Goal: Navigation & Orientation: Find specific page/section

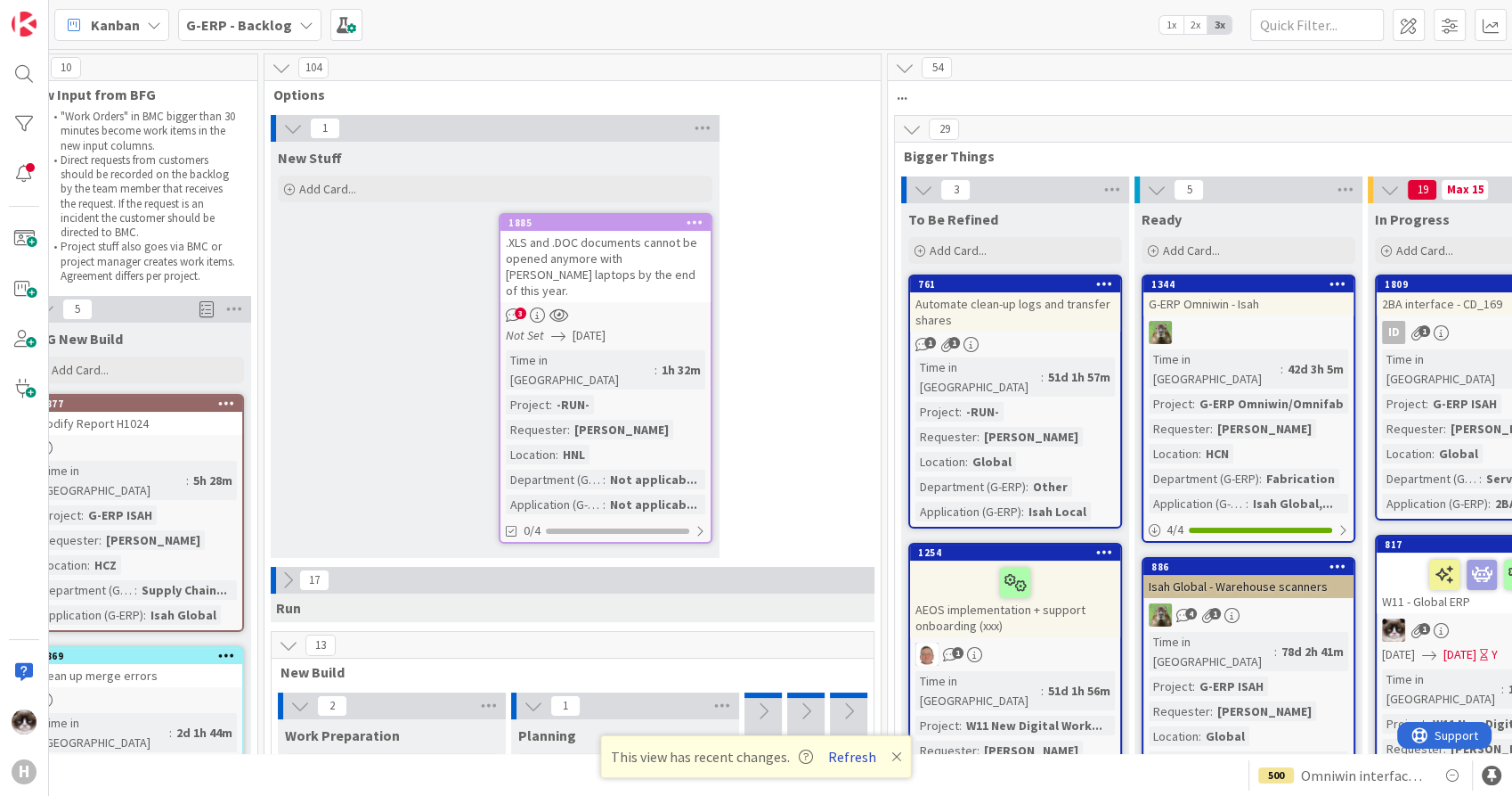
click at [850, 755] on button "Refresh" at bounding box center [852, 757] width 60 height 23
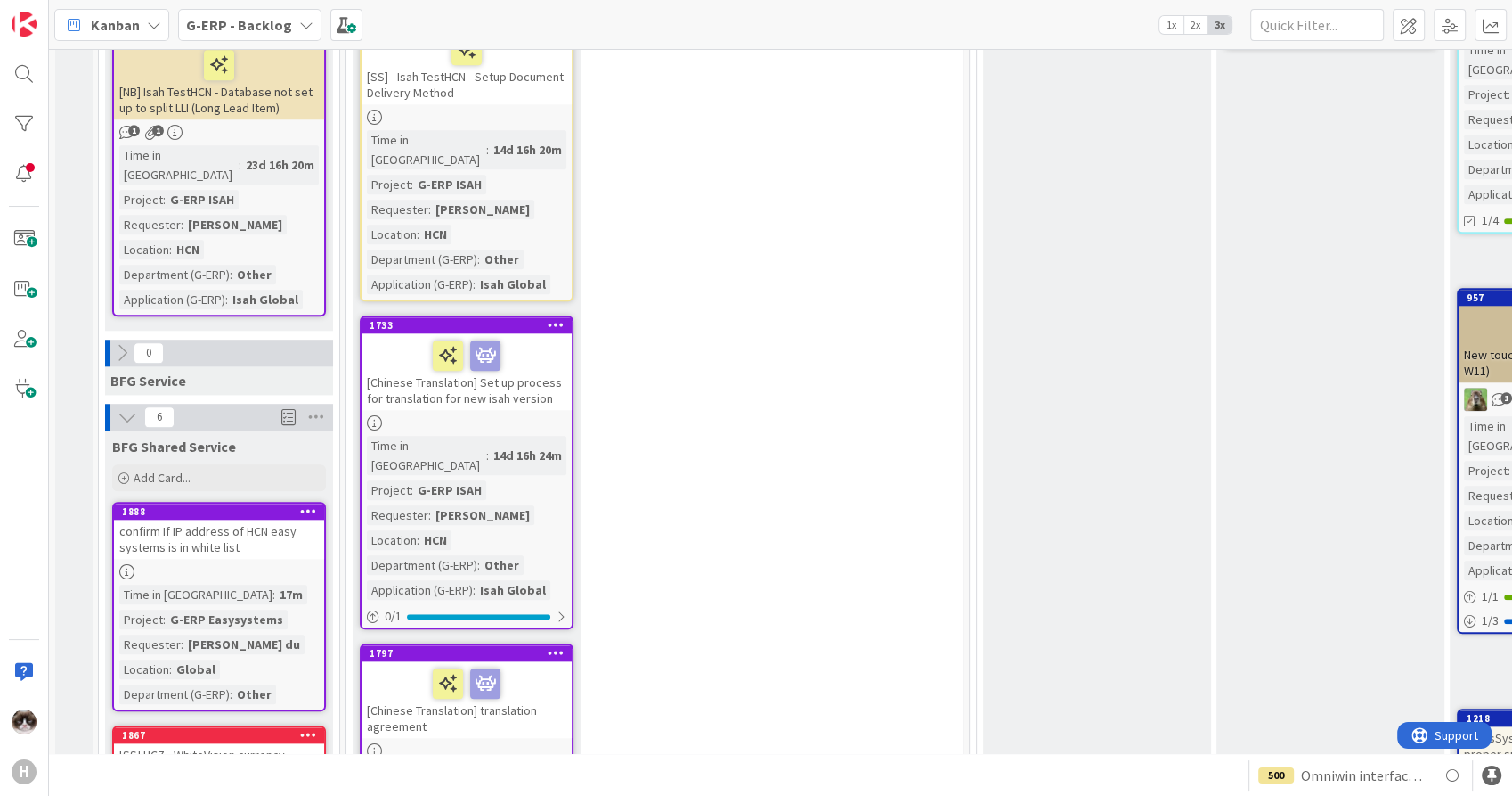
scroll to position [1682, 0]
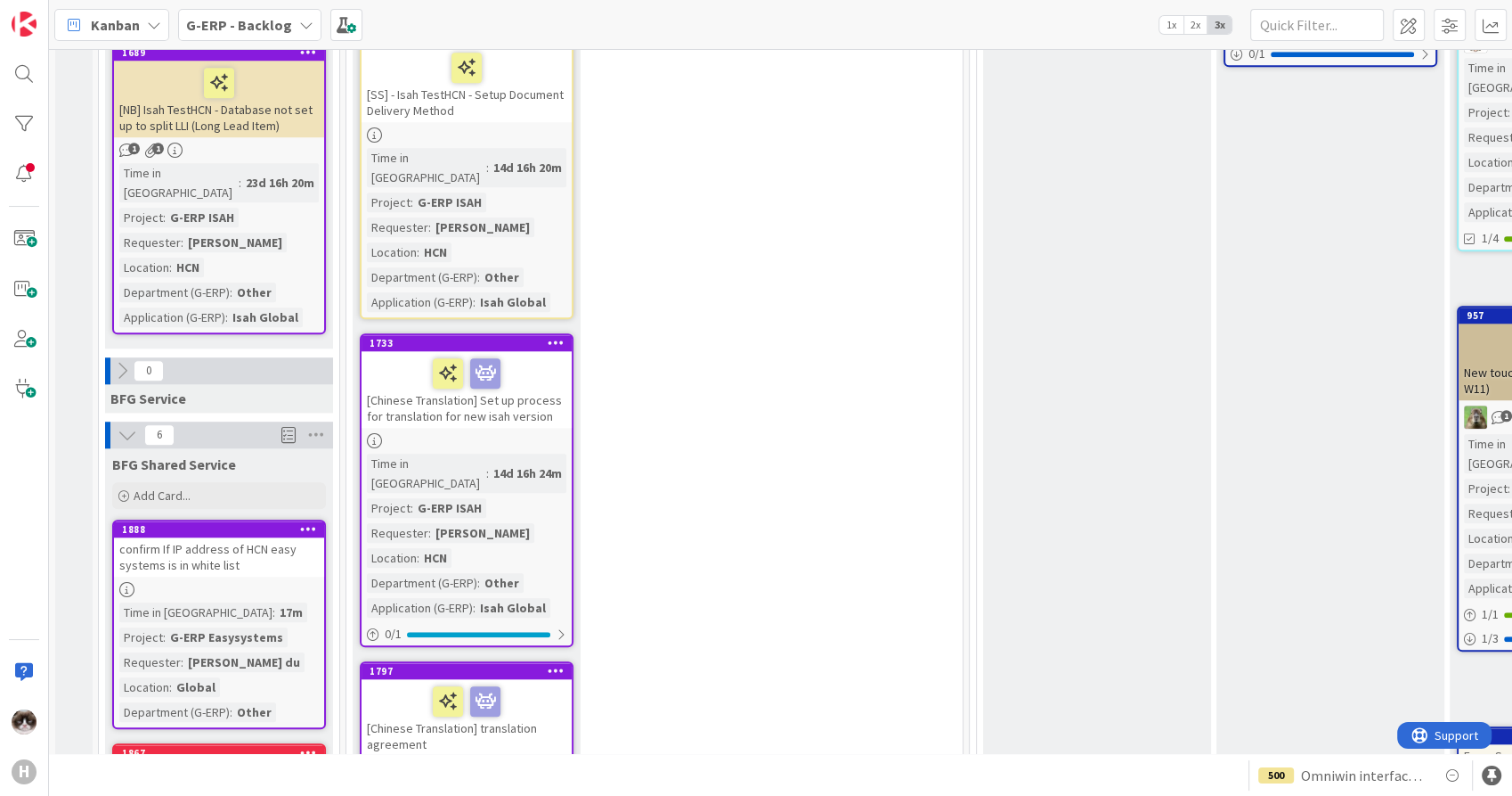
click at [287, 603] on div "Time in Column : 17m Project : G-ERP Easysystems Requester : Plessis, Ralph du …" at bounding box center [219, 662] width 199 height 120
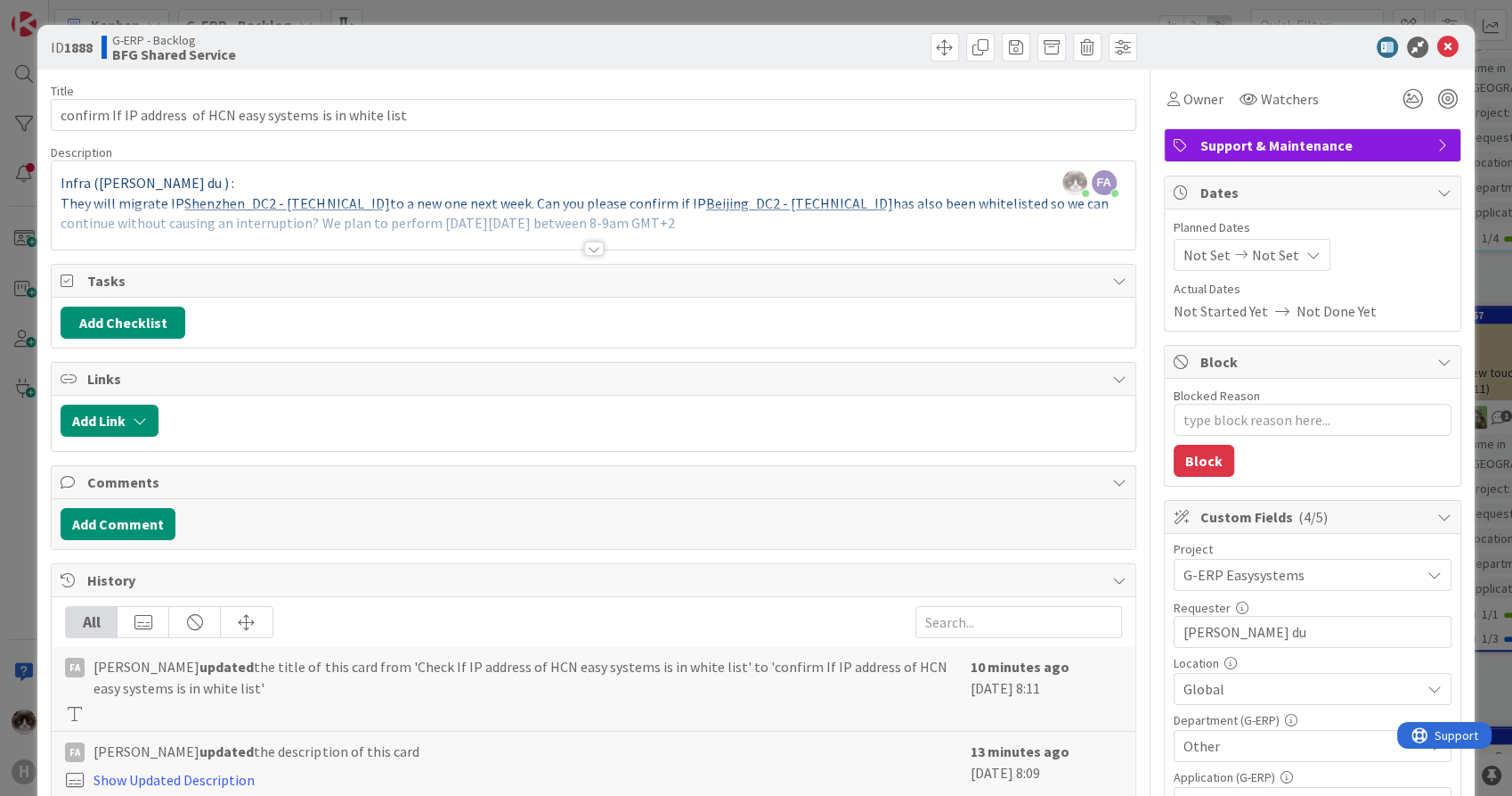
click at [592, 243] on div at bounding box center [594, 248] width 19 height 14
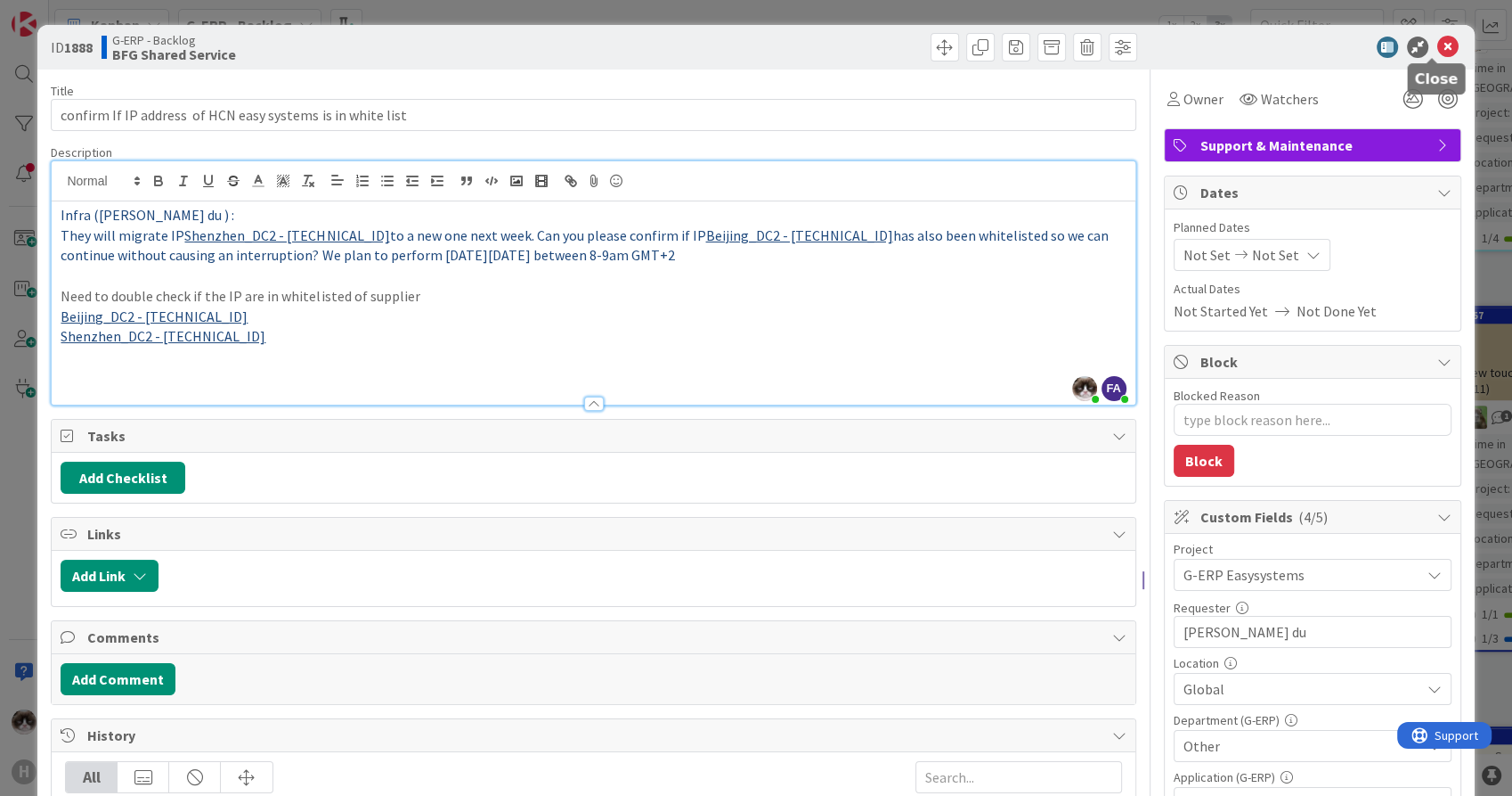
click at [1437, 36] on icon at bounding box center [1448, 47] width 21 height 21
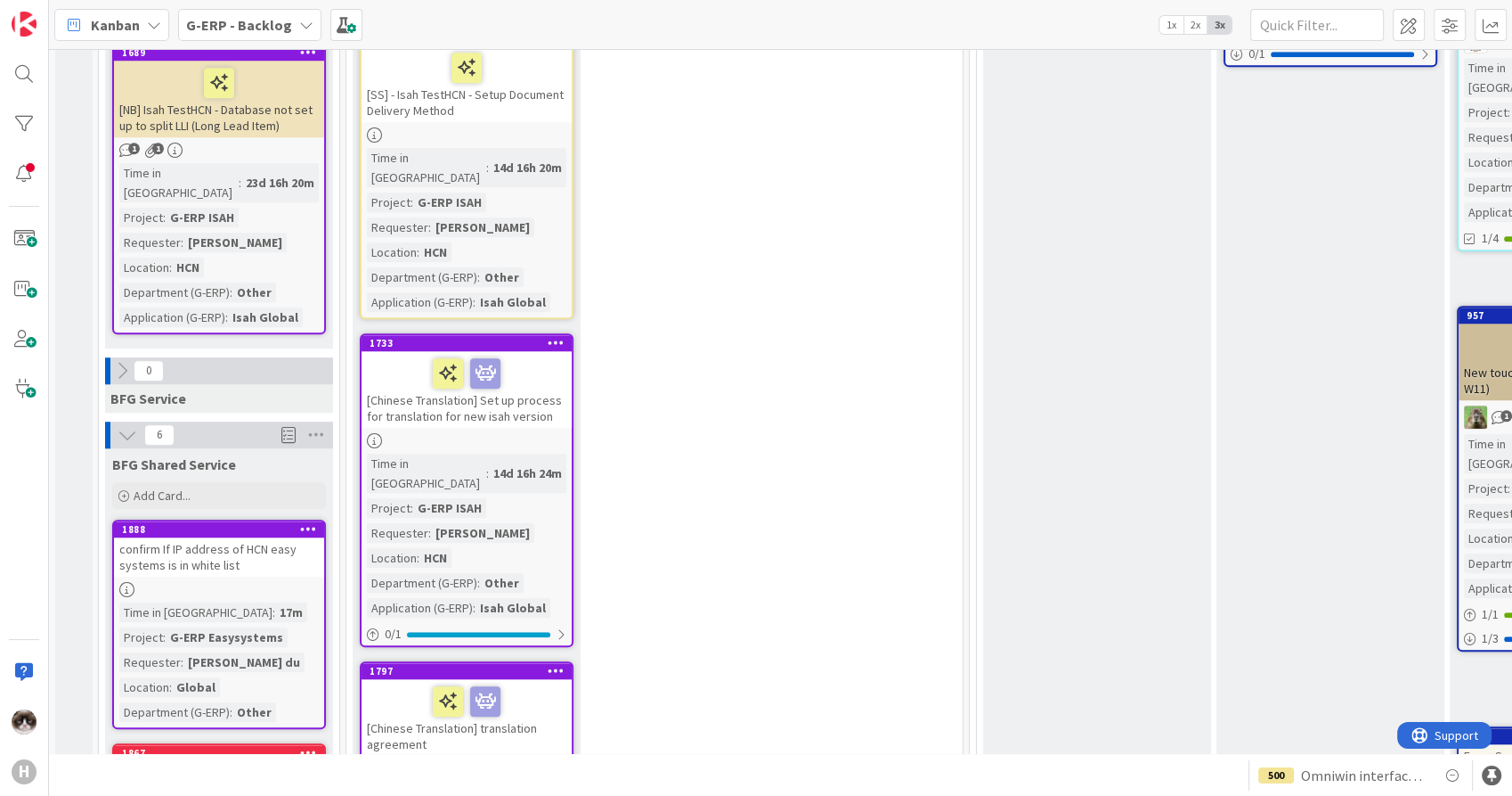
click at [291, 603] on div "Time in Column : 17m Project : G-ERP Easysystems Requester : Plessis, Ralph du …" at bounding box center [219, 662] width 199 height 120
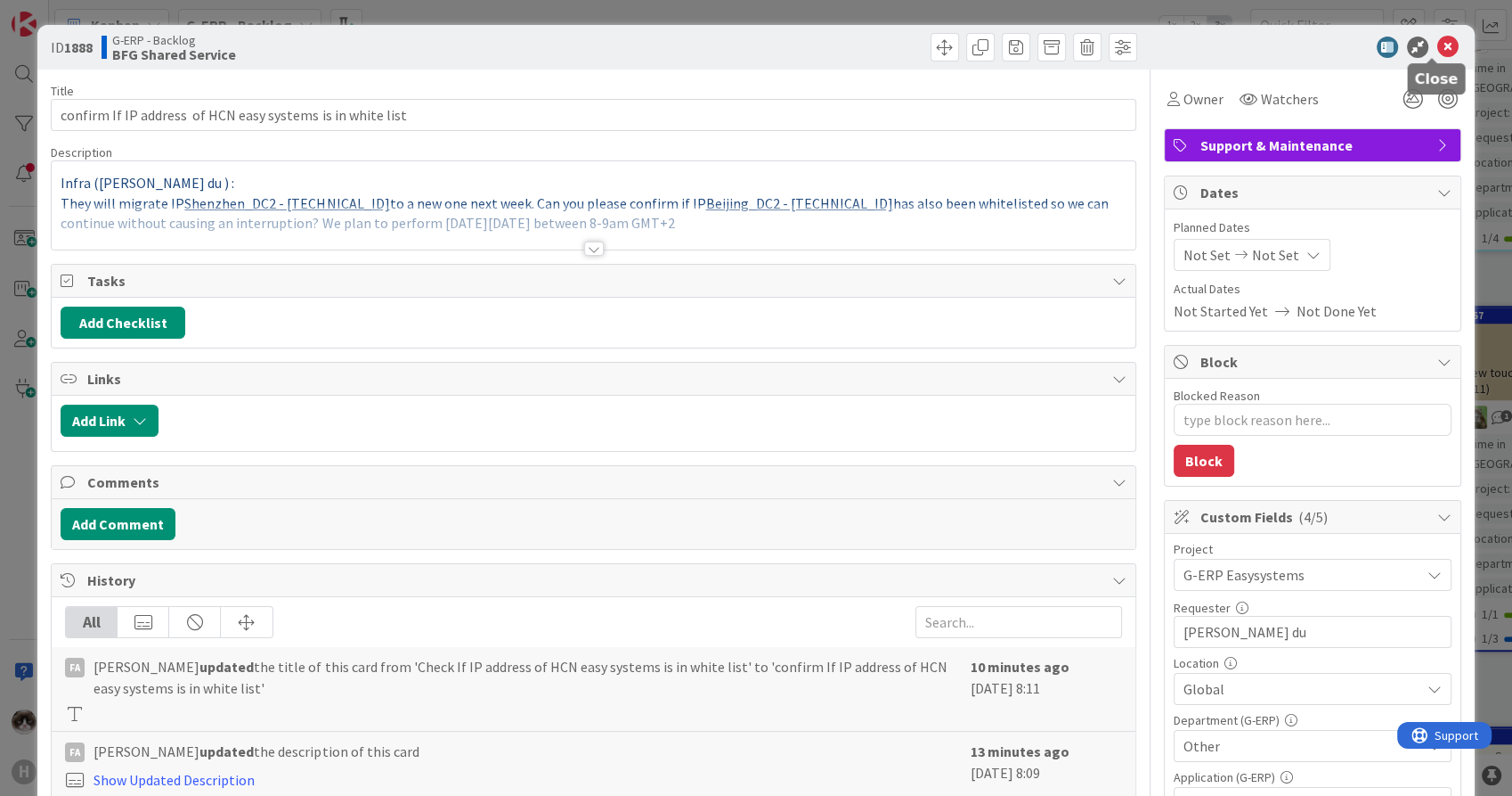
click at [1437, 39] on icon at bounding box center [1448, 47] width 21 height 21
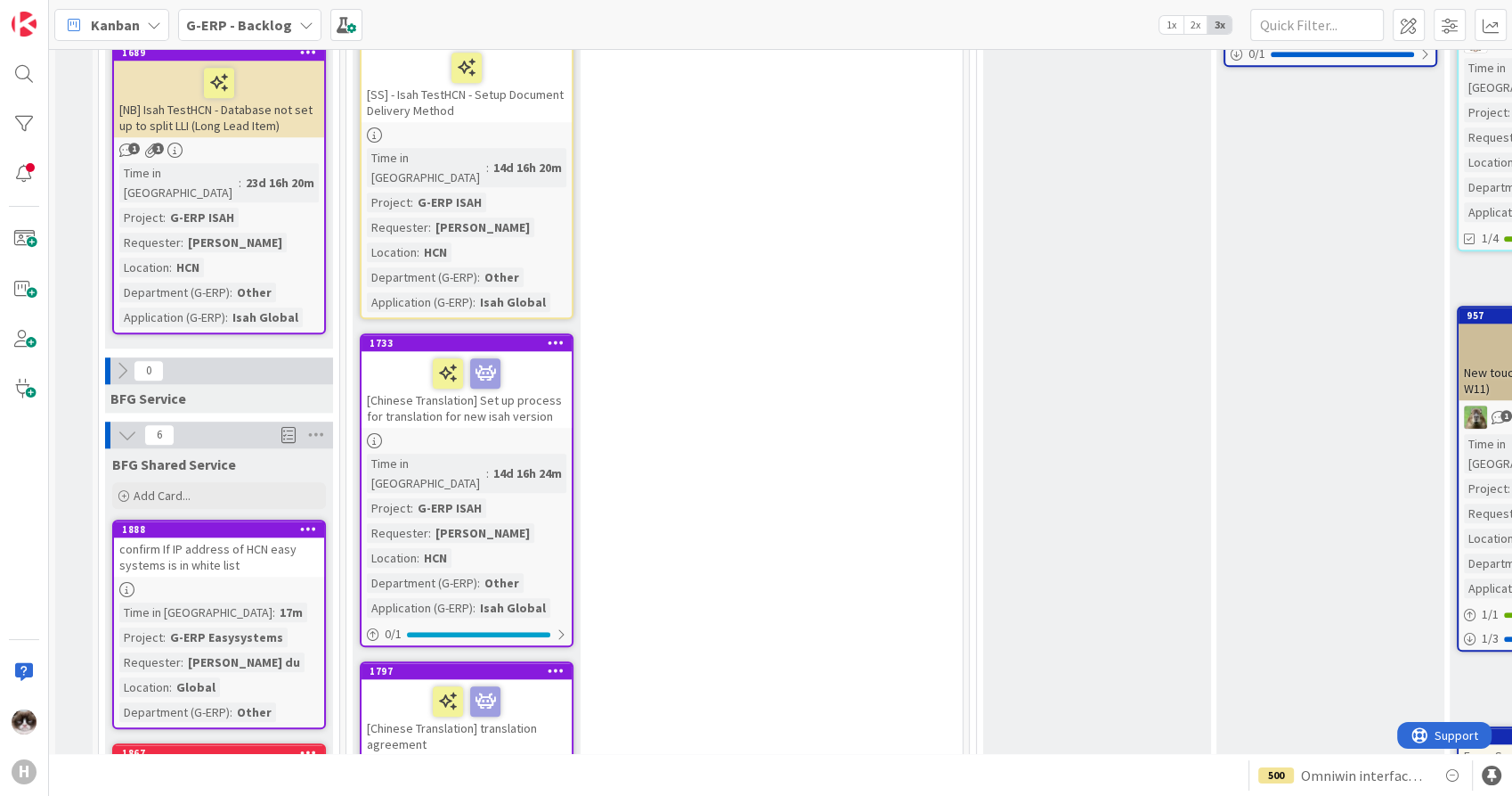
click at [249, 537] on div "confirm If IP address of HCN easy systems is in white list" at bounding box center [219, 557] width 211 height 39
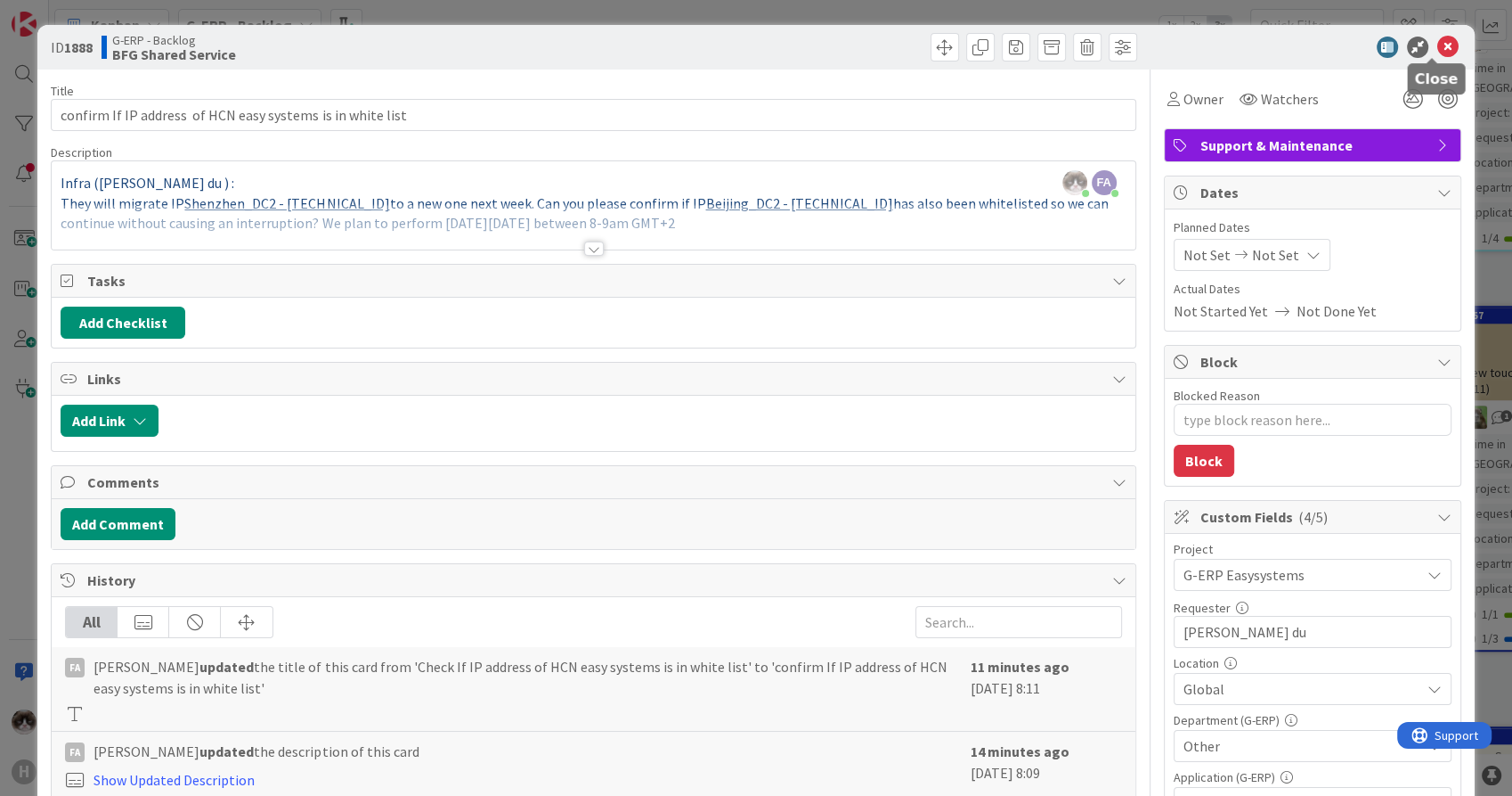
click at [1437, 45] on icon at bounding box center [1448, 47] width 21 height 21
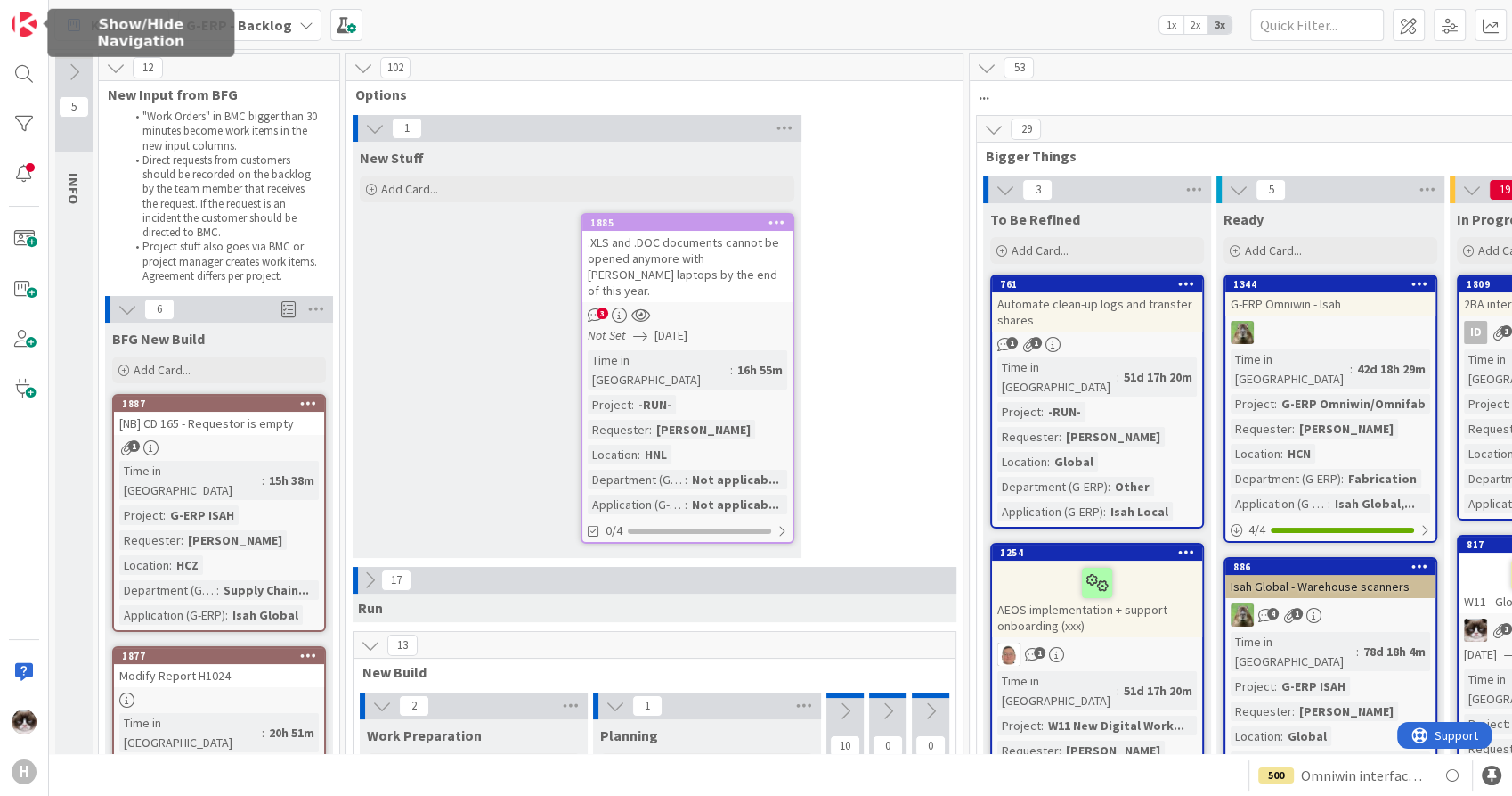
click at [262, 29] on b "G-ERP - Backlog" at bounding box center [238, 25] width 106 height 18
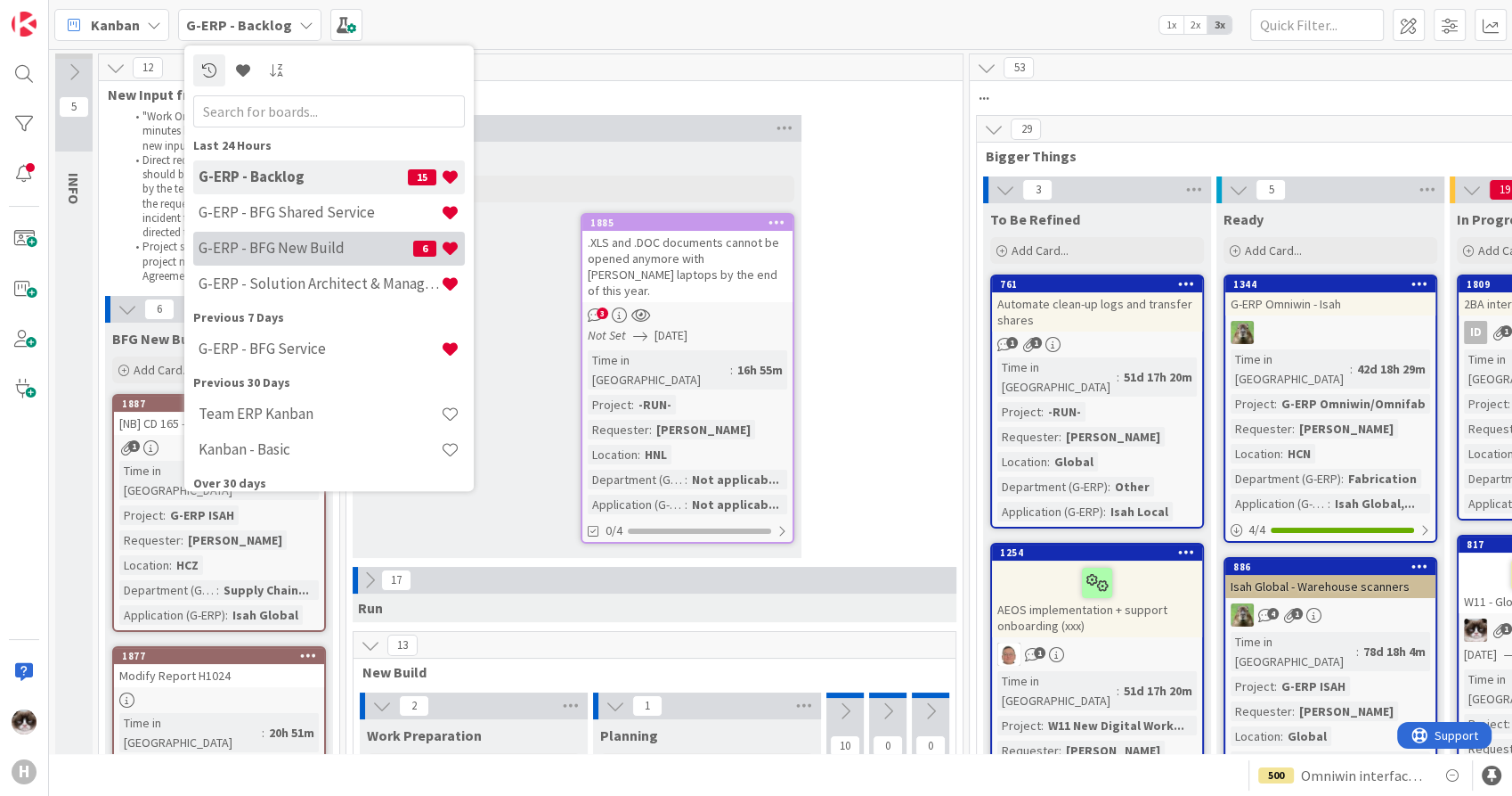
click at [287, 236] on div "G-ERP - BFG New Build 6" at bounding box center [329, 248] width 272 height 34
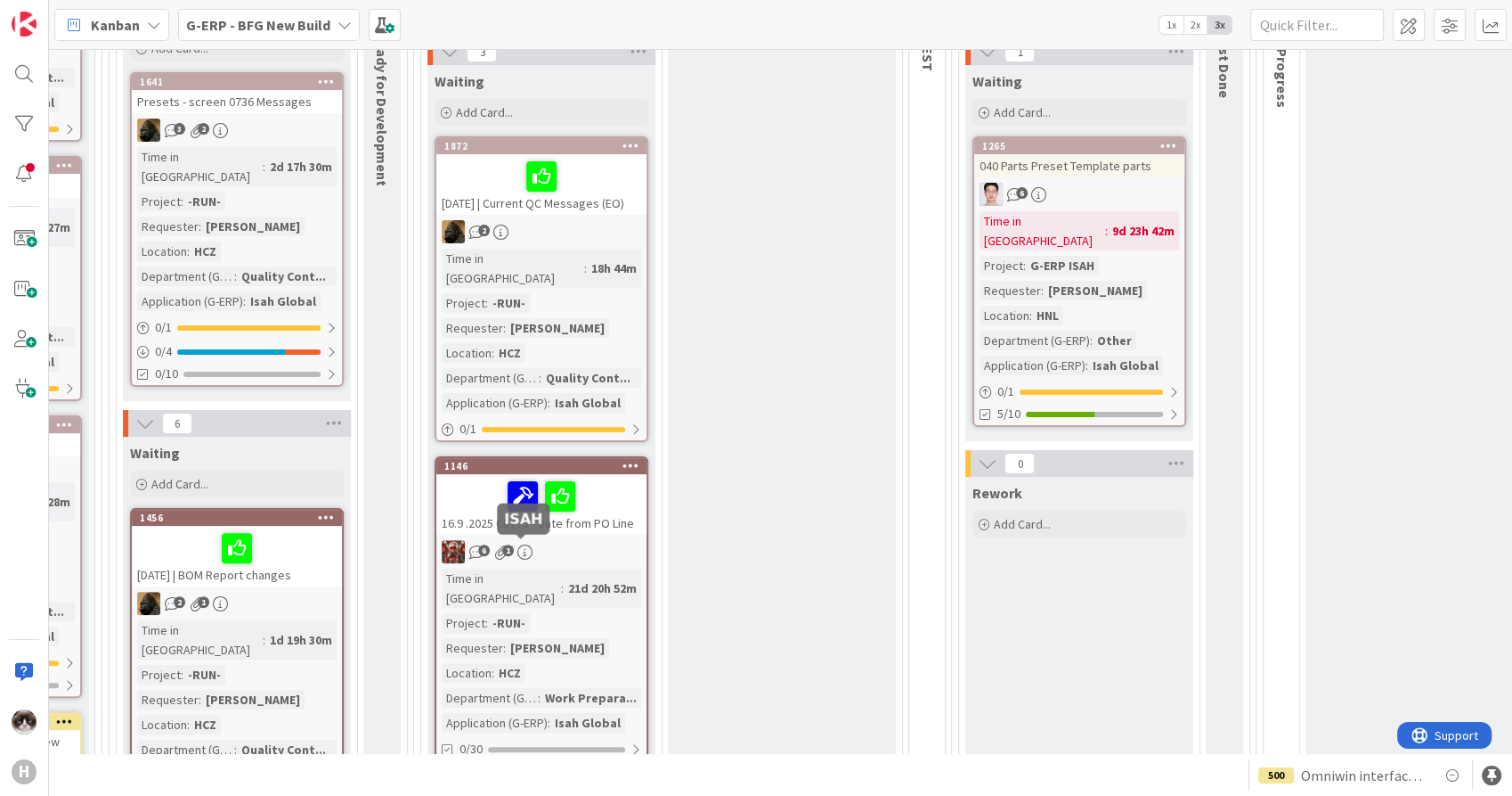
scroll to position [396, 427]
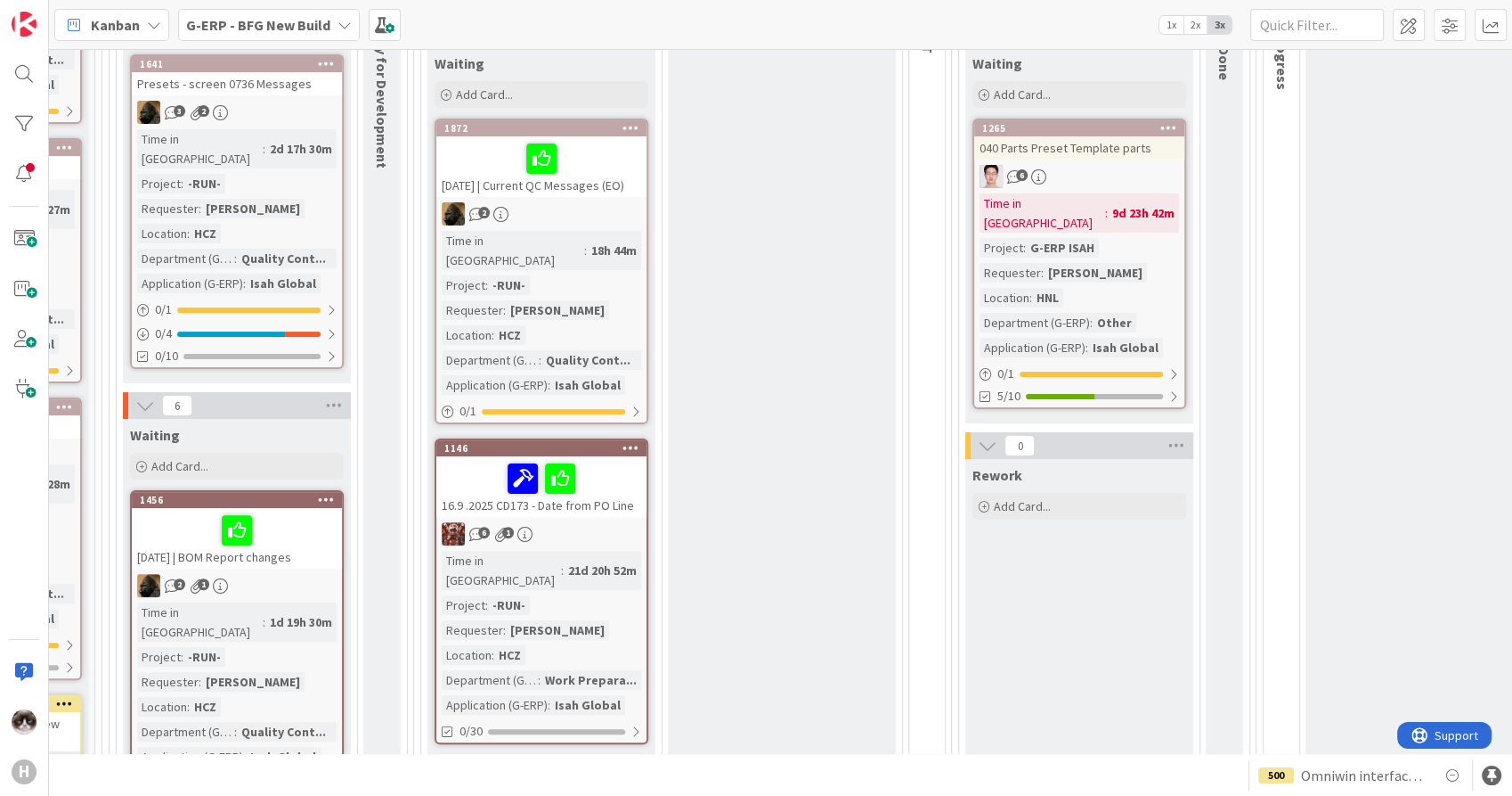
click at [604, 522] on div "6 1" at bounding box center [542, 534] width 211 height 23
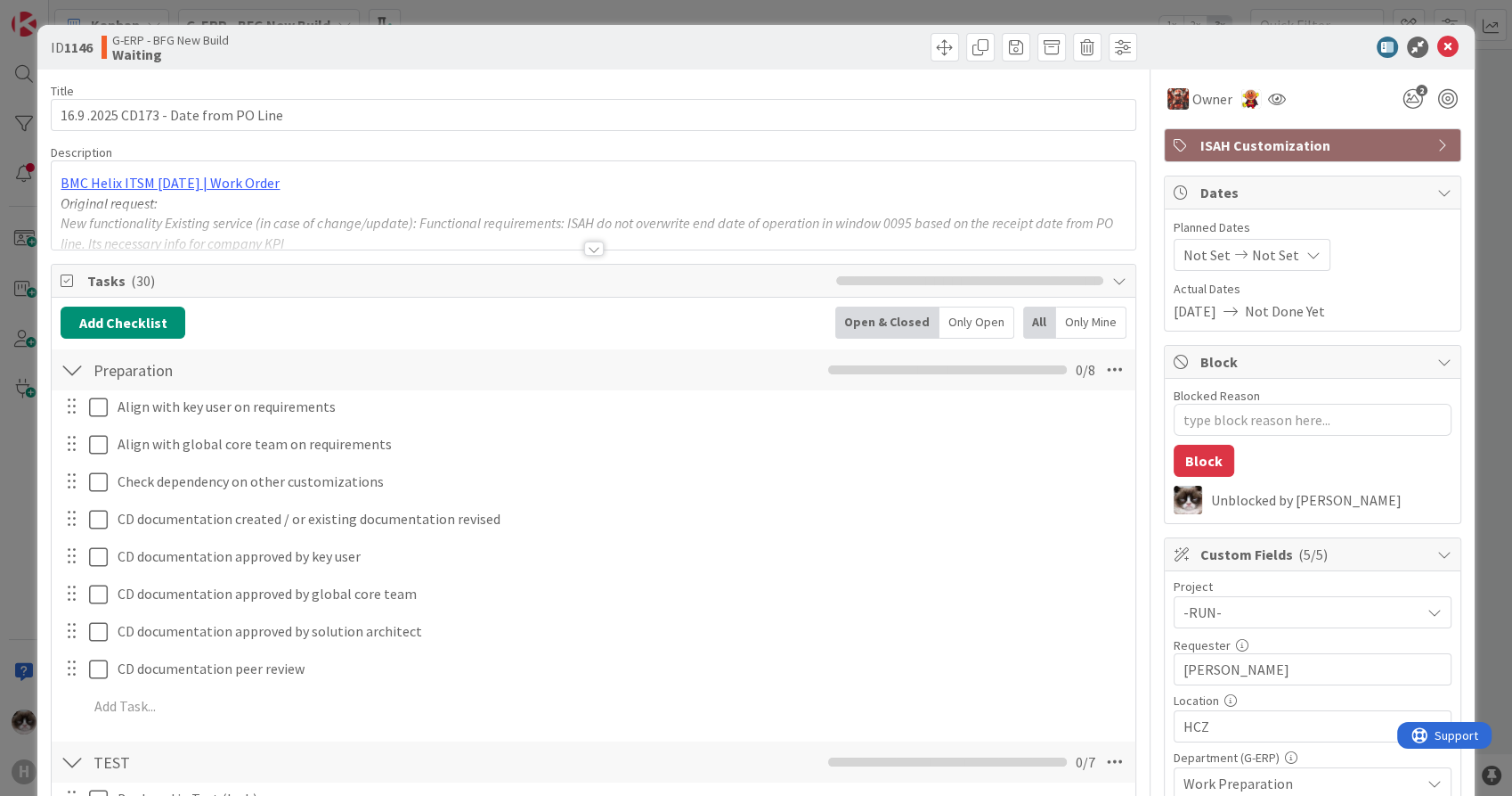
drag, startPoint x: 175, startPoint y: 56, endPoint x: 149, endPoint y: 62, distance: 26.7
click at [109, 57] on div "G-ERP - BFG New Build Waiting" at bounding box center [346, 47] width 488 height 29
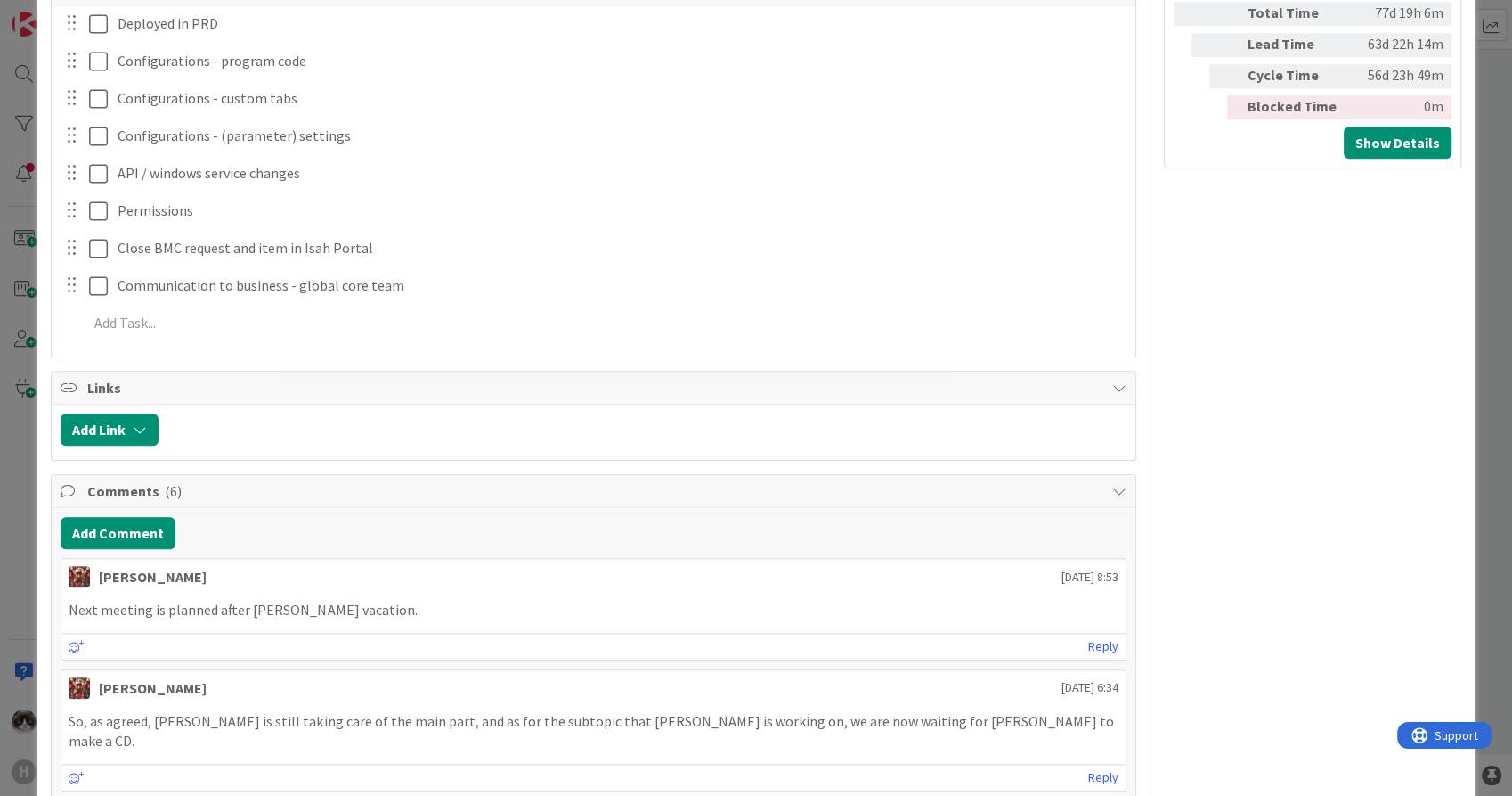
scroll to position [1782, 0]
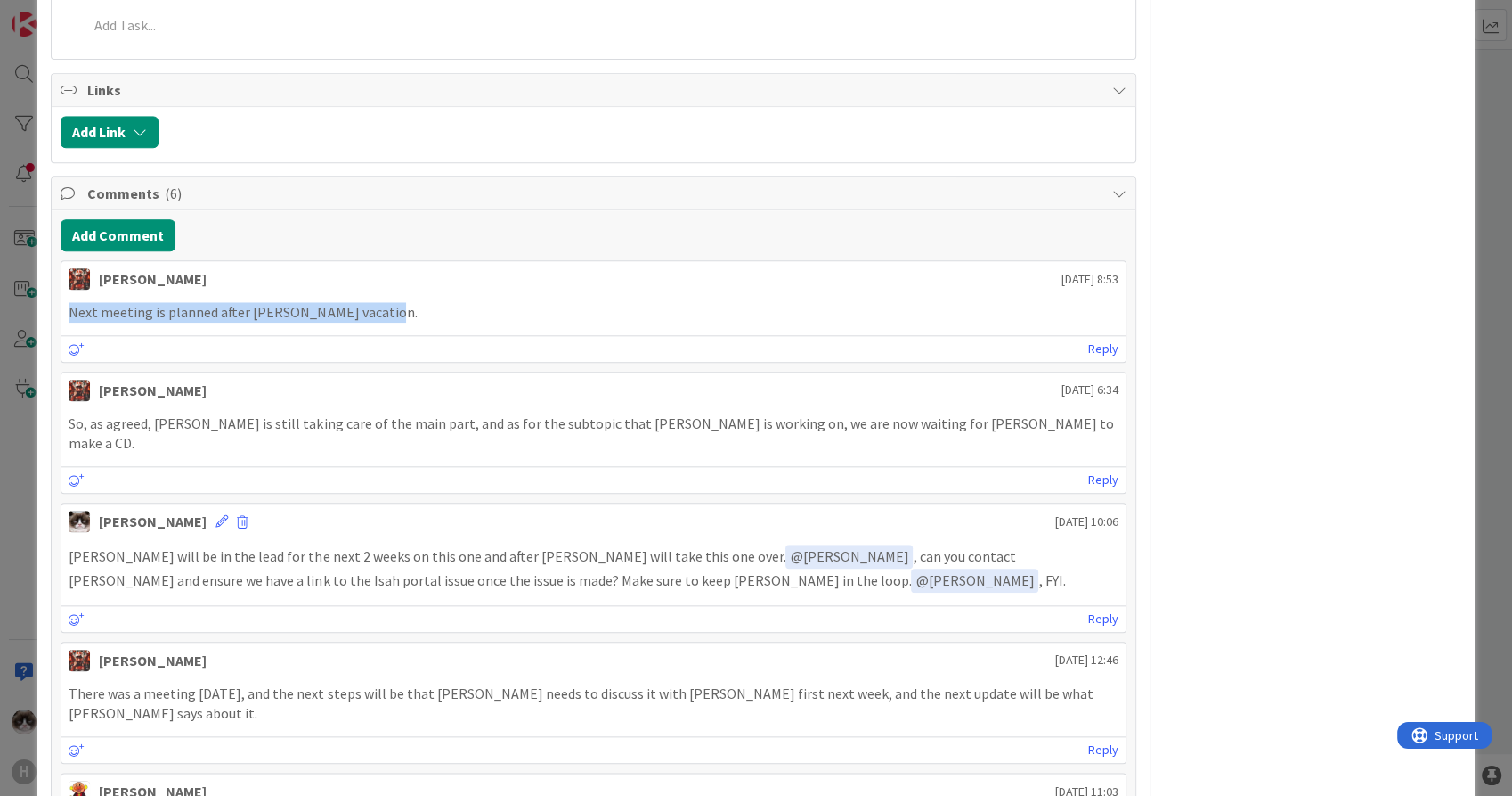
drag, startPoint x: 398, startPoint y: 310, endPoint x: 59, endPoint y: 309, distance: 339.0
click at [60, 309] on div "Josef Kuman 05 September 2025 8:53 Next meeting is planned after Tomas Jokay va…" at bounding box center [593, 311] width 1065 height 102
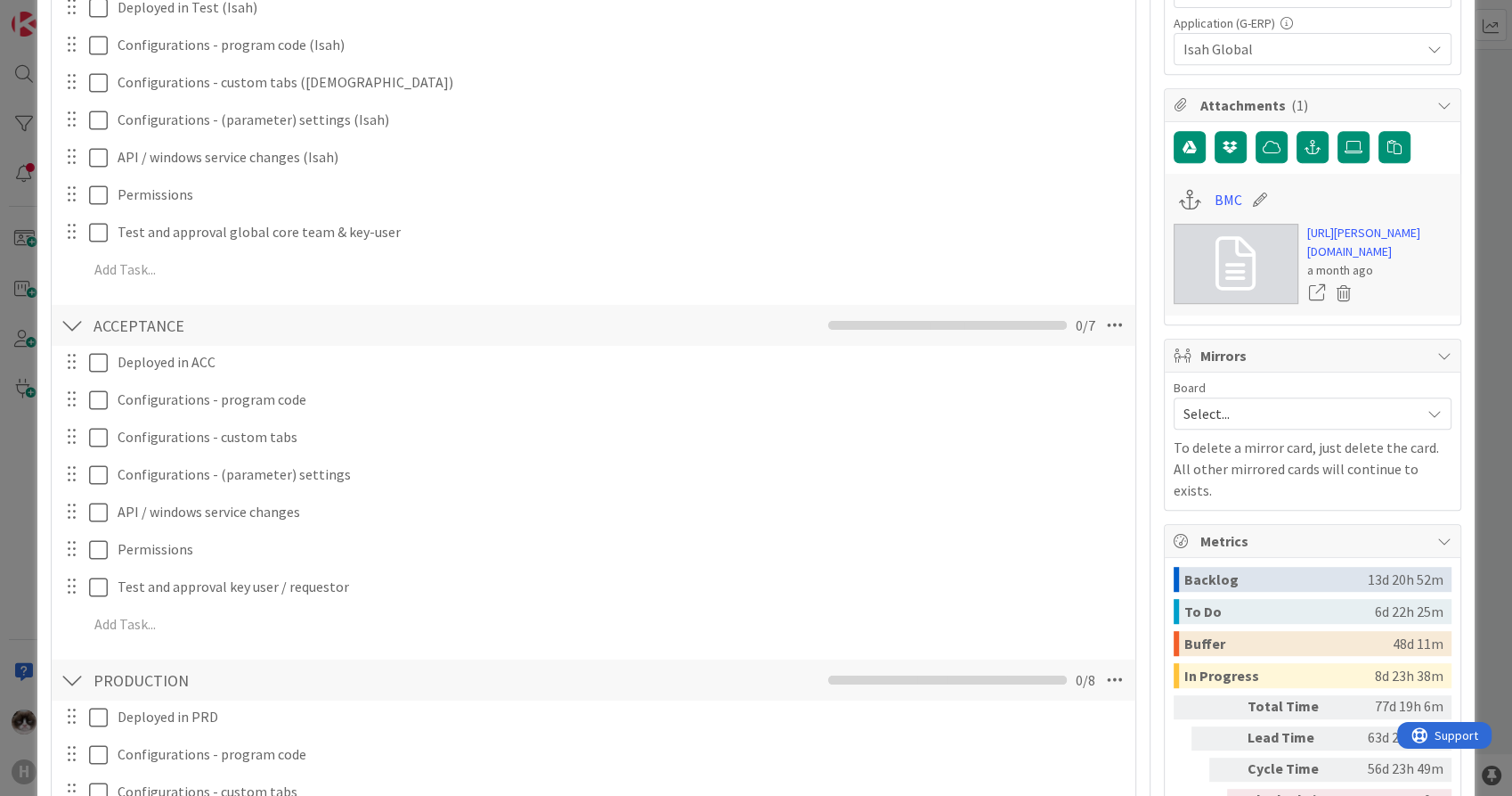
scroll to position [0, 0]
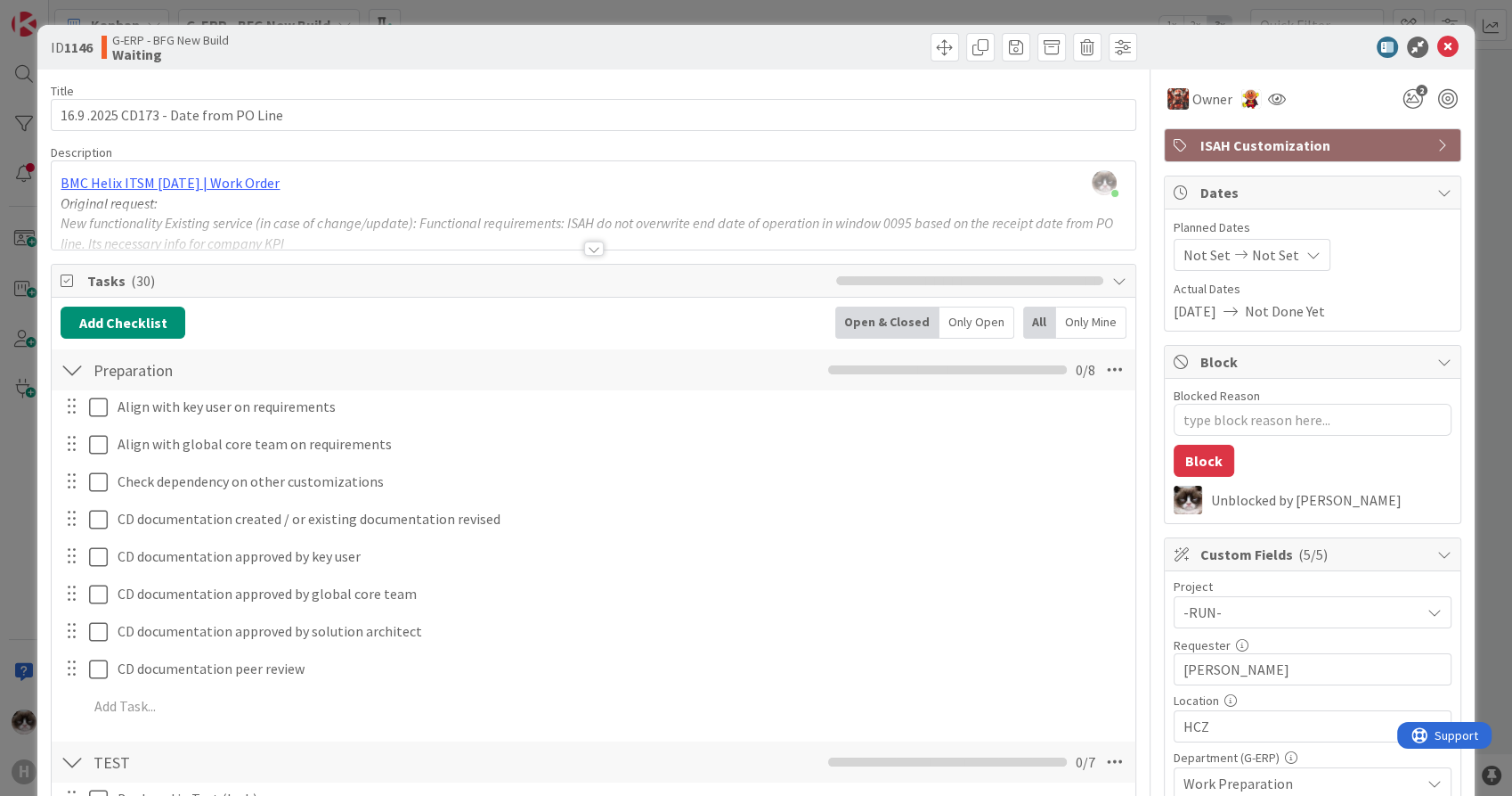
click at [586, 248] on div at bounding box center [594, 248] width 19 height 14
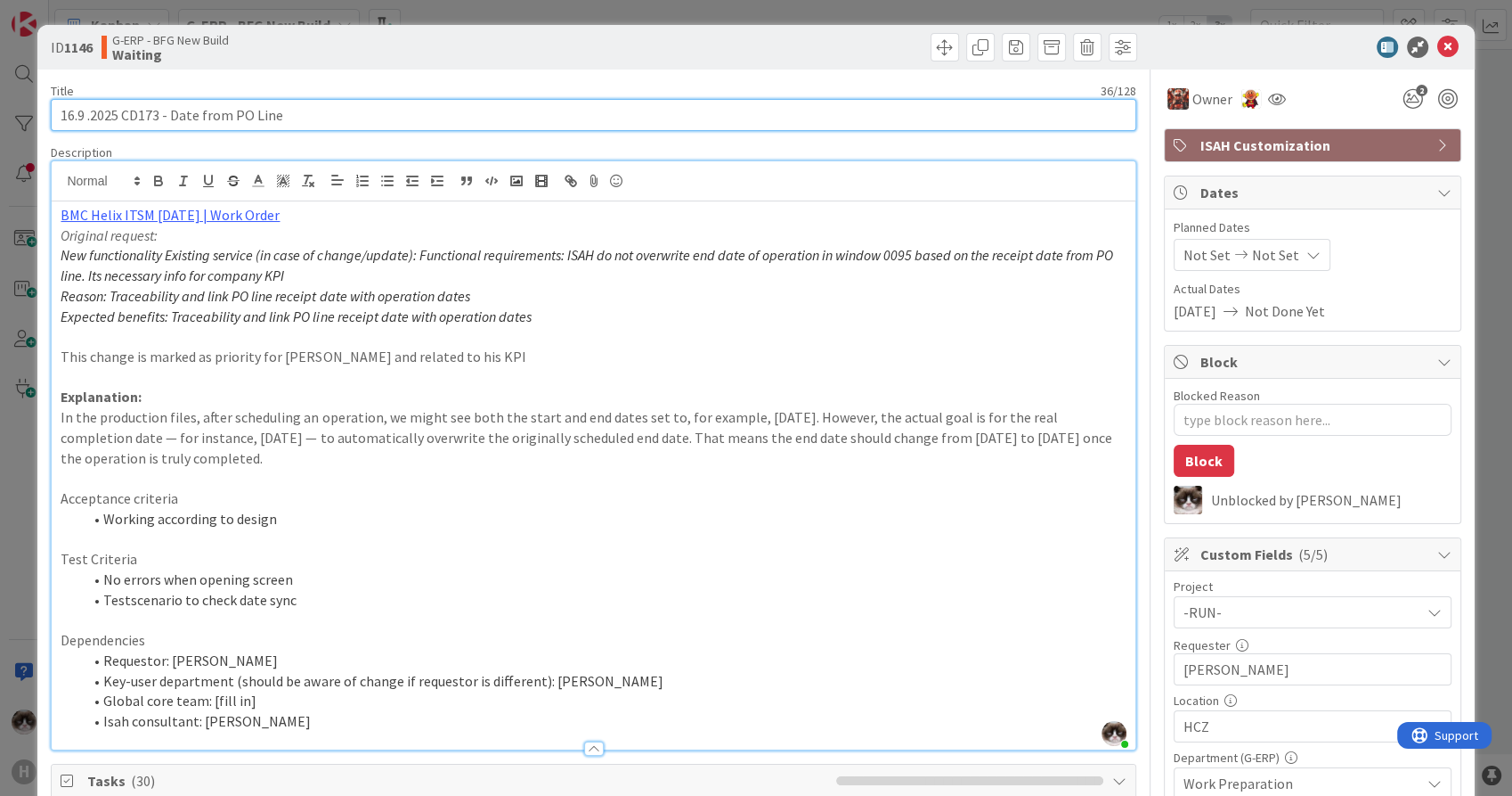
drag, startPoint x: 57, startPoint y: 121, endPoint x: 92, endPoint y: 121, distance: 35.0
click at [92, 121] on input "16.9 .2025 CD173 - Date from PO Line" at bounding box center [593, 114] width 1085 height 32
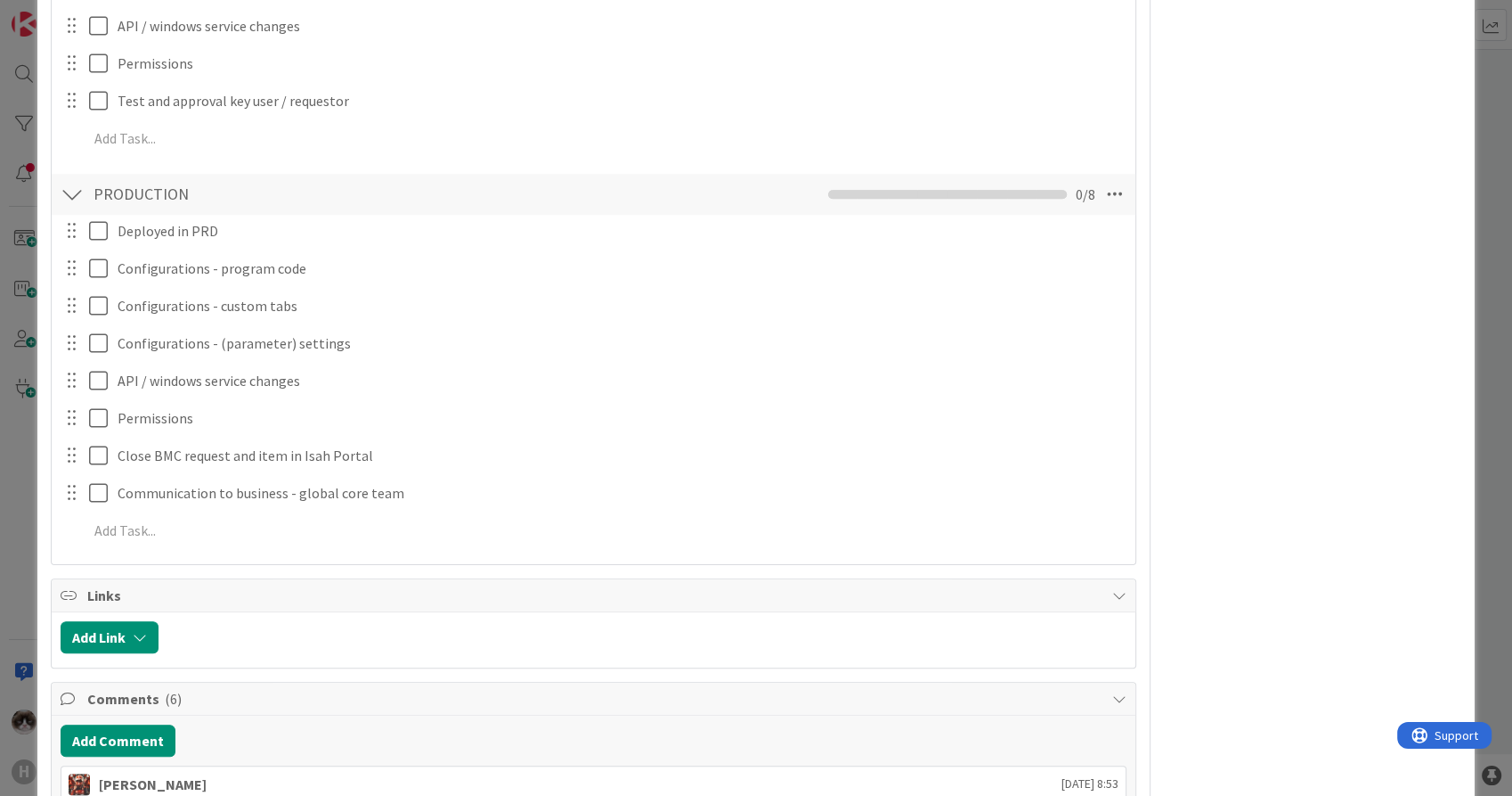
scroll to position [2079, 0]
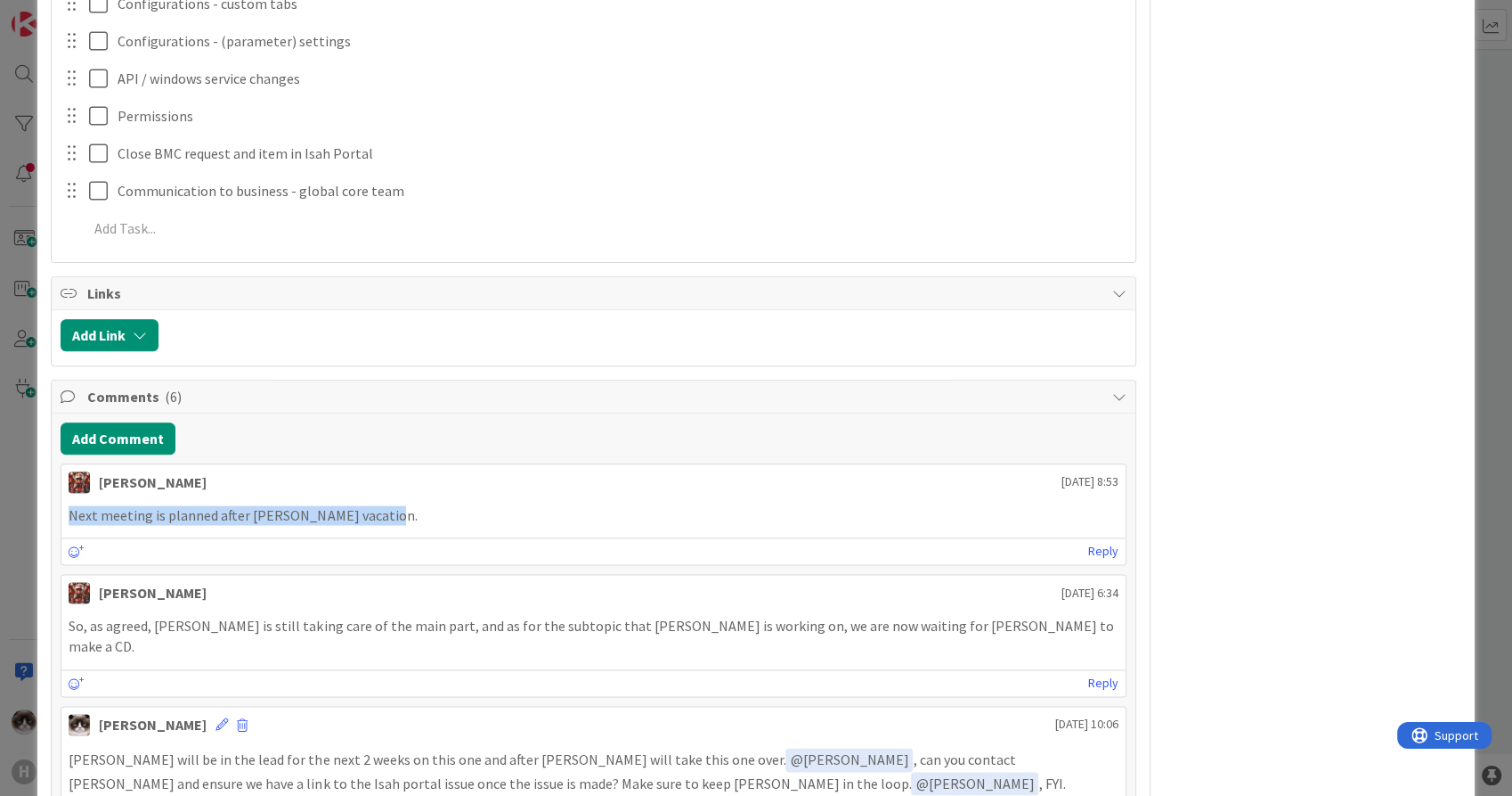
drag, startPoint x: 393, startPoint y: 517, endPoint x: 53, endPoint y: 491, distance: 341.0
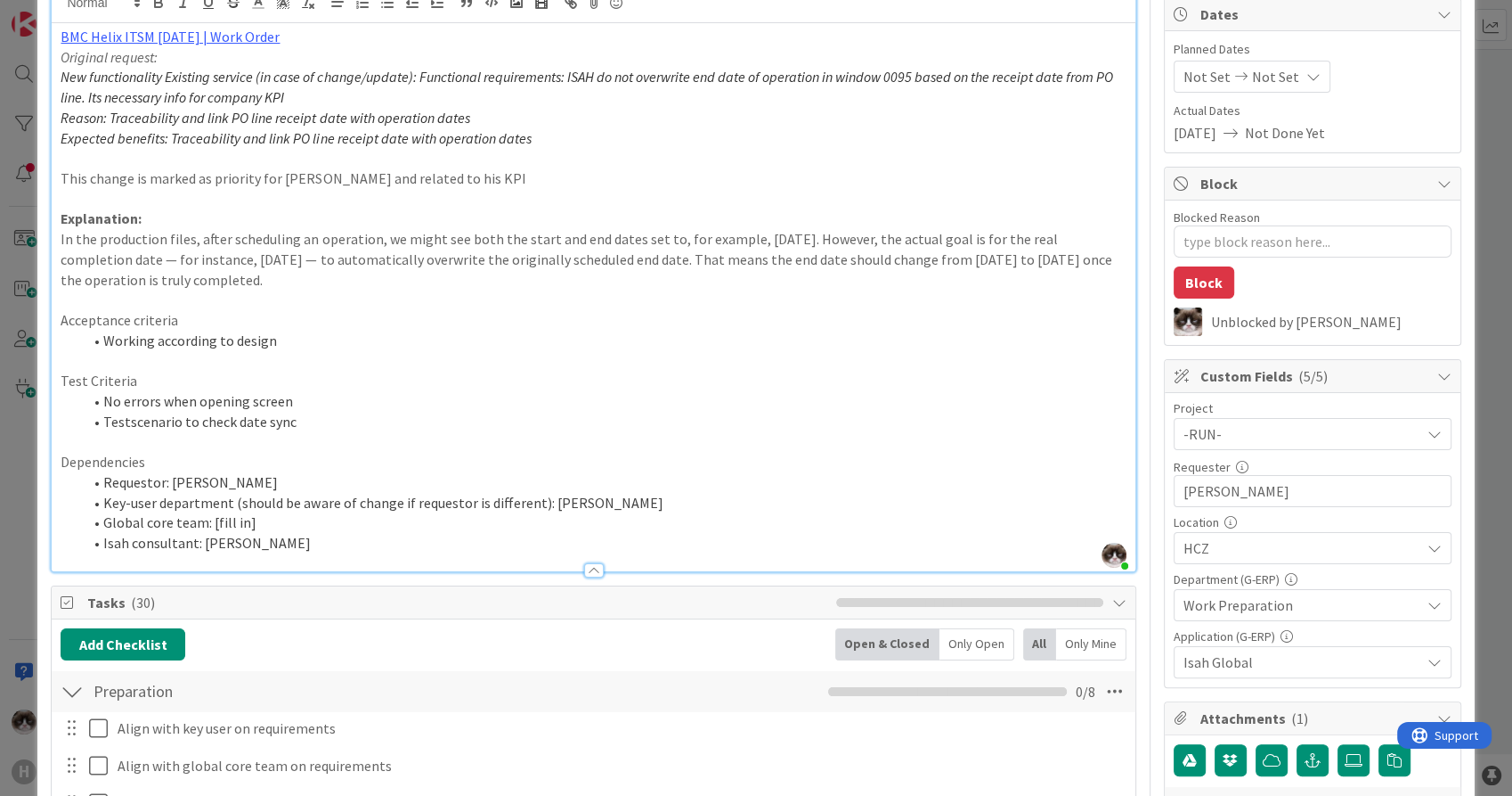
scroll to position [0, 0]
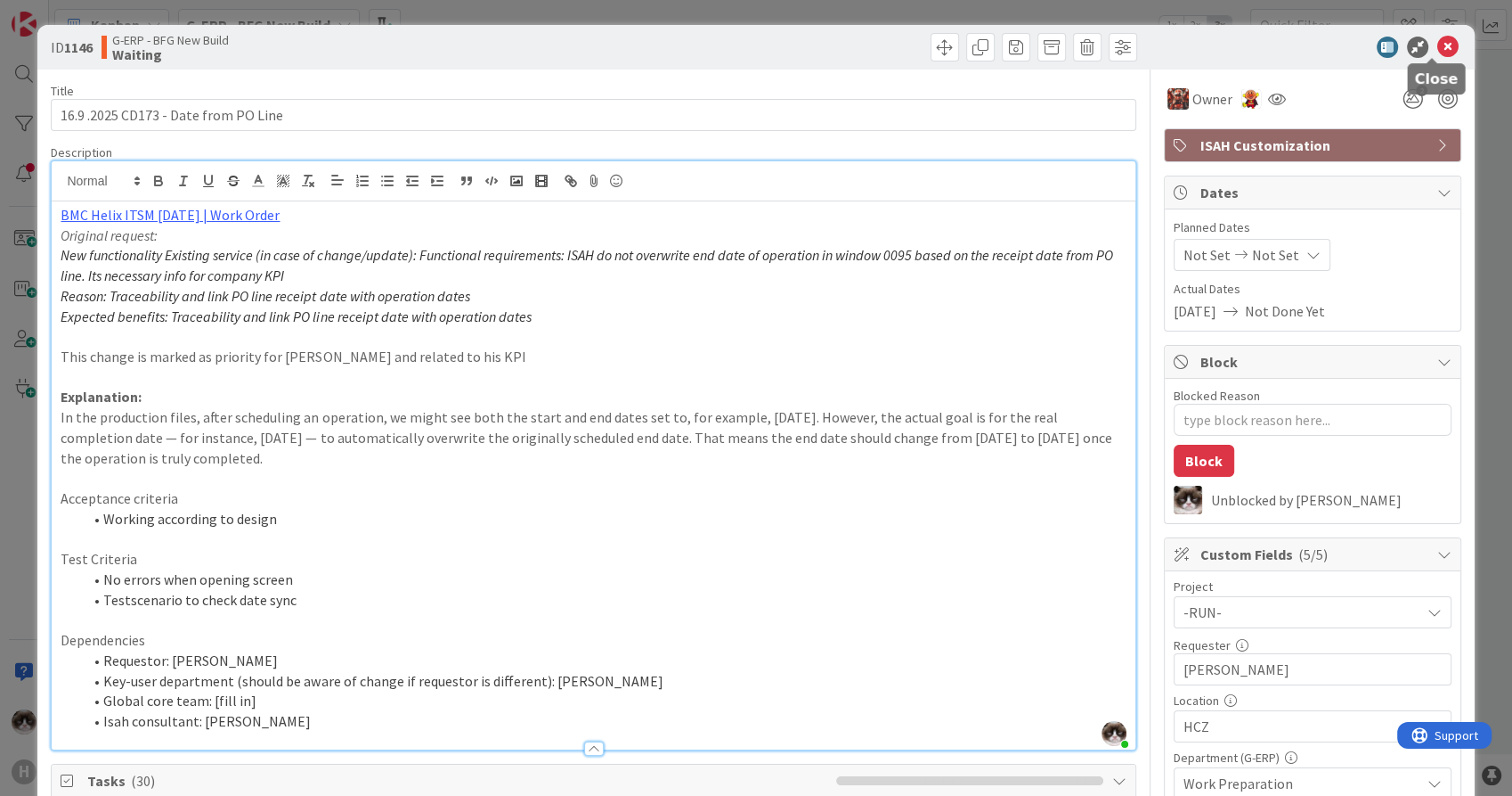
click at [1437, 43] on icon at bounding box center [1448, 47] width 21 height 21
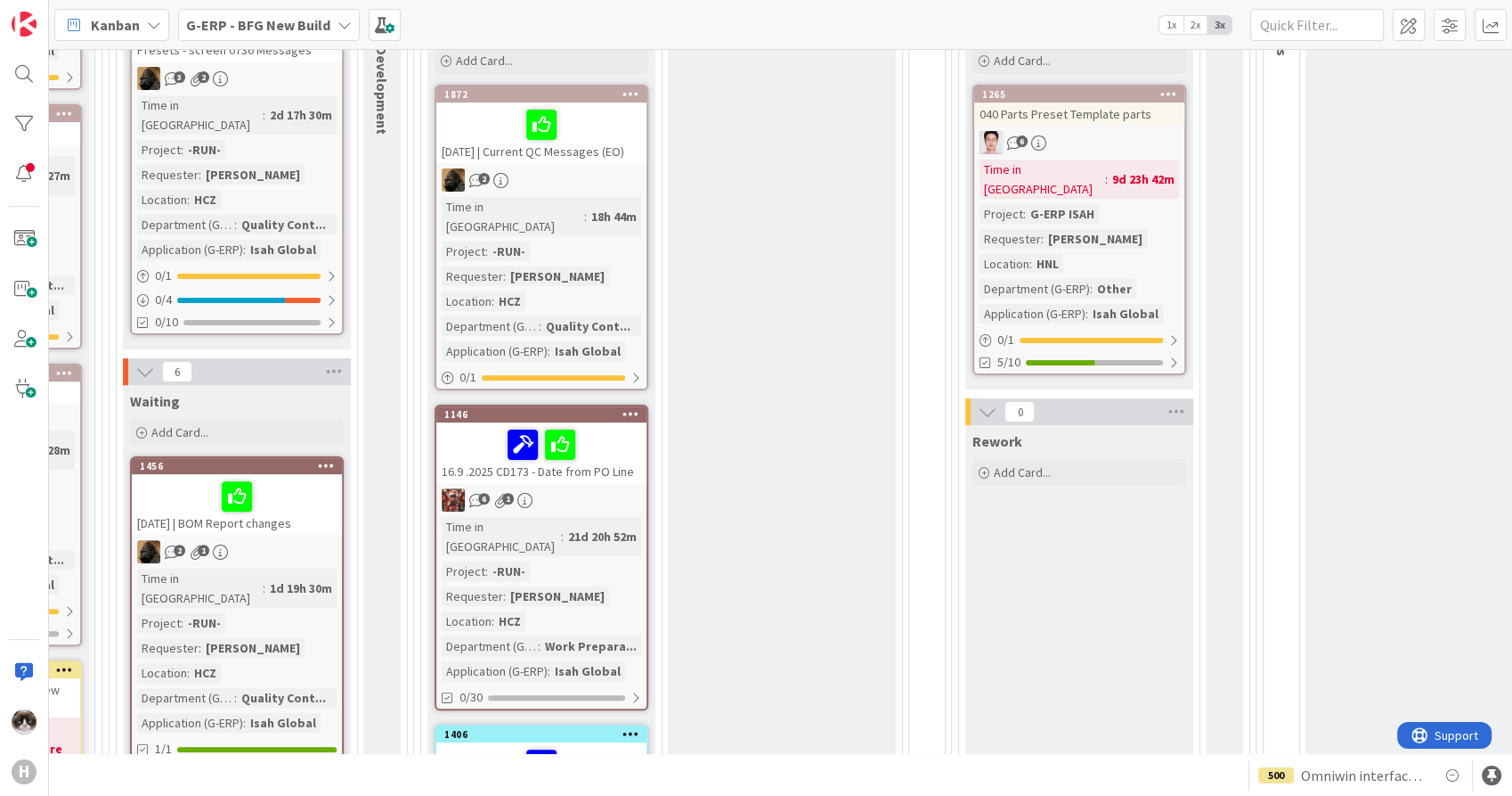
scroll to position [396, 427]
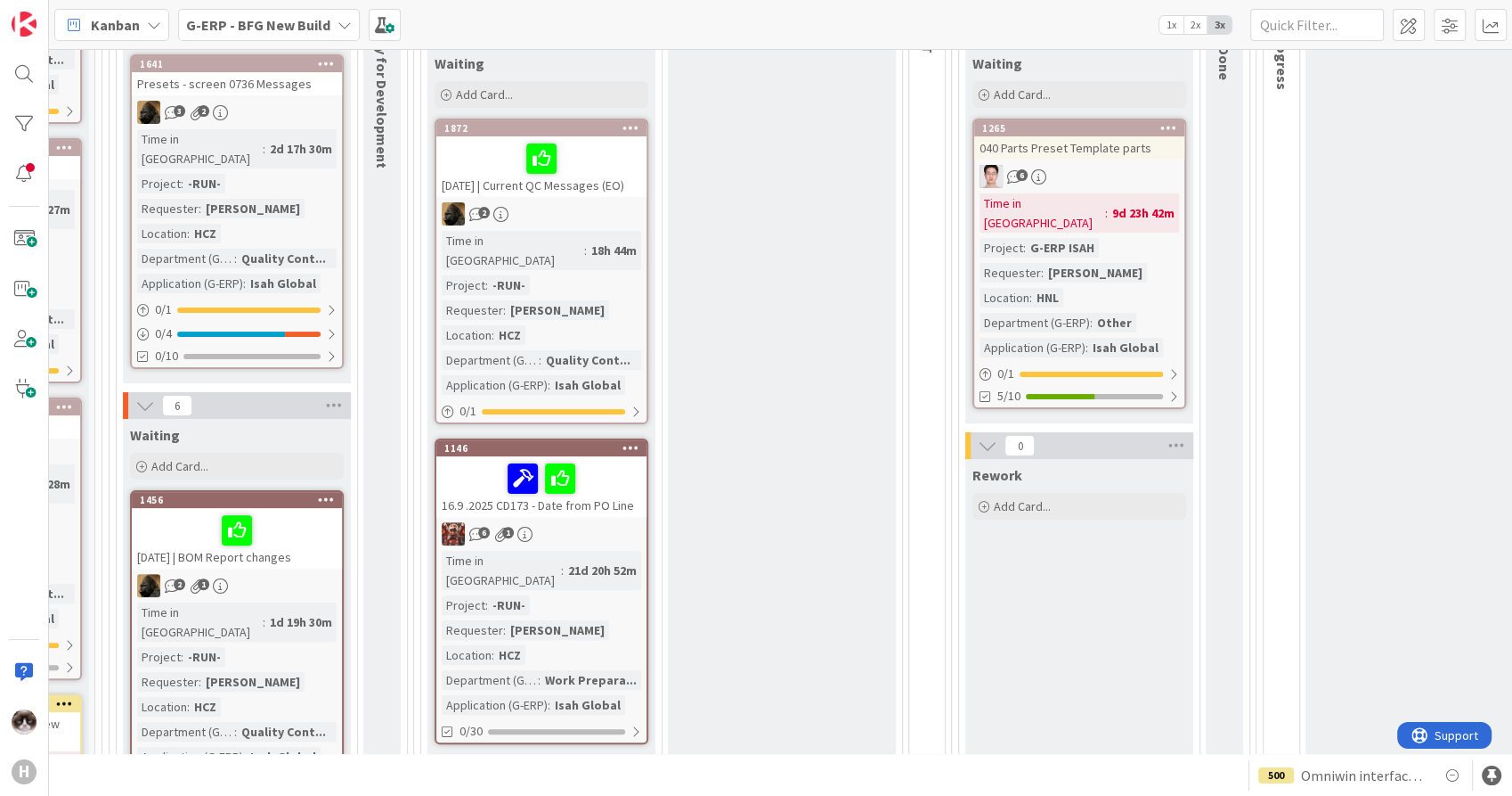
click at [620, 494] on div "16.9 .2025 CD173 - Date from PO Line" at bounding box center [542, 486] width 211 height 60
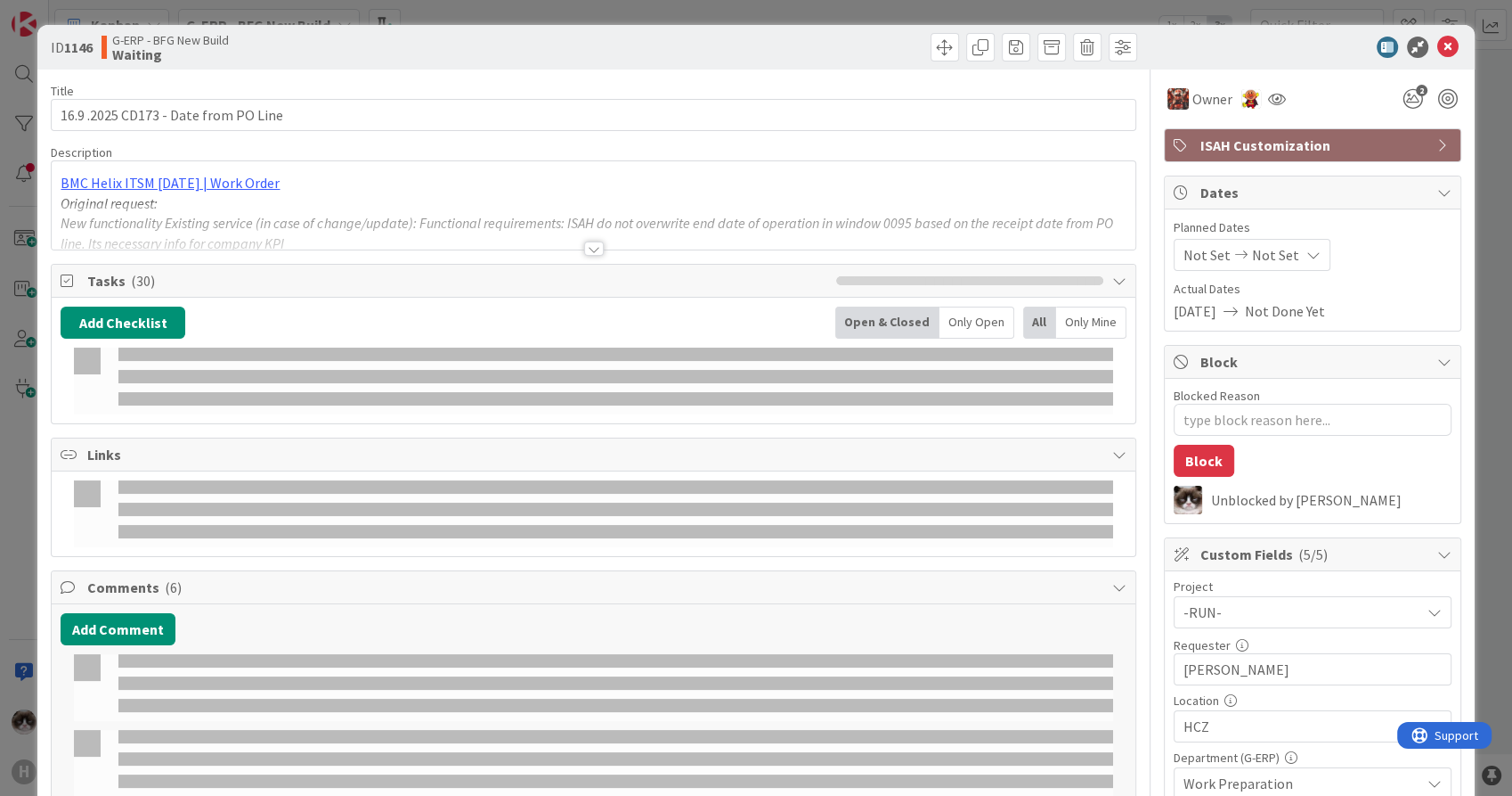
click at [573, 247] on div at bounding box center [593, 226] width 1083 height 45
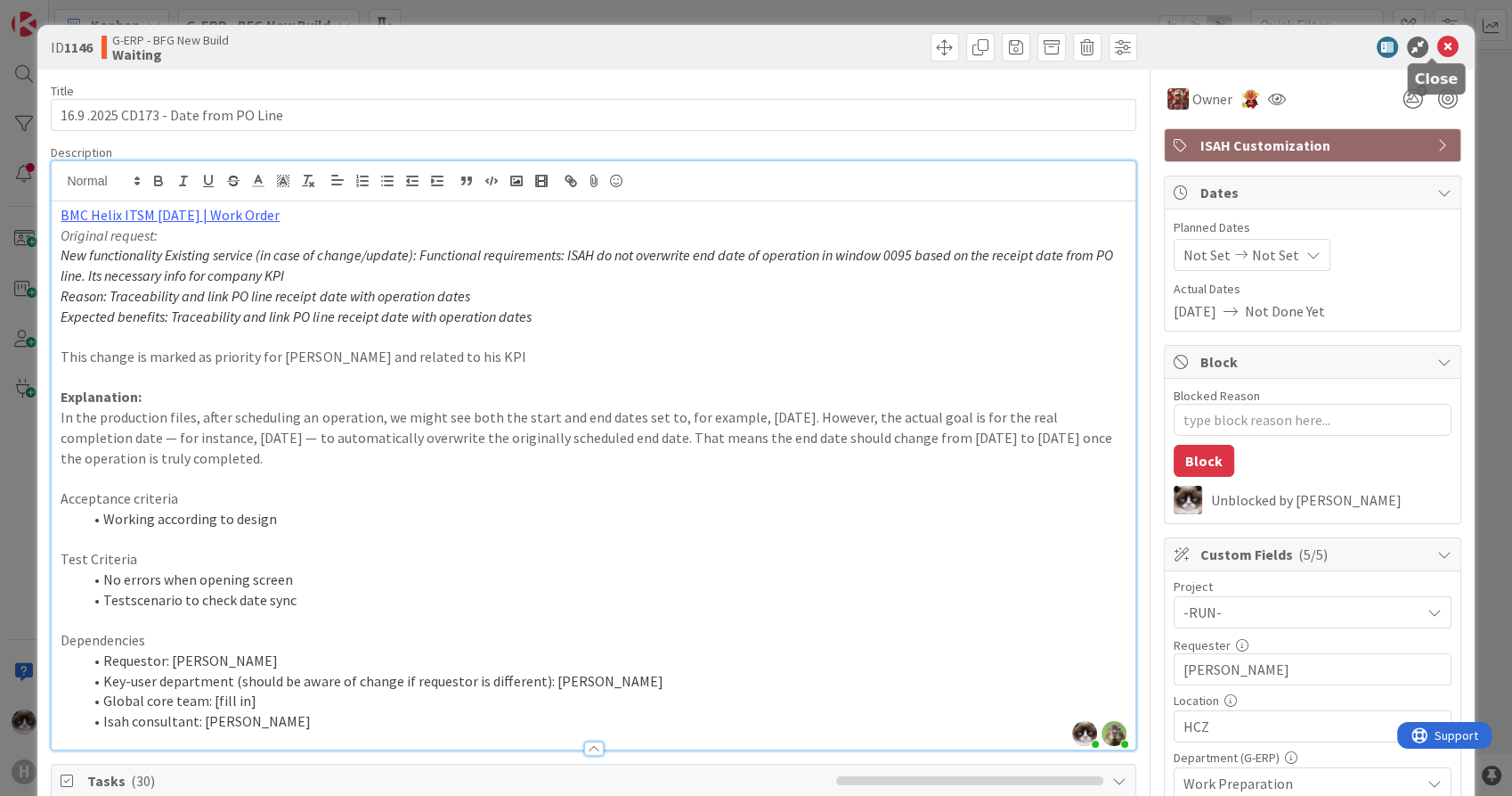
click at [1437, 48] on icon at bounding box center [1448, 47] width 21 height 21
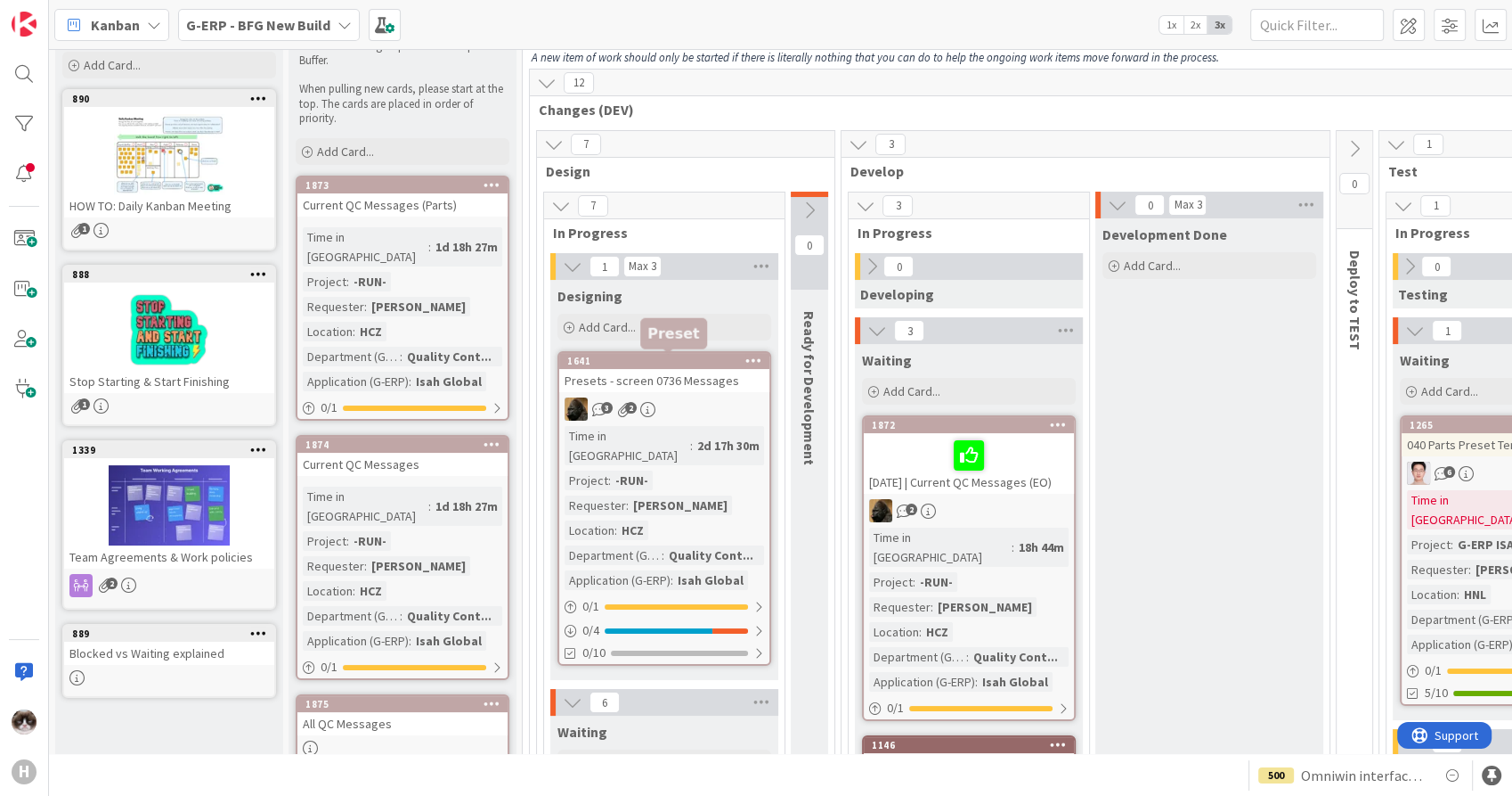
scroll to position [197, 0]
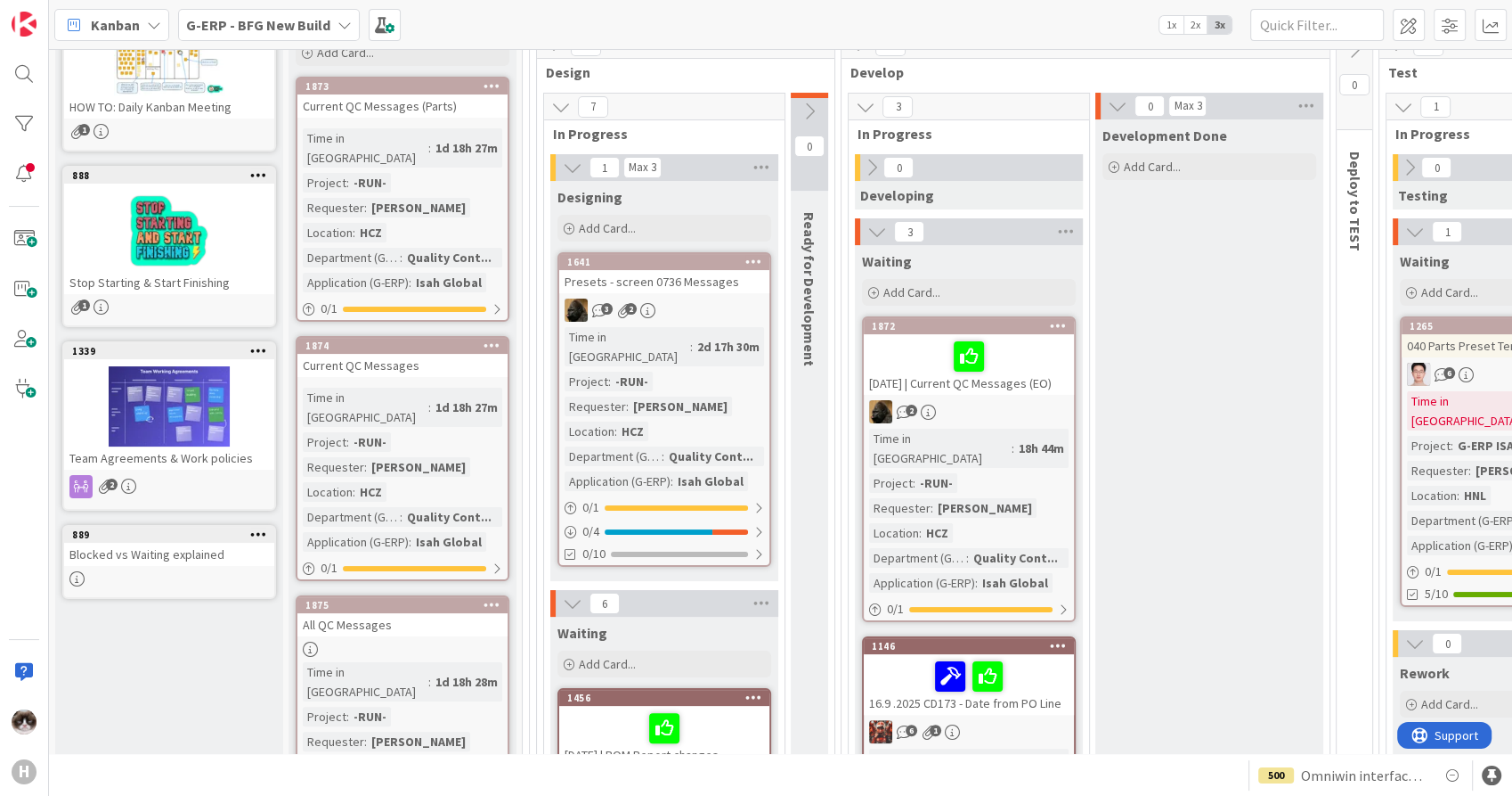
click at [711, 361] on div "Time in Column : 2d 17h 30m Project : -RUN- Requester : Tomas Hermann Location …" at bounding box center [665, 408] width 199 height 164
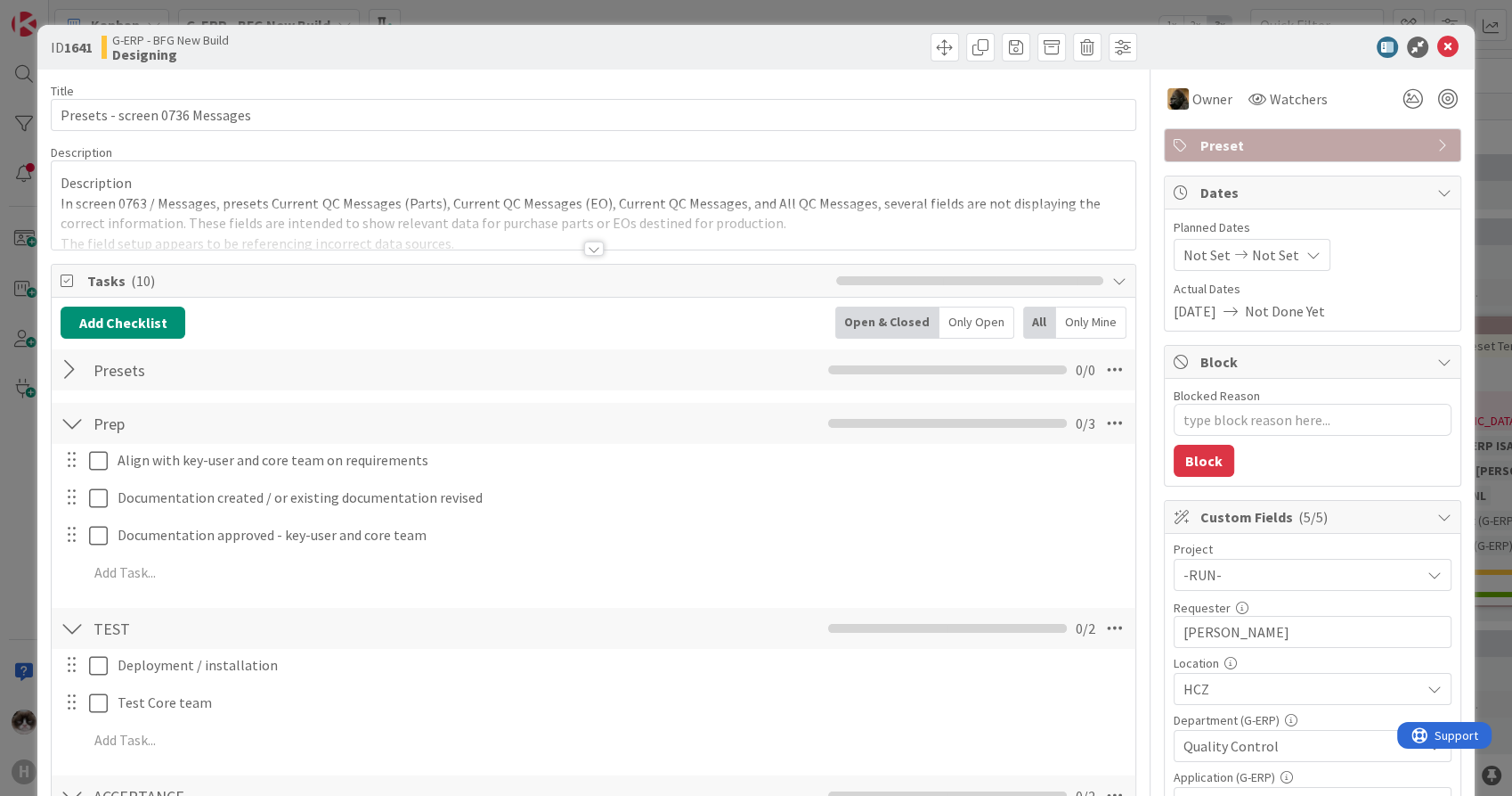
click at [588, 242] on div at bounding box center [594, 248] width 19 height 14
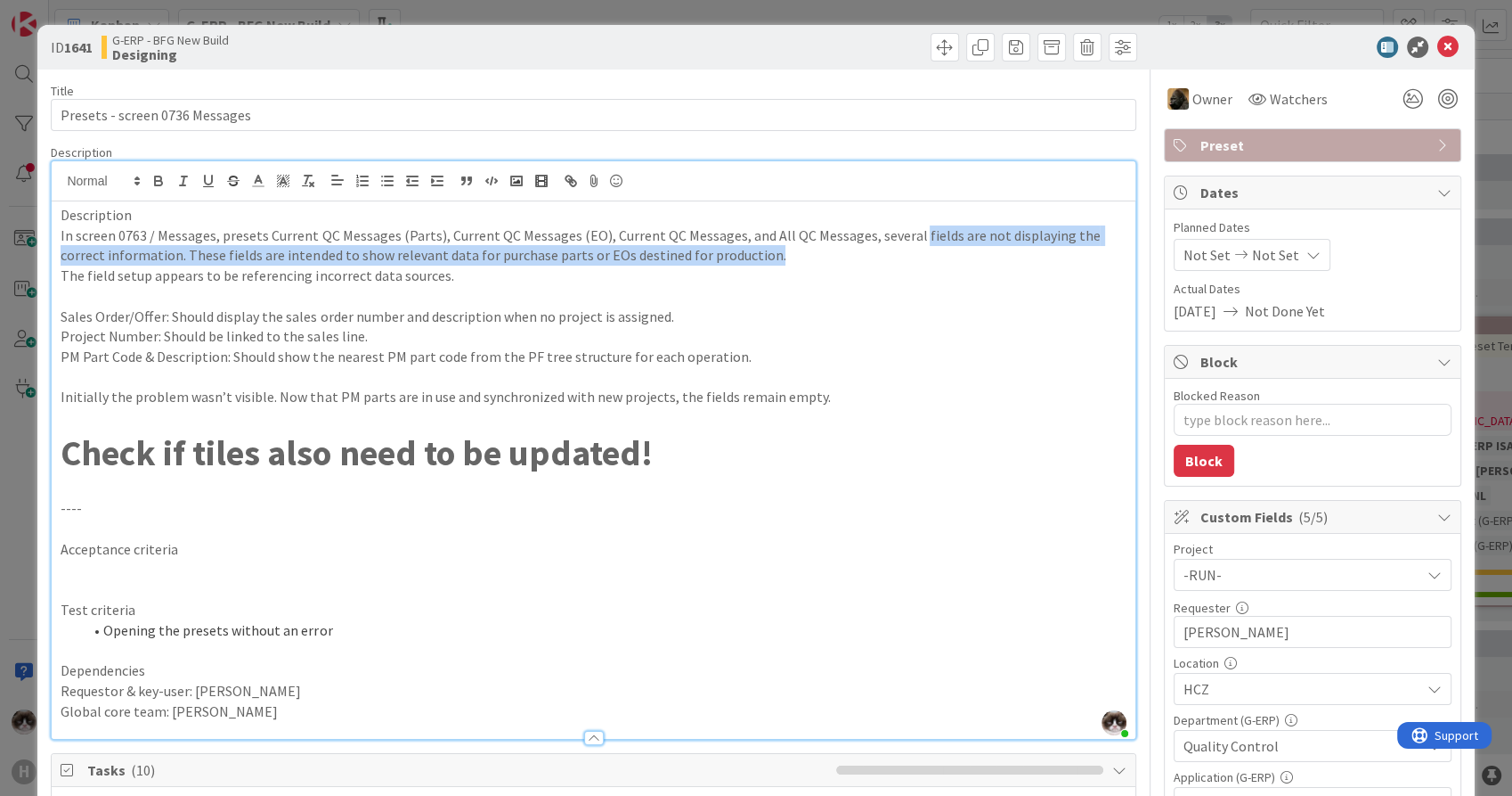
drag, startPoint x: 901, startPoint y: 239, endPoint x: 932, endPoint y: 262, distance: 38.6
click at [932, 262] on p "In screen 0763 / Messages, presets Current QC Messages (Parts), Current QC Mess…" at bounding box center [593, 245] width 1065 height 40
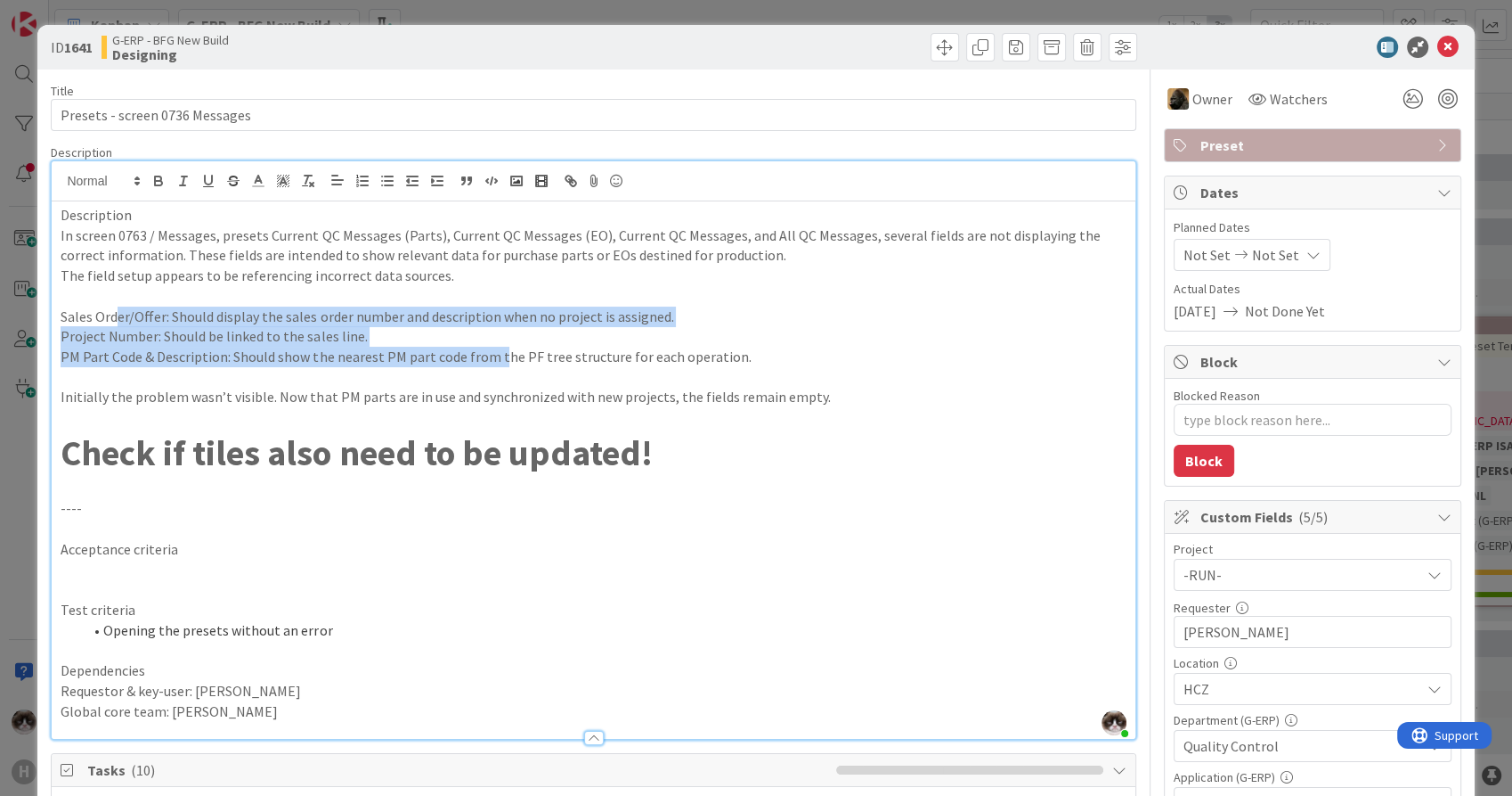
drag, startPoint x: 118, startPoint y: 320, endPoint x: 494, endPoint y: 356, distance: 377.7
click at [494, 356] on div "Description In screen 0763 / Messages, presets Current QC Messages (Parts), Cur…" at bounding box center [593, 469] width 1083 height 537
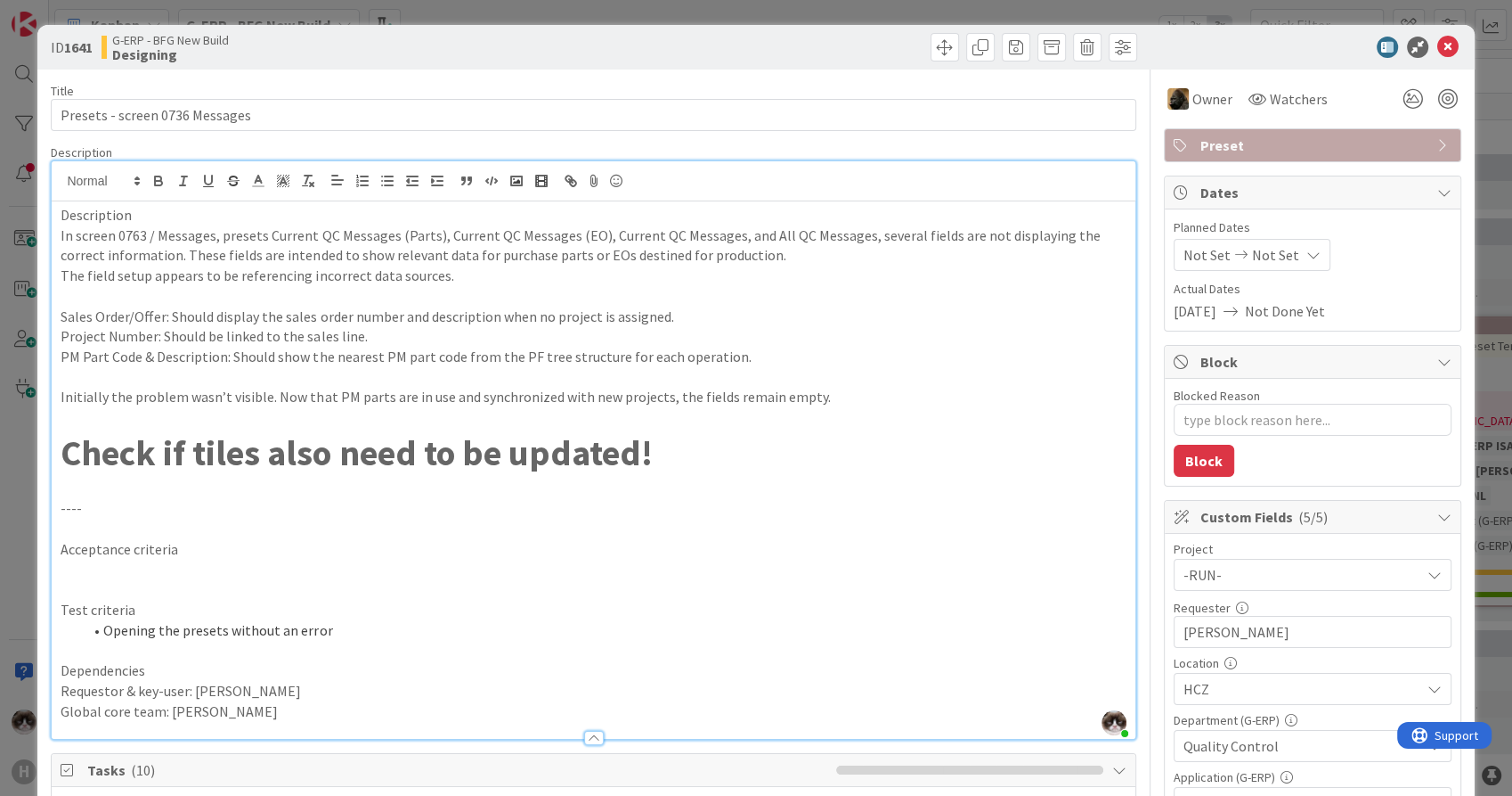
click at [364, 373] on p at bounding box center [593, 376] width 1065 height 20
drag, startPoint x: 1437, startPoint y: 42, endPoint x: 377, endPoint y: 306, distance: 1092.4
click at [1437, 42] on icon at bounding box center [1448, 47] width 21 height 21
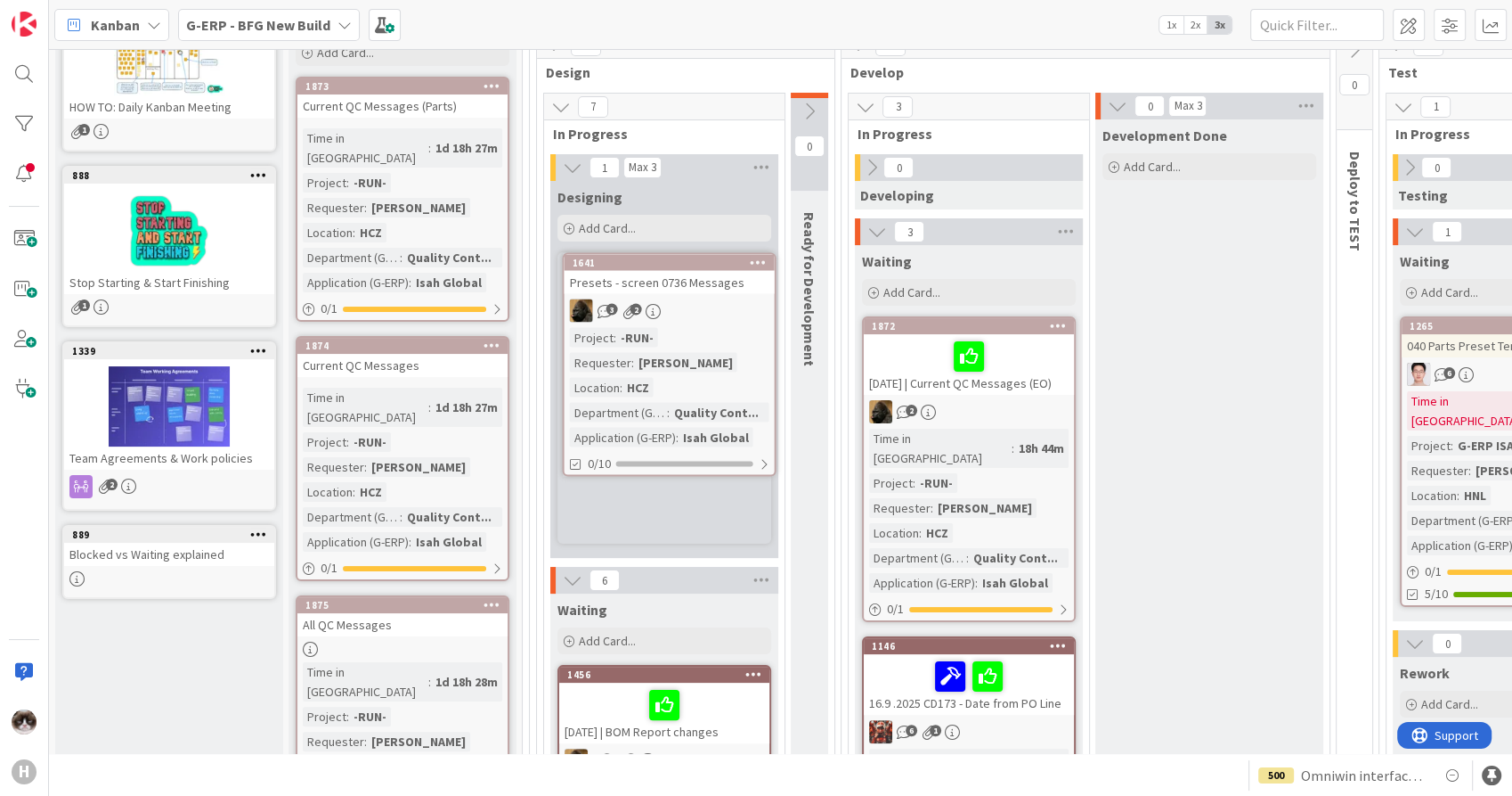
scroll to position [197, 0]
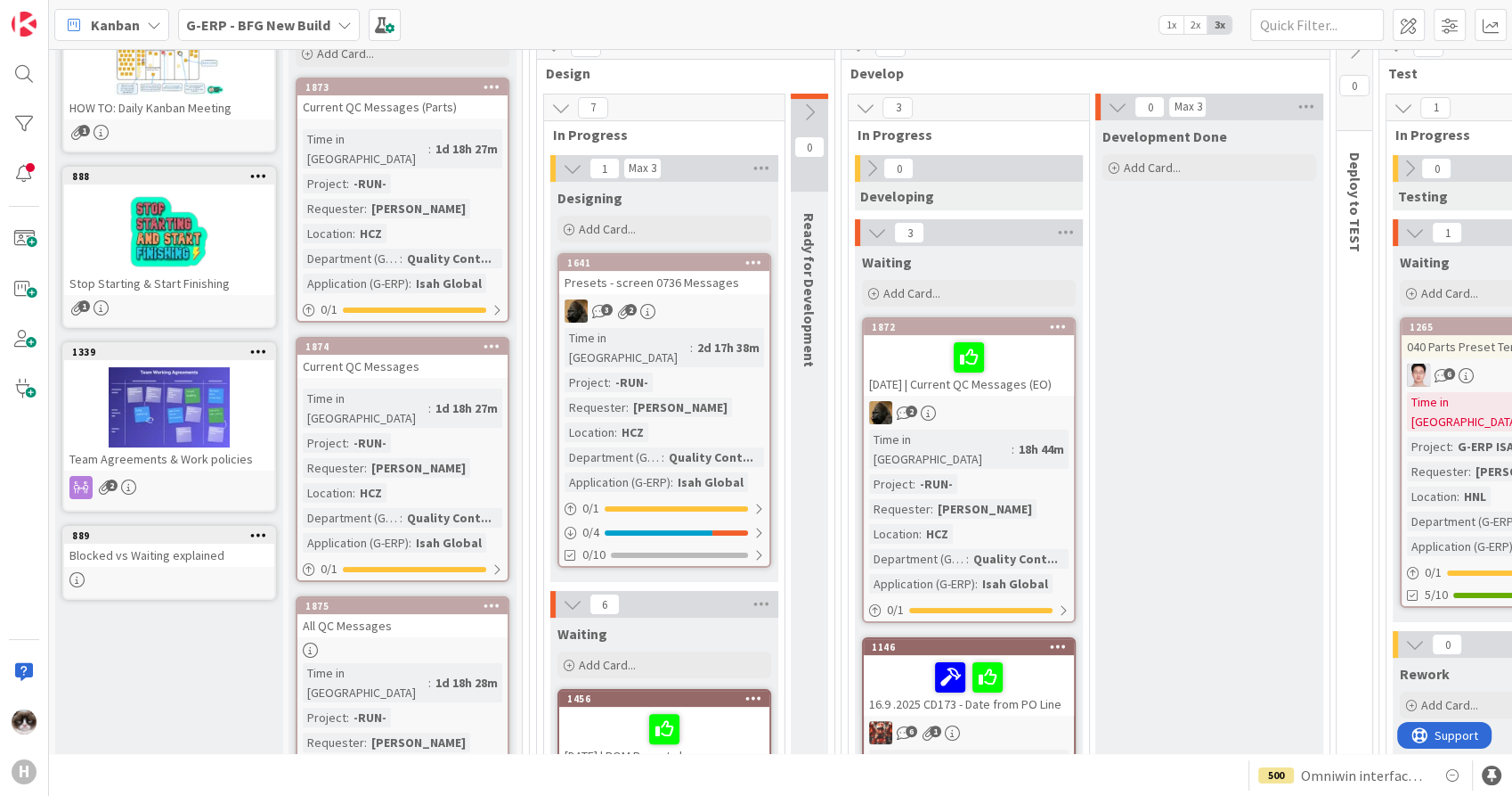
click at [458, 164] on div "Time in Column : 1d 18h 27m Project : -RUN- Requester : Tomas Hermann Location …" at bounding box center [402, 211] width 199 height 164
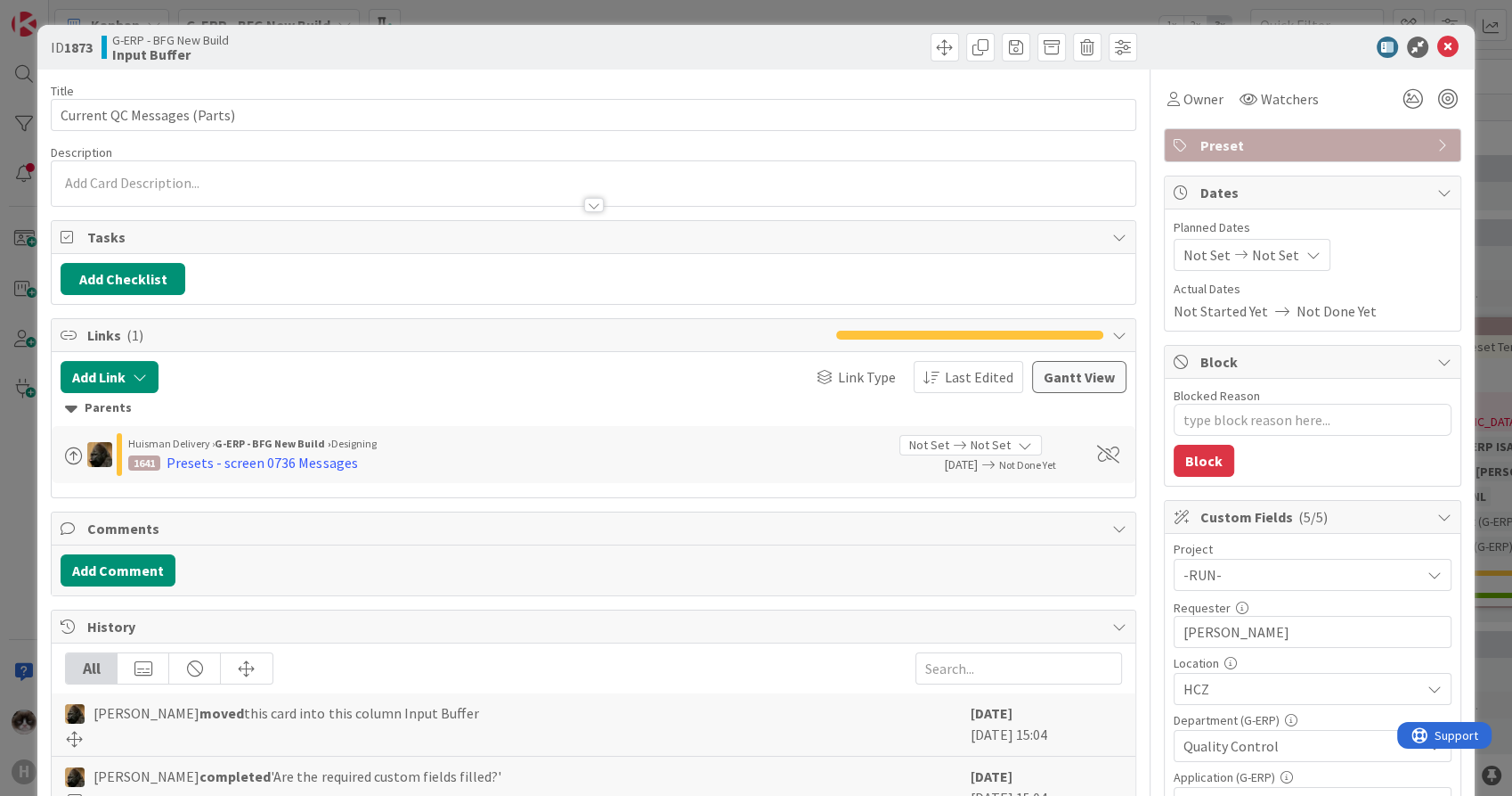
click at [585, 204] on div at bounding box center [594, 204] width 19 height 14
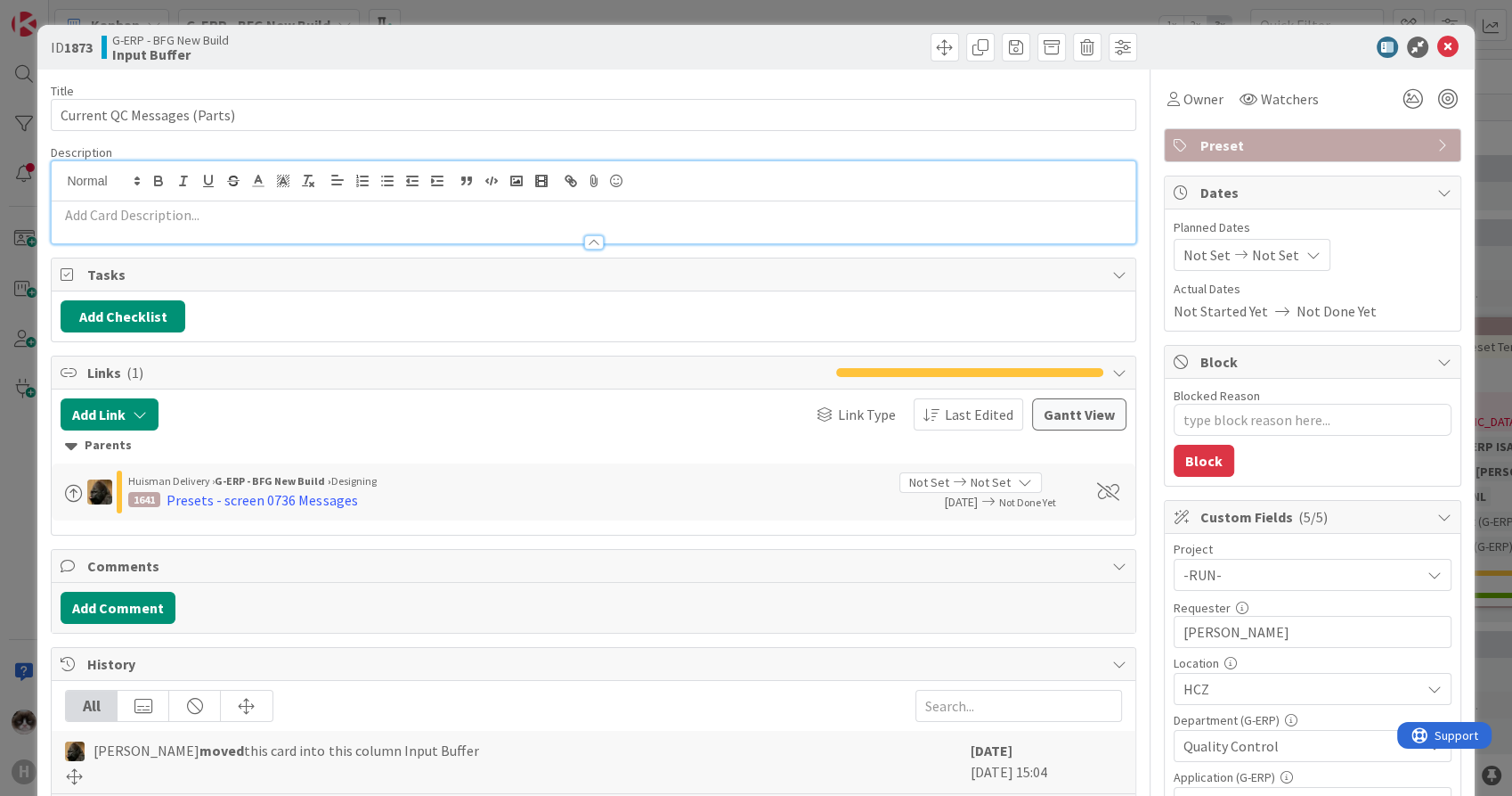
click at [1444, 50] on div at bounding box center [1303, 47] width 315 height 21
drag, startPoint x: 1433, startPoint y: 38, endPoint x: 471, endPoint y: 409, distance: 1031.1
click at [1437, 38] on icon at bounding box center [1448, 47] width 21 height 21
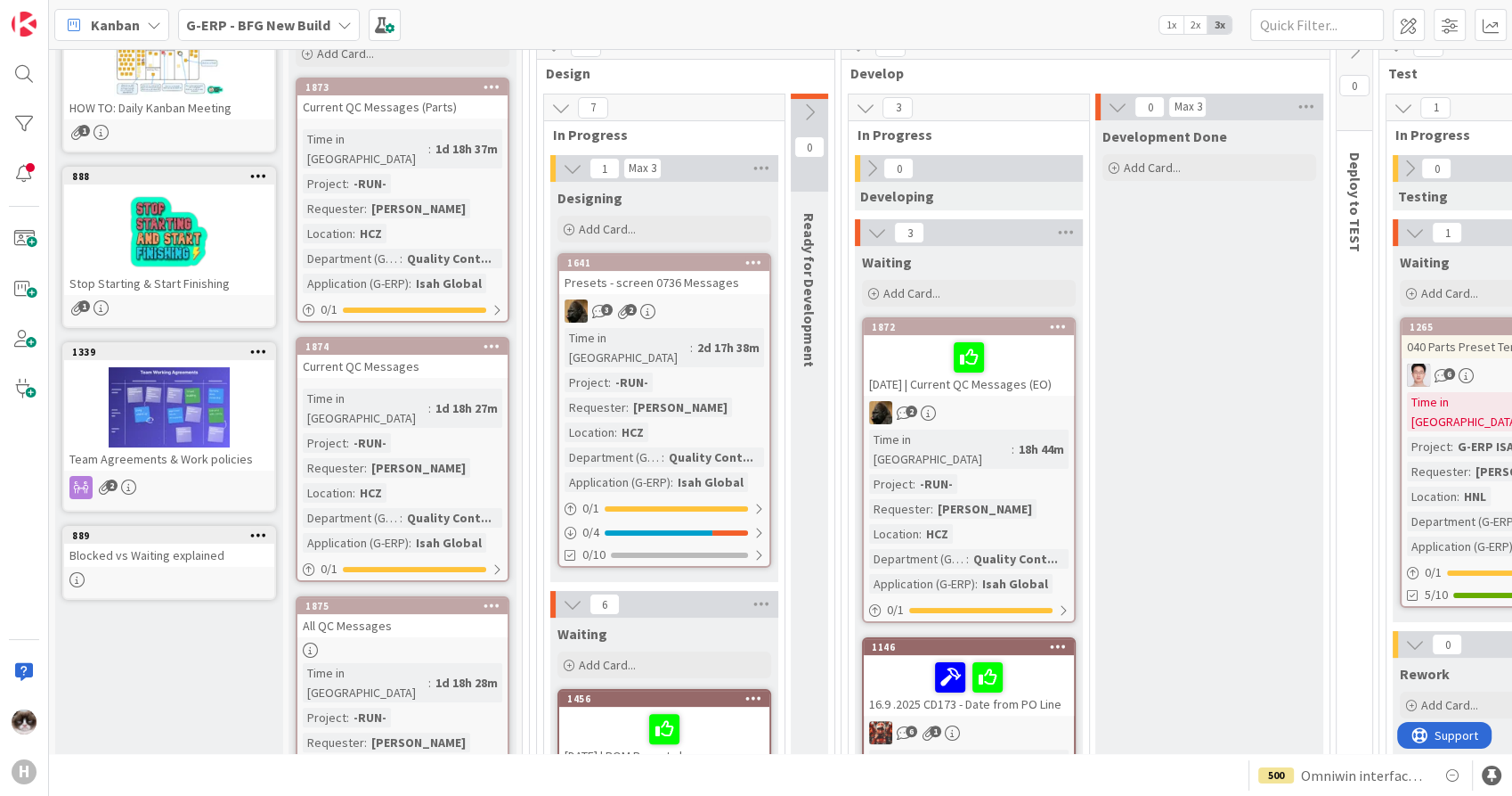
click at [739, 392] on div "Time in Column : 2d 17h 38m Project : -RUN- Requester : Tomas Hermann Location …" at bounding box center [665, 409] width 199 height 164
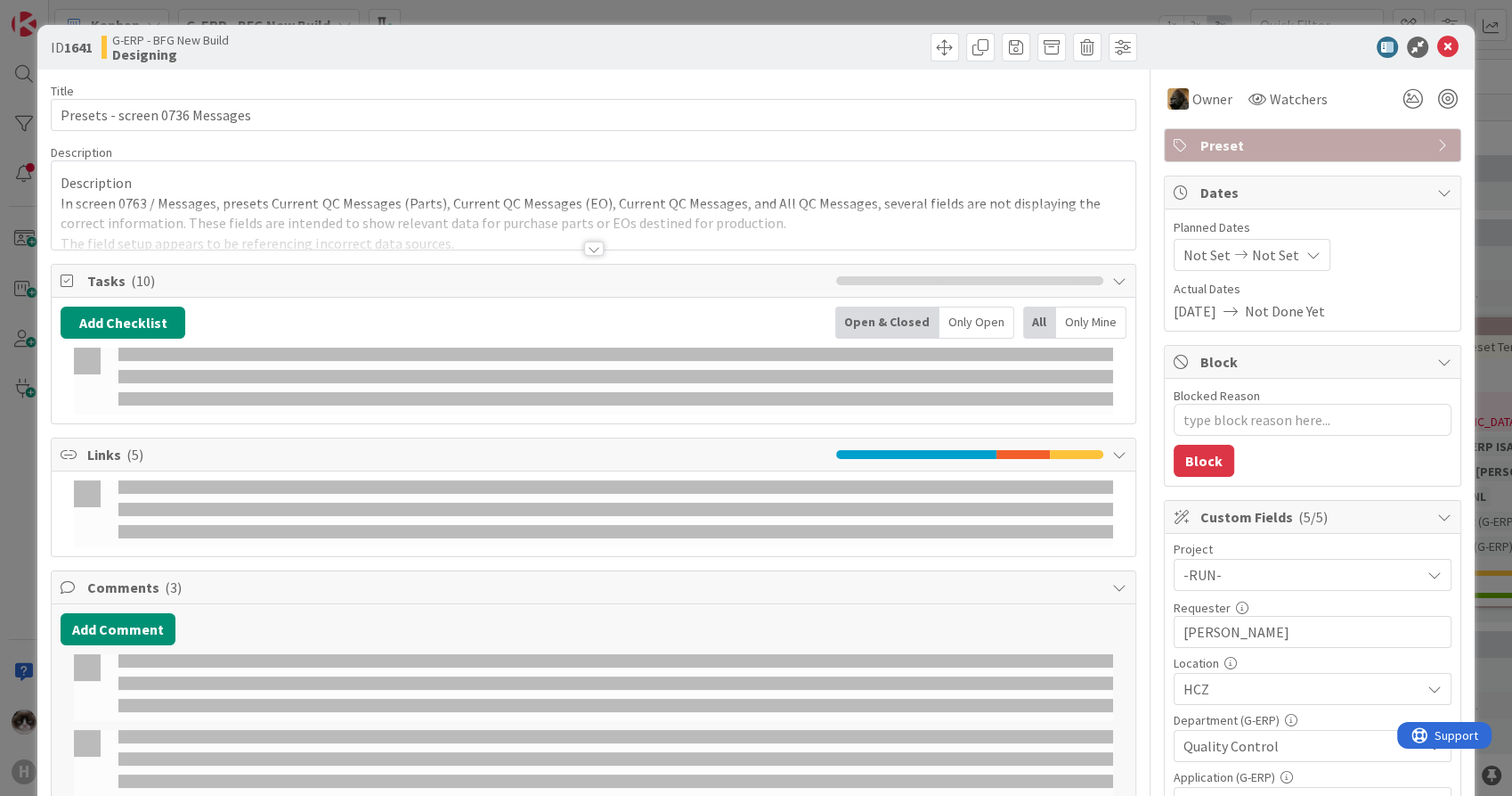
click at [1437, 47] on icon at bounding box center [1448, 47] width 21 height 21
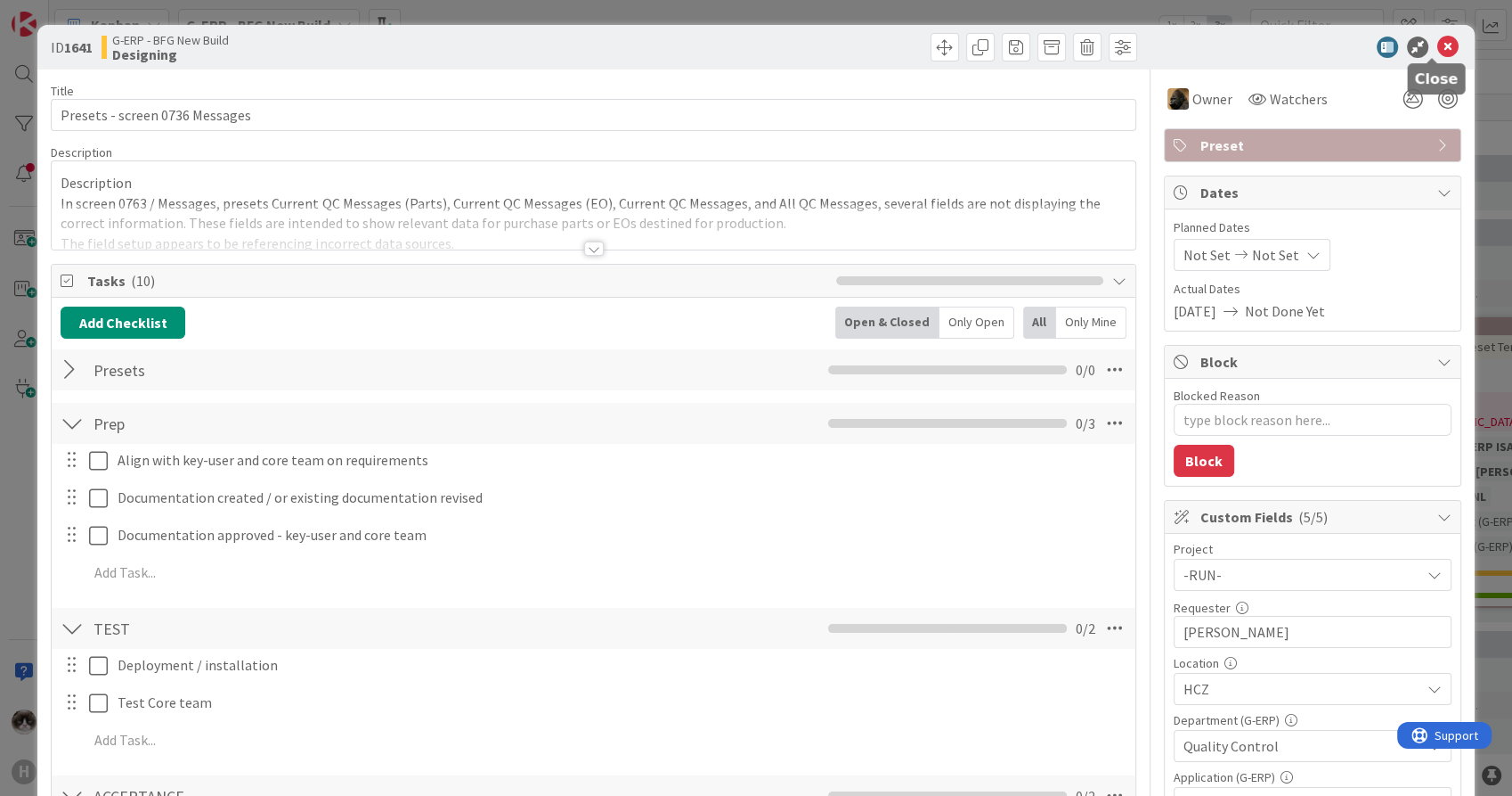
click at [1437, 54] on icon at bounding box center [1448, 47] width 21 height 21
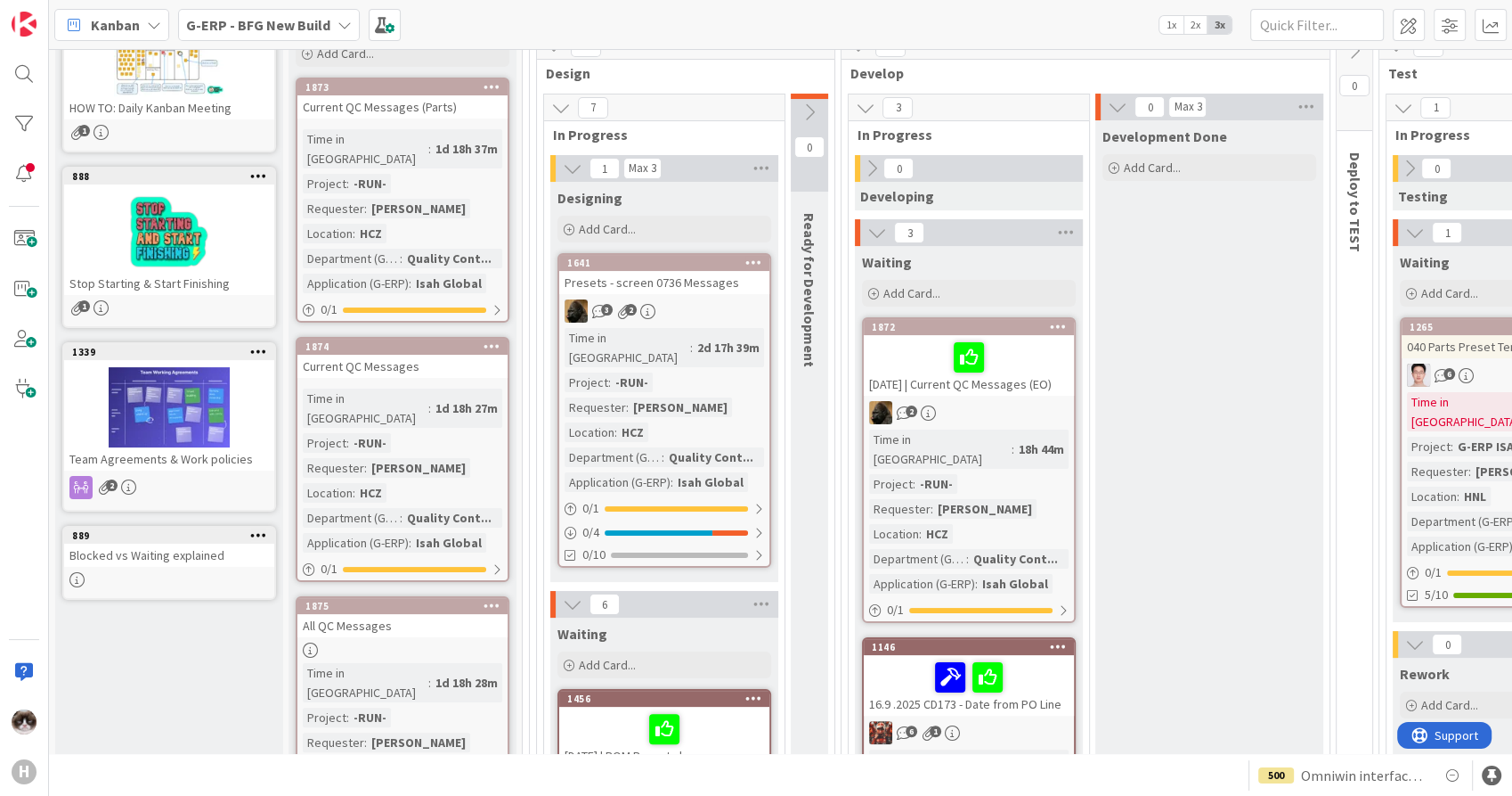
click at [446, 168] on div "Time in Column : 1d 18h 37m Project : -RUN- Requester : Tomas Hermann Location …" at bounding box center [402, 211] width 199 height 164
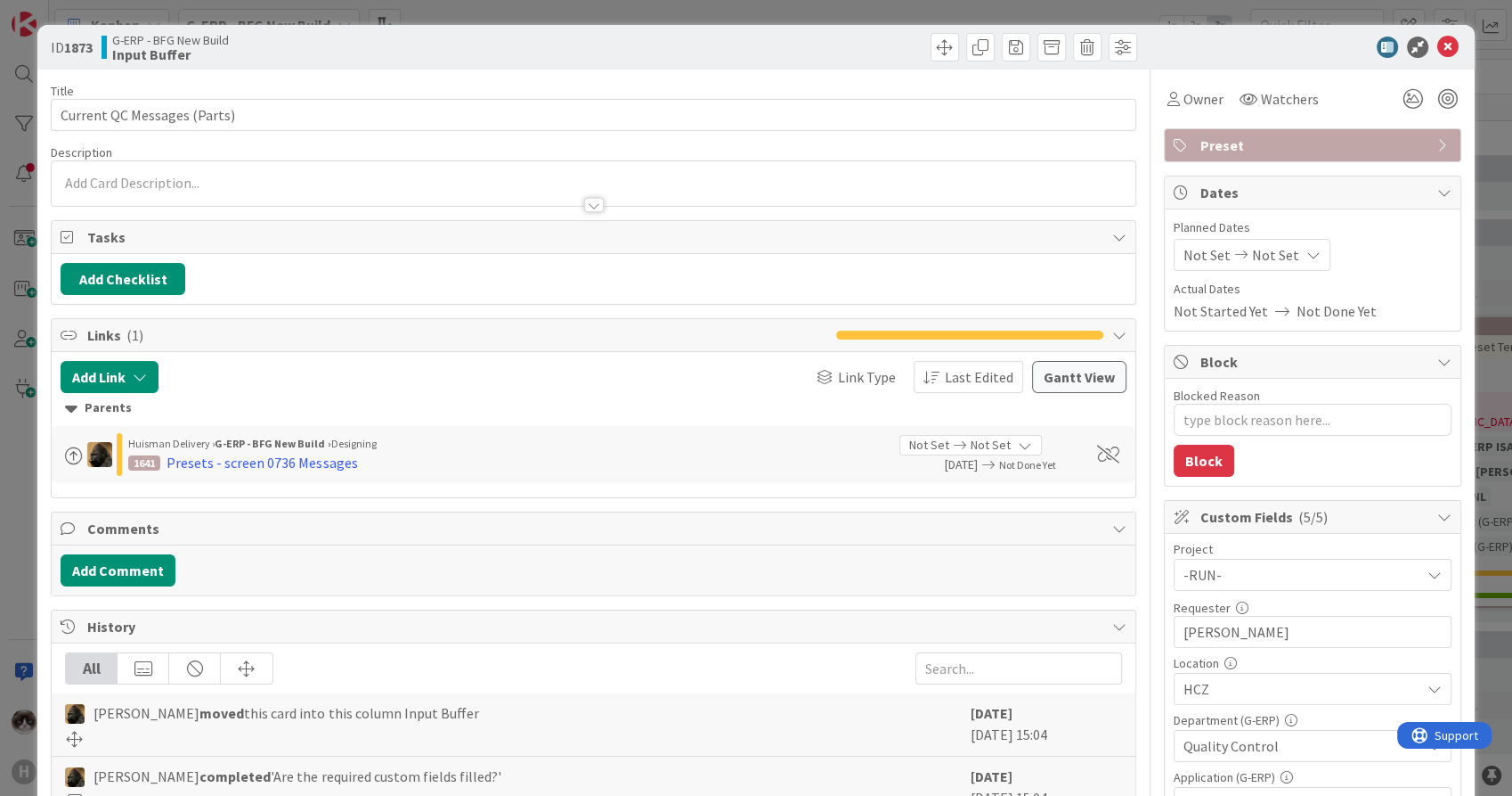
click at [584, 199] on div at bounding box center [594, 204] width 19 height 14
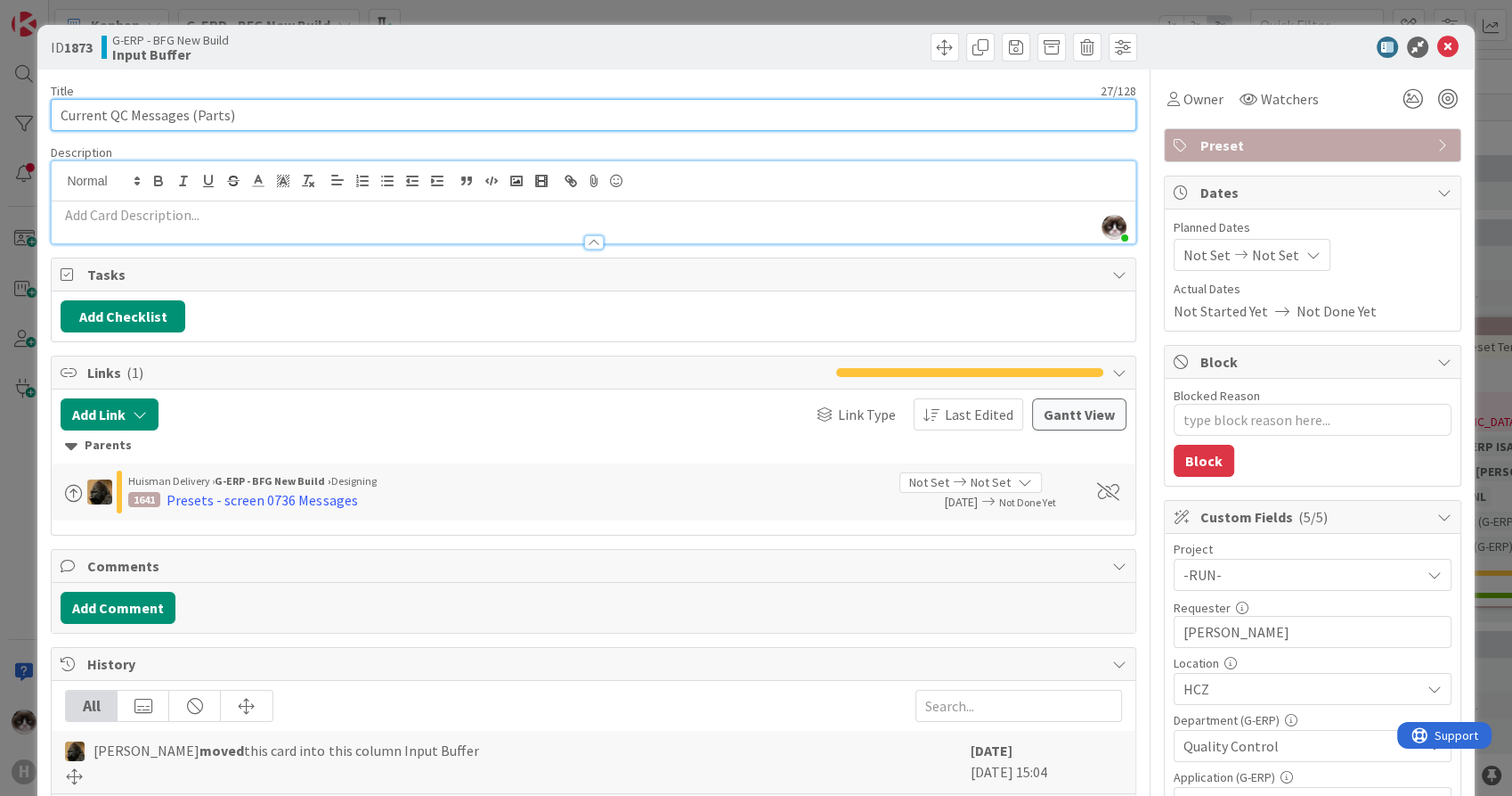
drag, startPoint x: 241, startPoint y: 106, endPoint x: 28, endPoint y: 106, distance: 213.0
click at [28, 106] on div "ID 1873 G-ERP - BFG New Build Input Buffer Title 27 / 128 Current QC Messages (…" at bounding box center [756, 398] width 1512 height 796
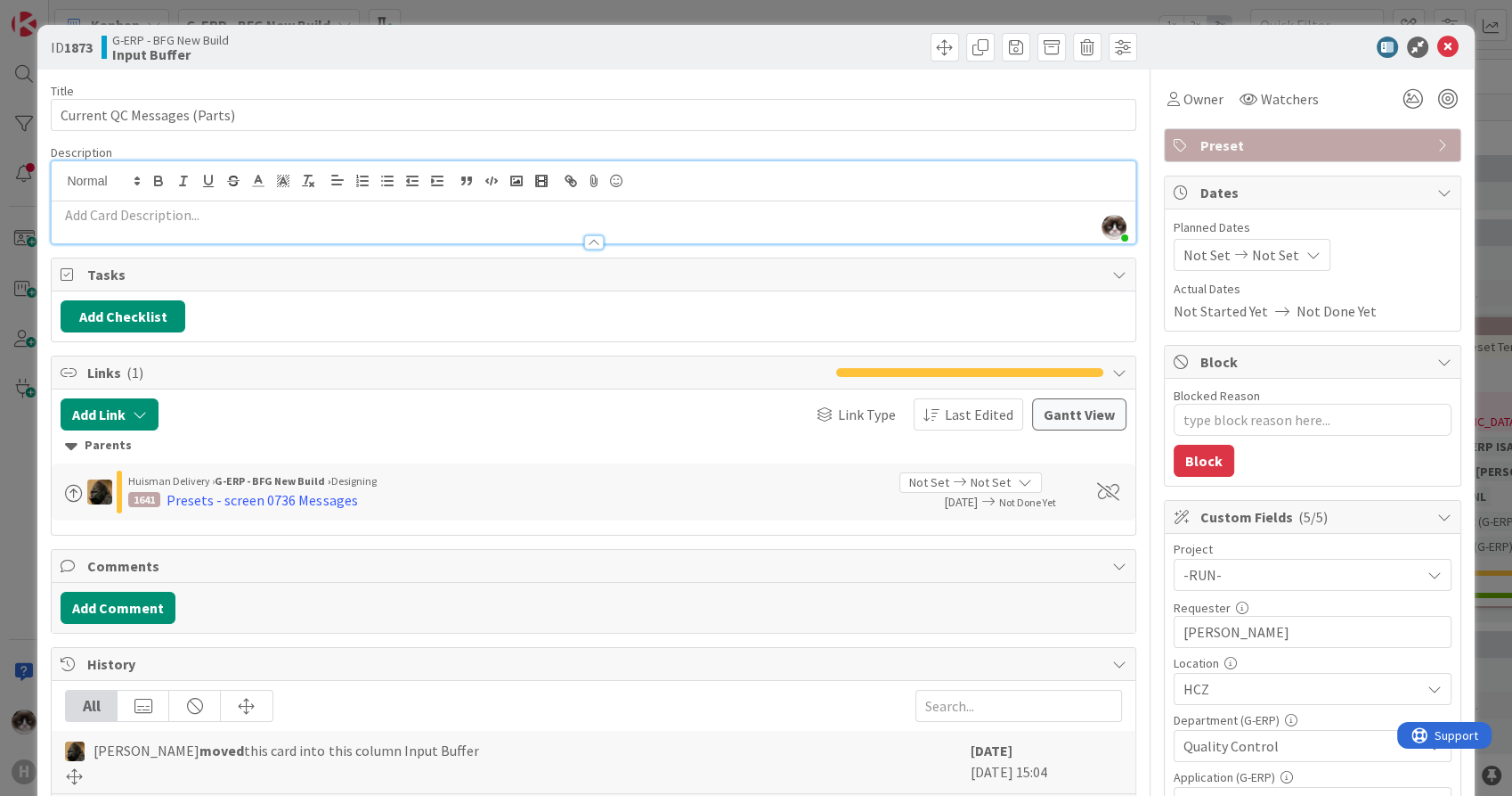
click at [588, 246] on div at bounding box center [594, 242] width 19 height 14
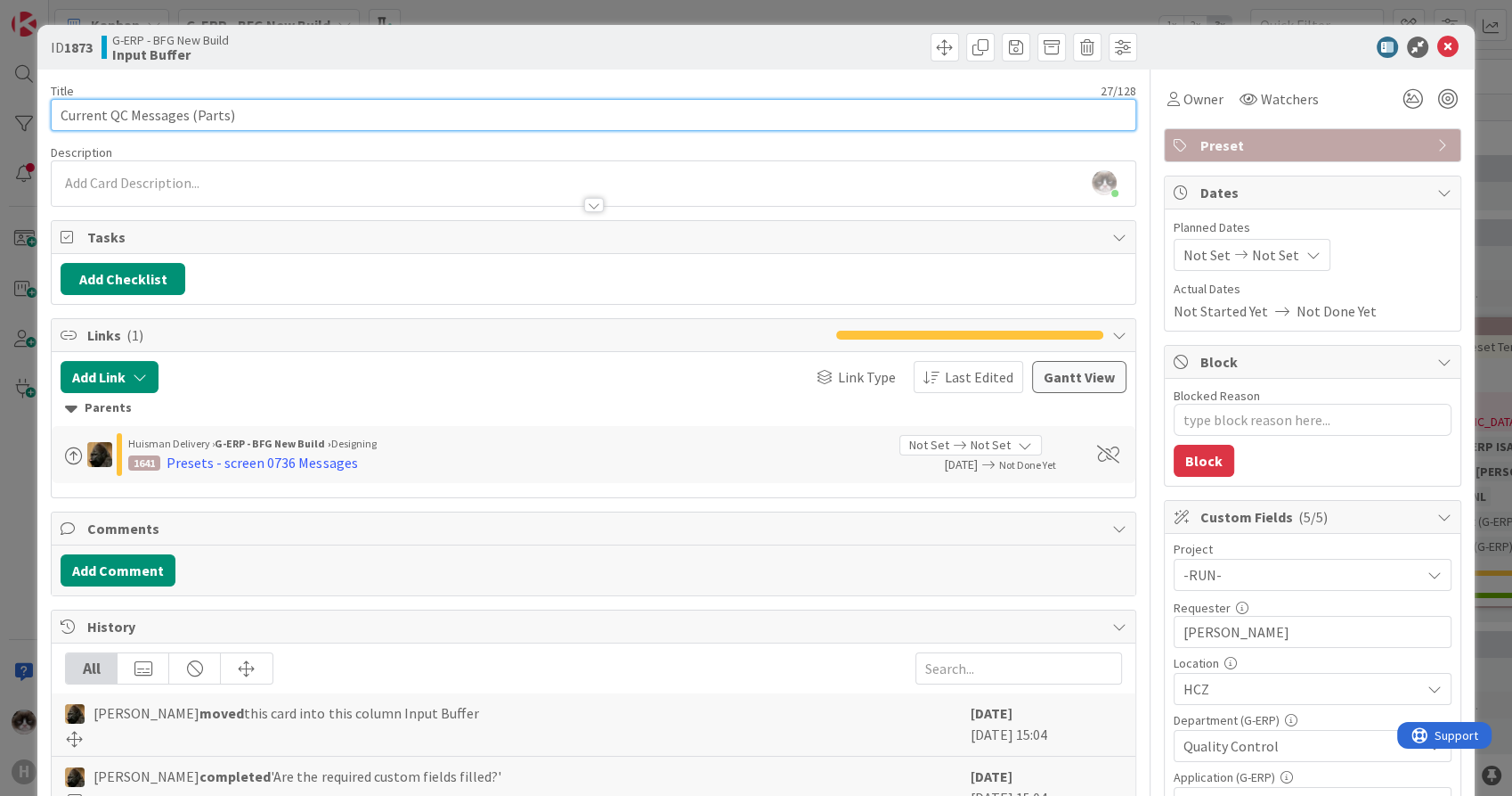
drag, startPoint x: 256, startPoint y: 114, endPoint x: 48, endPoint y: 95, distance: 208.9
click at [48, 95] on div "ID 1873 G-ERP - BFG New Build Input Buffer Title 27 / 128 Current QC Messages (…" at bounding box center [756, 756] width 1436 height 1462
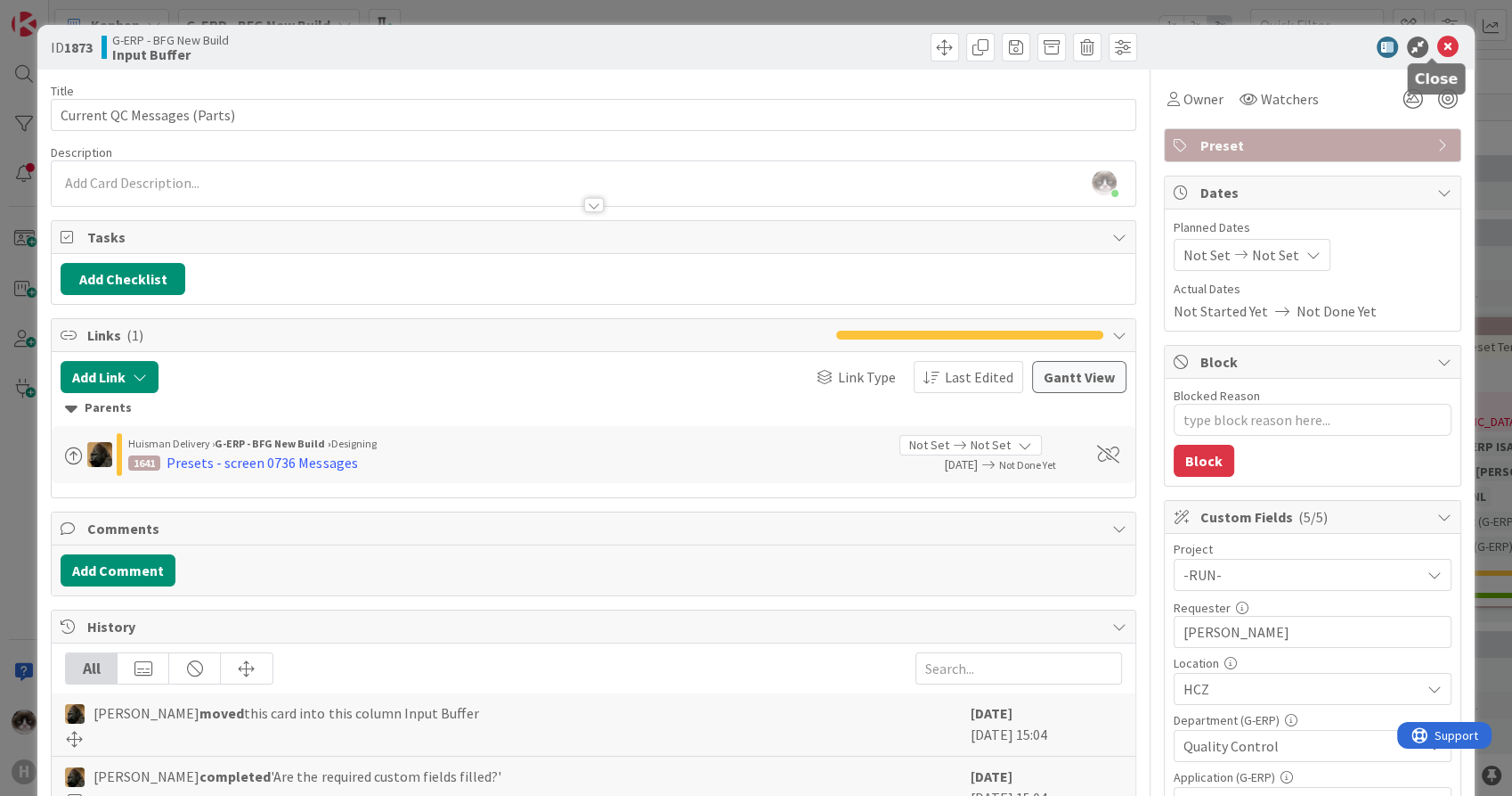
drag, startPoint x: 1433, startPoint y: 45, endPoint x: 1147, endPoint y: 149, distance: 304.3
click at [1437, 46] on icon at bounding box center [1448, 47] width 21 height 21
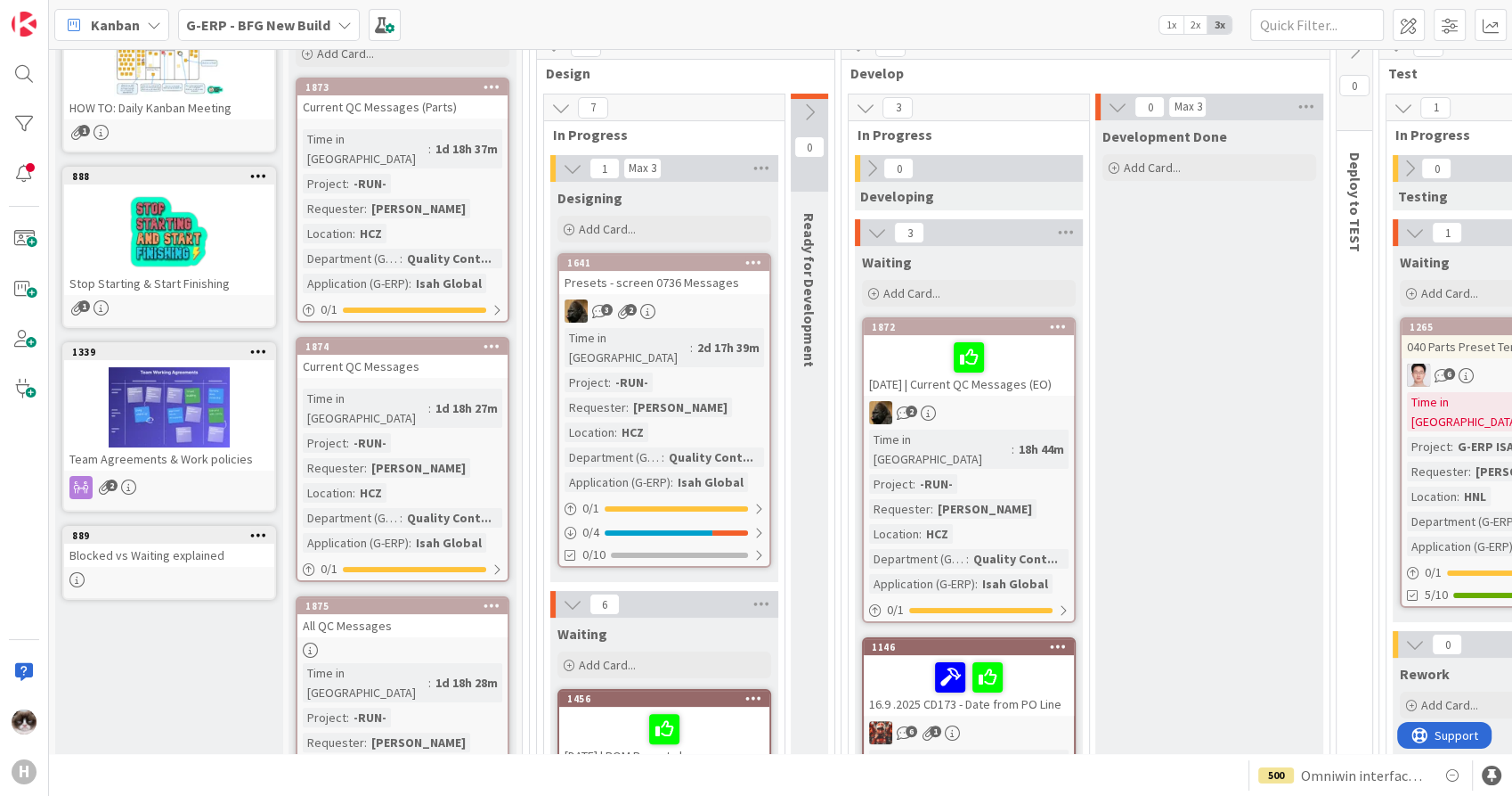
click at [263, 16] on b "G-ERP - BFG New Build" at bounding box center [258, 25] width 145 height 18
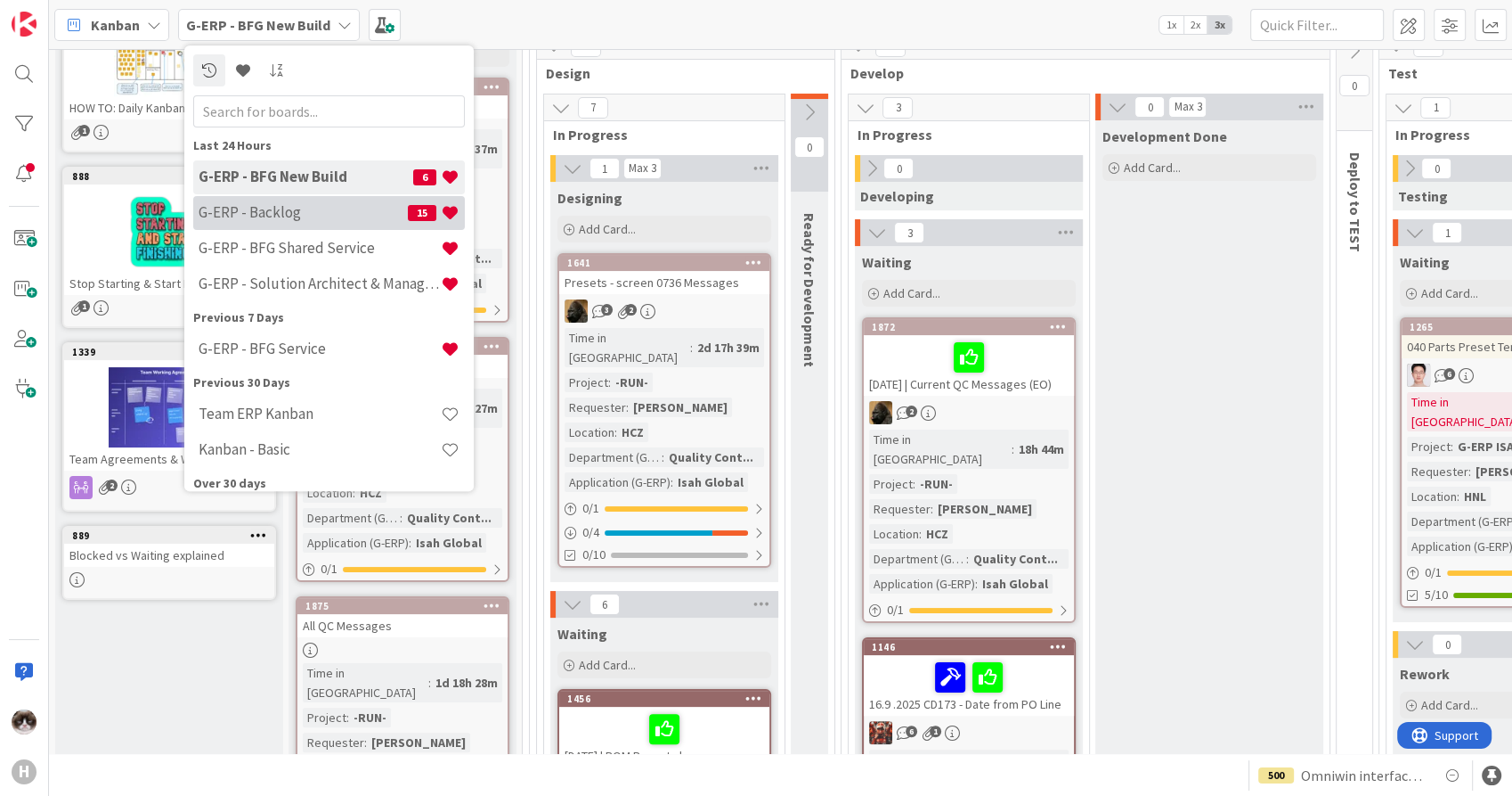
click at [316, 220] on h4 "G-ERP - Backlog" at bounding box center [303, 213] width 210 height 18
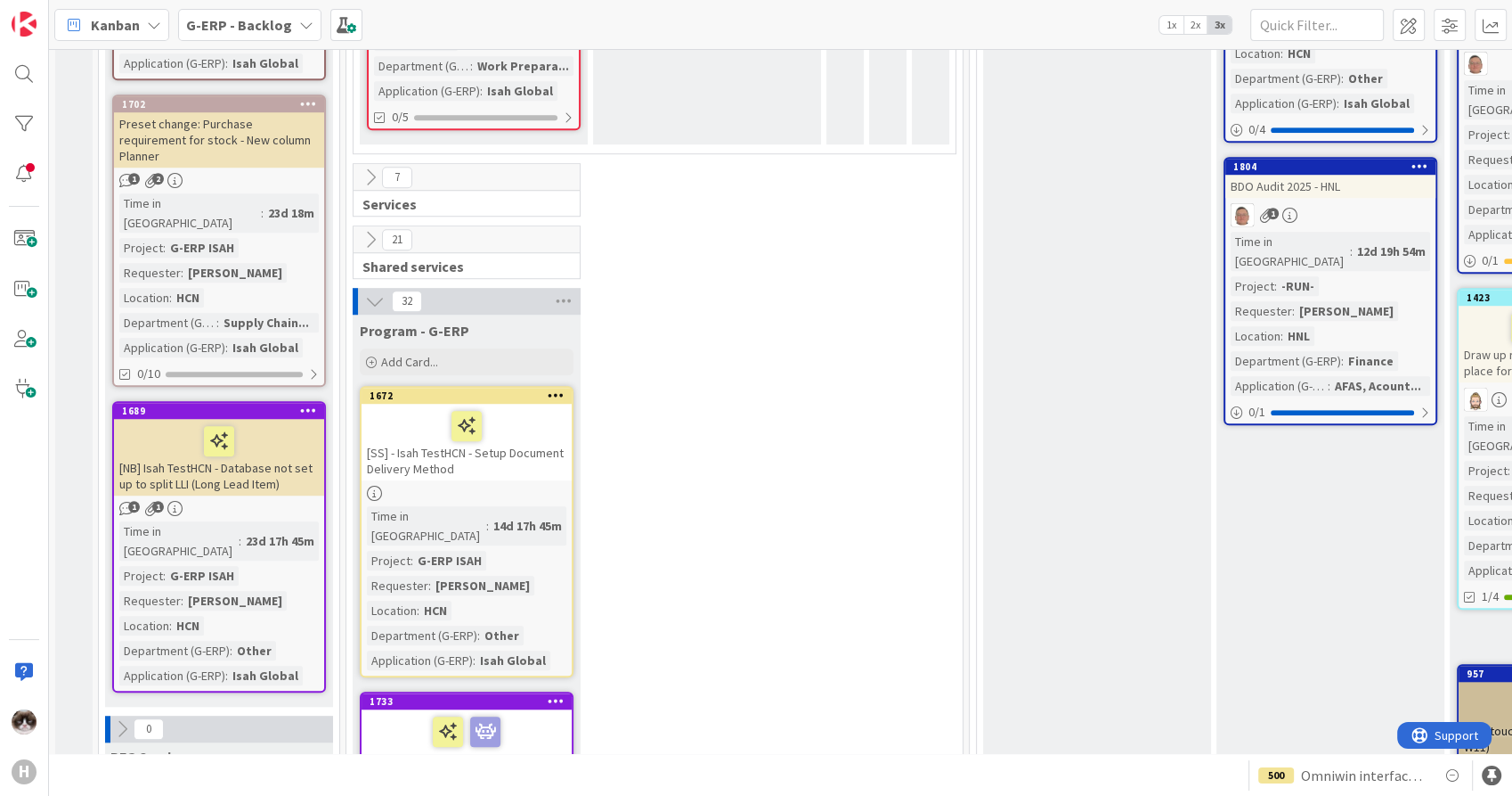
scroll to position [1286, 0]
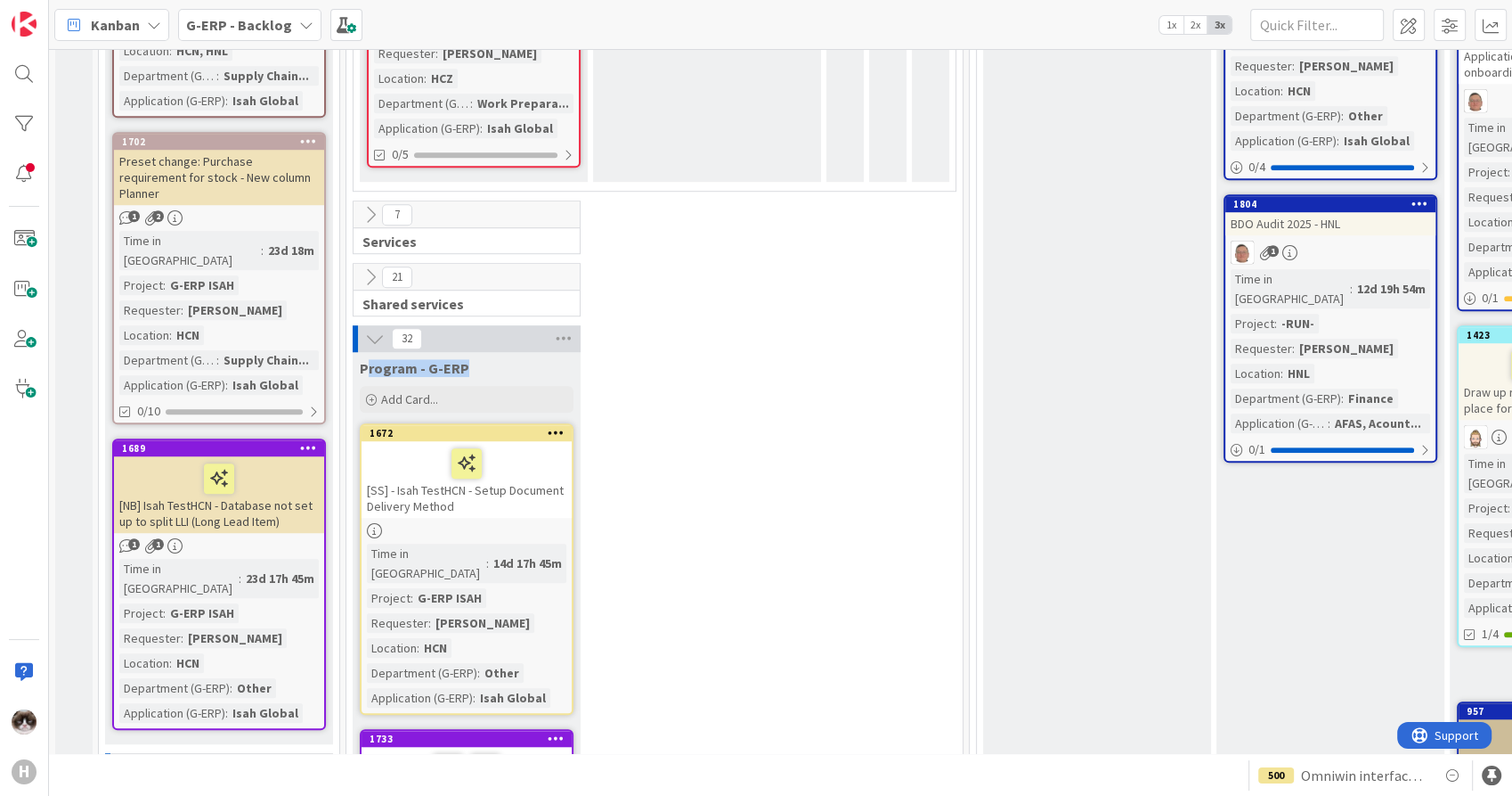
drag, startPoint x: 449, startPoint y: 293, endPoint x: 365, endPoint y: 291, distance: 84.0
click at [365, 359] on span "Program - G-ERP" at bounding box center [415, 368] width 109 height 18
drag, startPoint x: 365, startPoint y: 291, endPoint x: 365, endPoint y: 262, distance: 29.0
click at [365, 329] on icon at bounding box center [374, 338] width 19 height 19
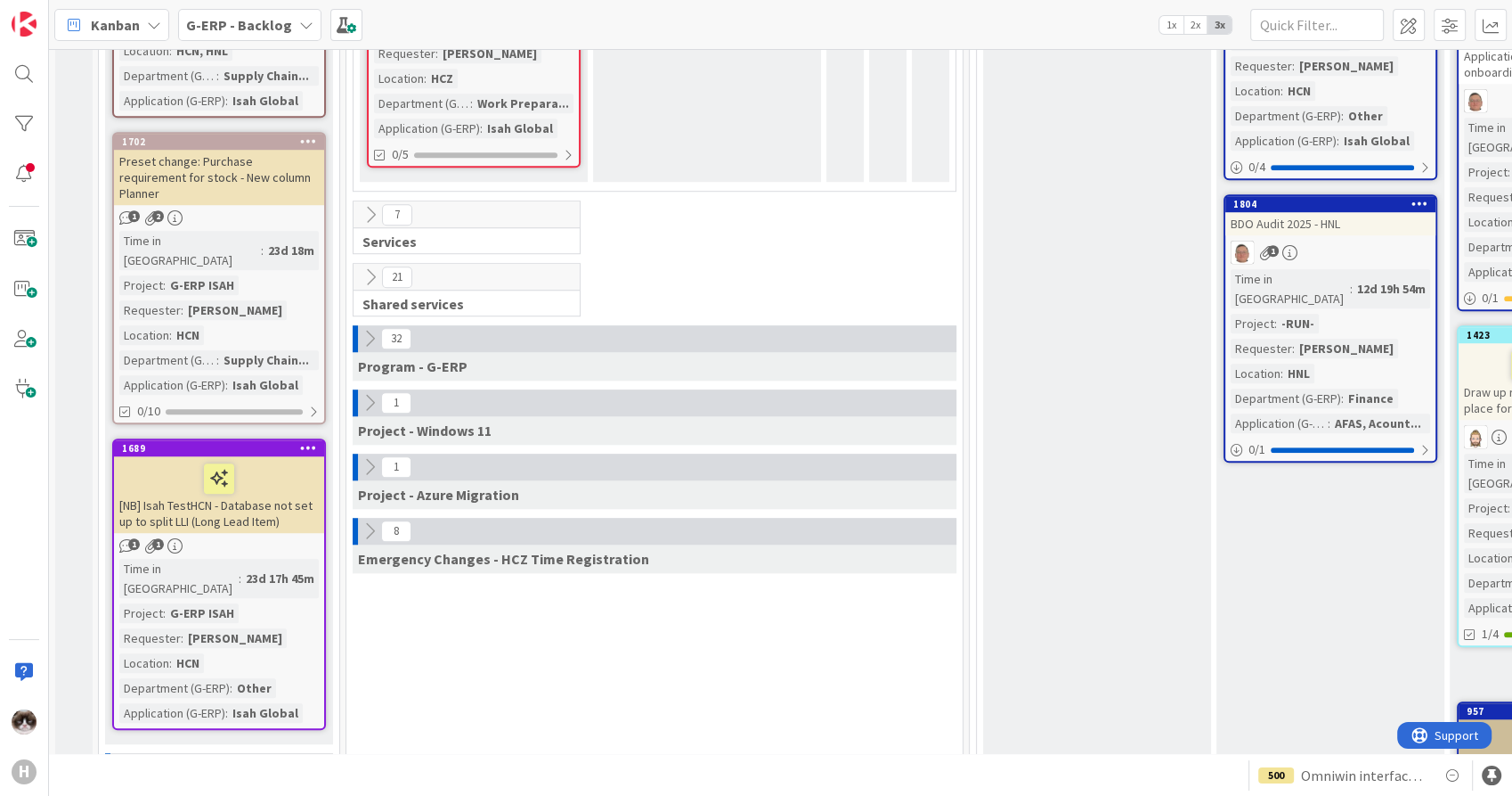
click at [371, 329] on icon at bounding box center [370, 338] width 19 height 19
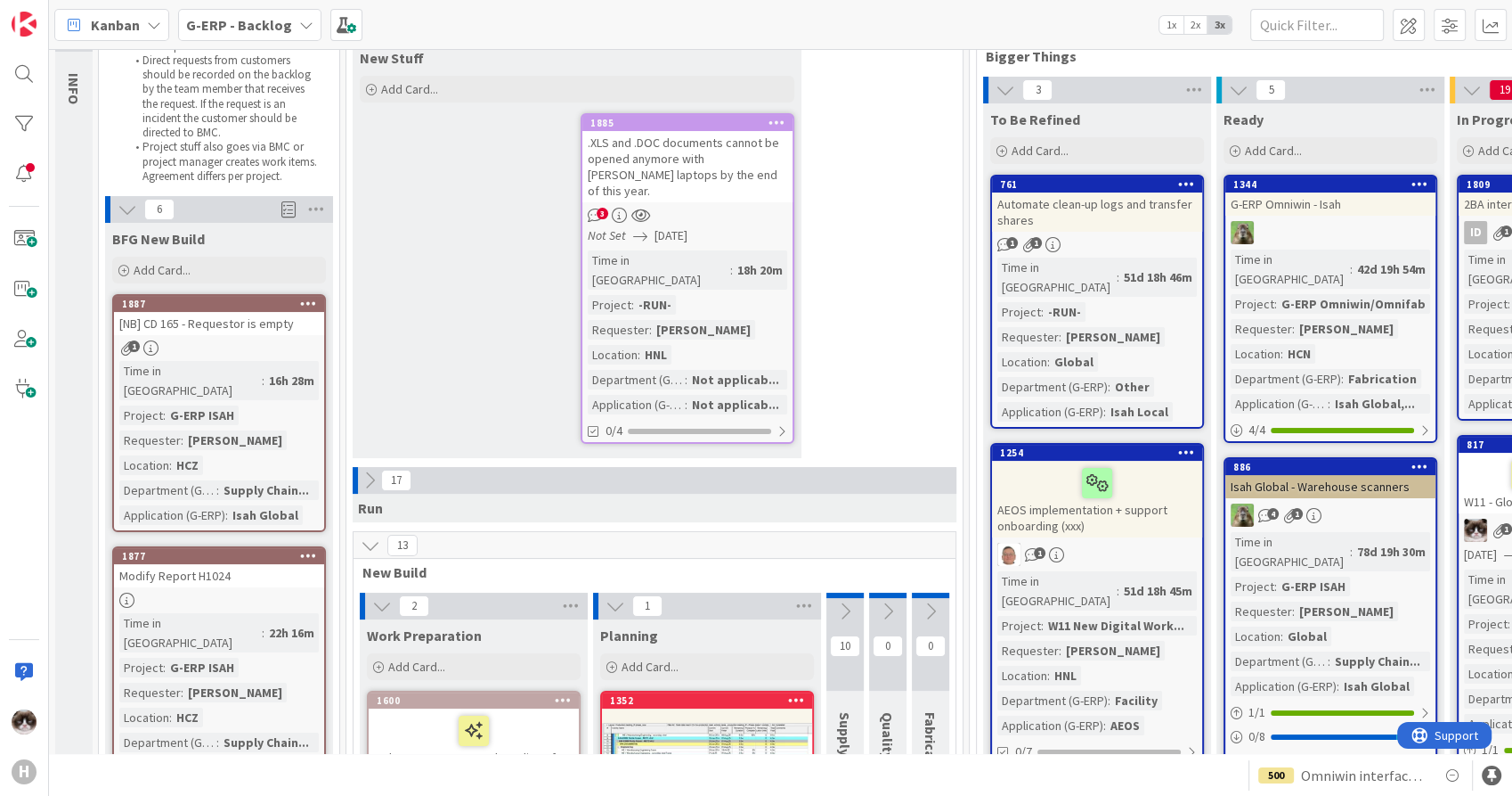
scroll to position [0, 0]
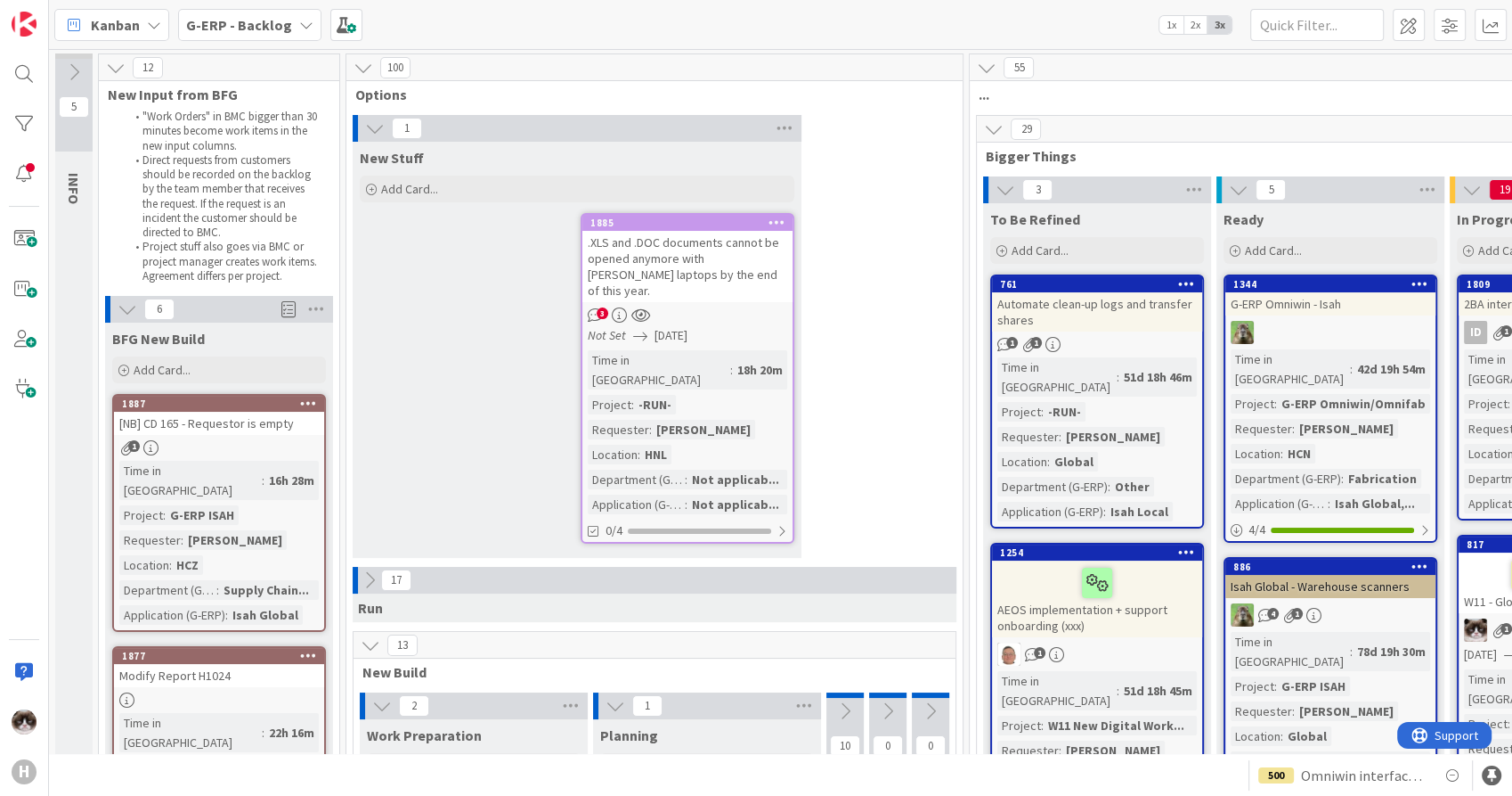
drag, startPoint x: 114, startPoint y: 16, endPoint x: 132, endPoint y: 37, distance: 27.7
click at [115, 16] on span "Kanban" at bounding box center [115, 25] width 49 height 21
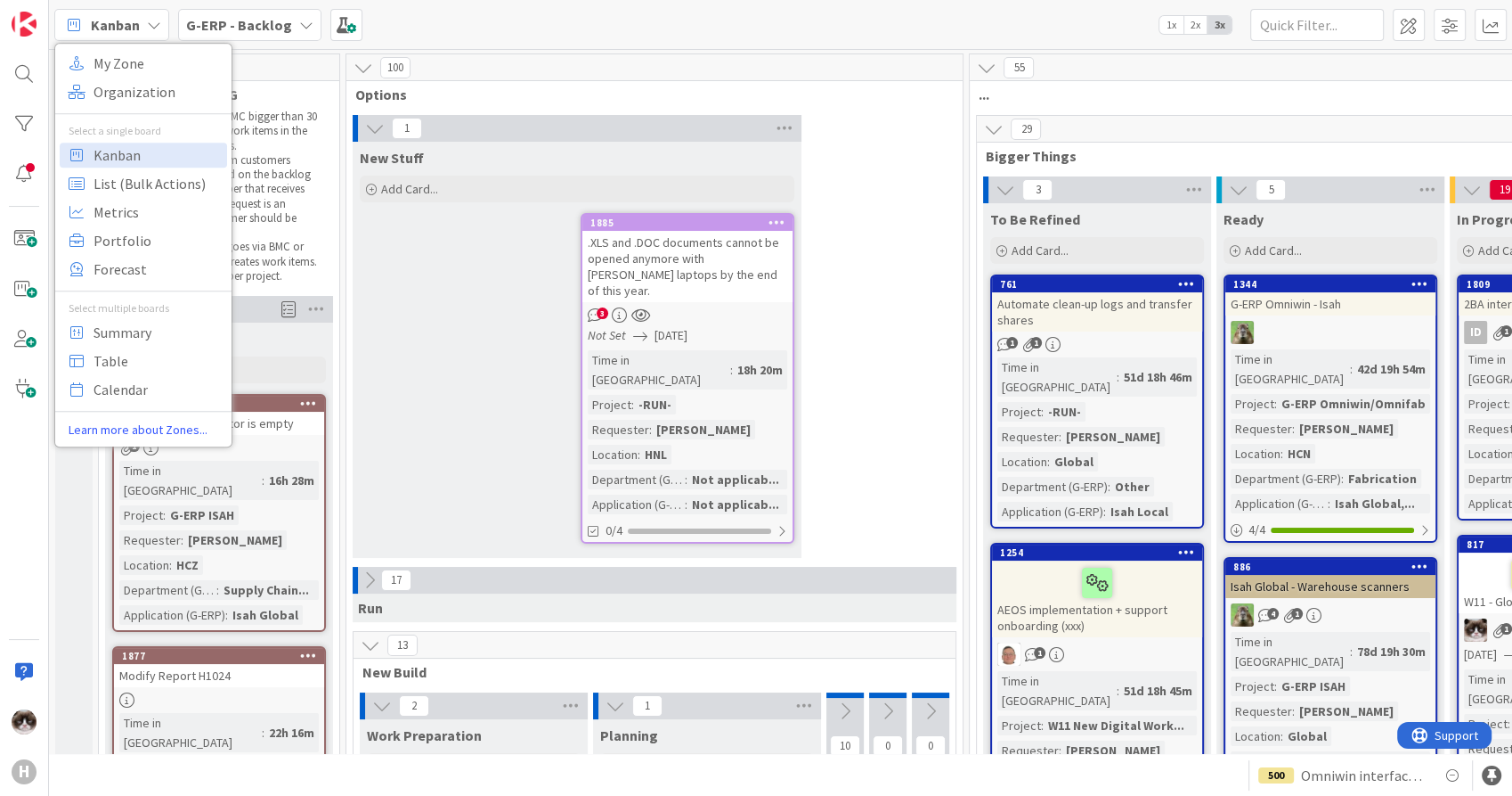
click at [485, 373] on div "New Stuff Add Card... 1885 .XLS and .DOC documents cannot be opened anymore wit…" at bounding box center [576, 350] width 449 height 416
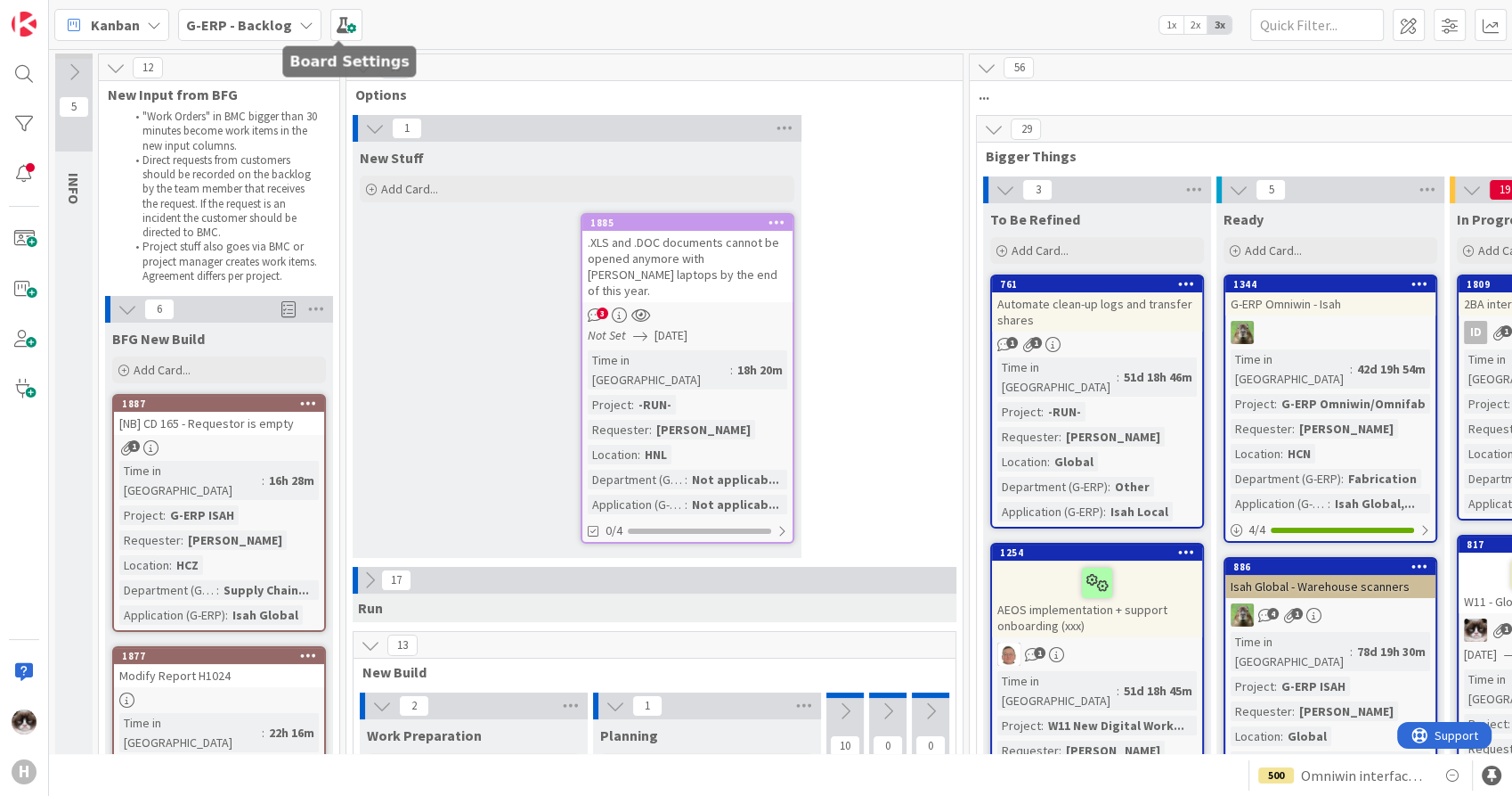
click at [228, 9] on div "G-ERP - Backlog" at bounding box center [250, 24] width 144 height 32
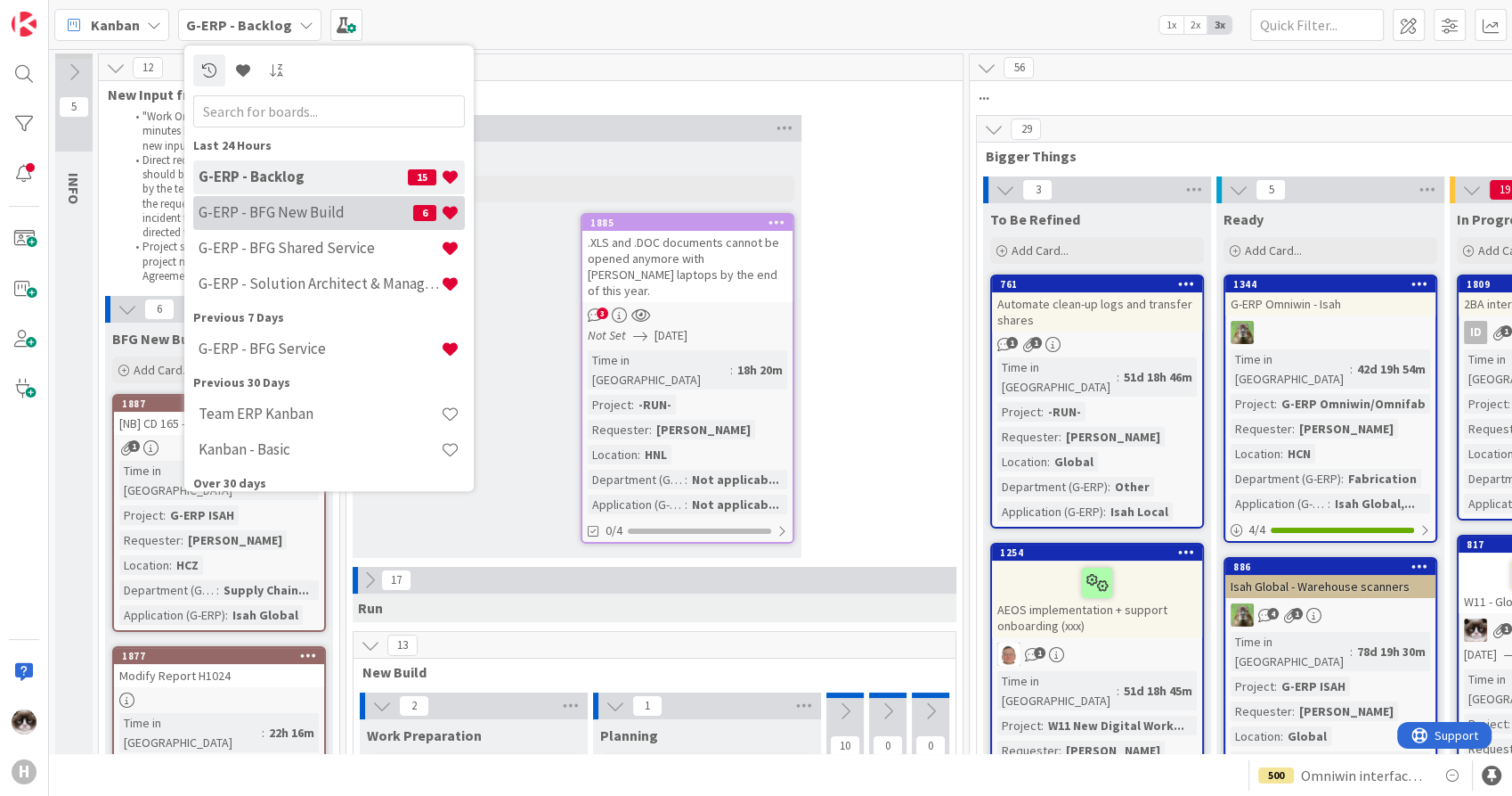
click at [297, 207] on h4 "G-ERP - BFG New Build" at bounding box center [305, 213] width 214 height 18
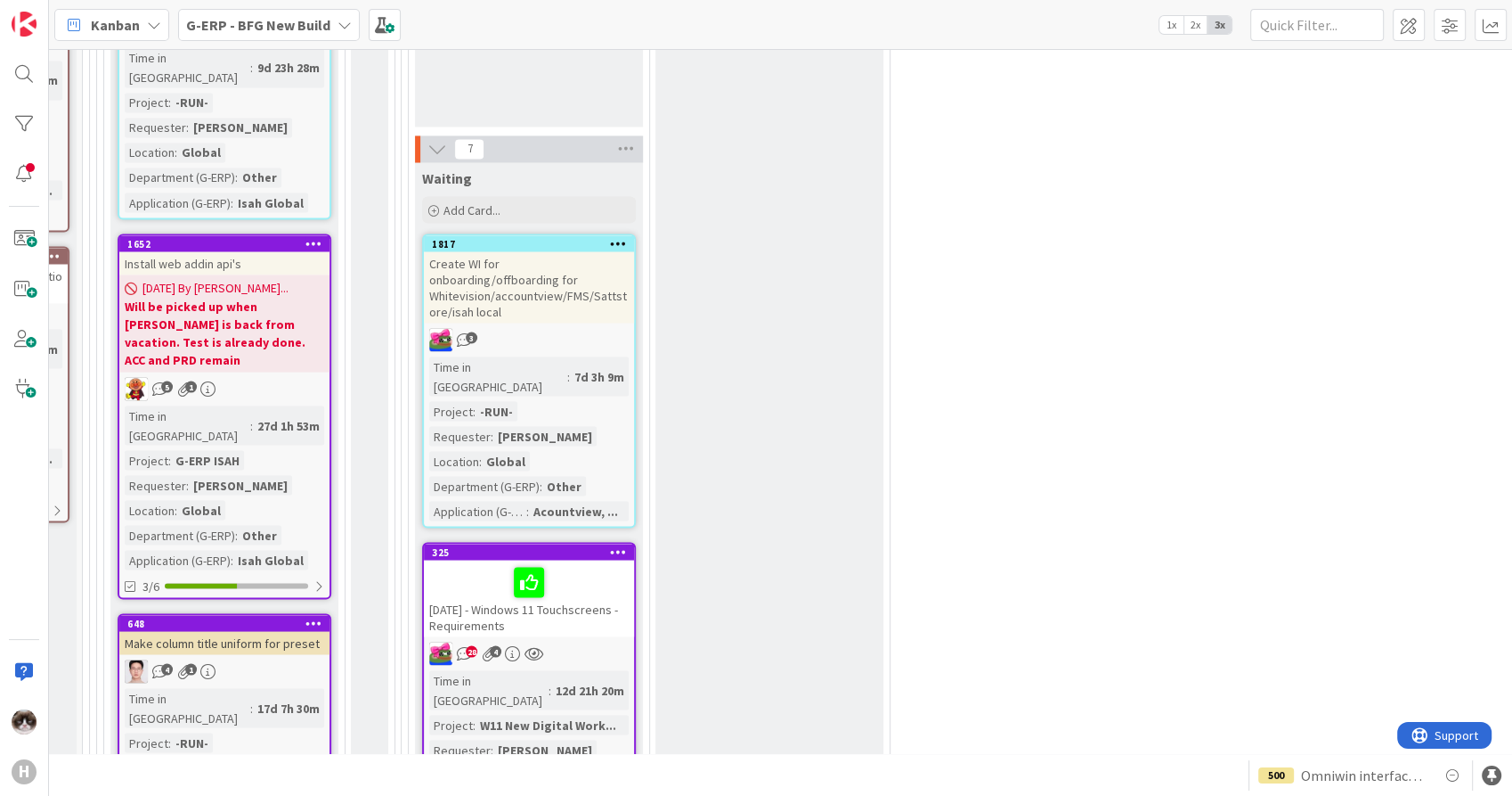
scroll to position [3266, 440]
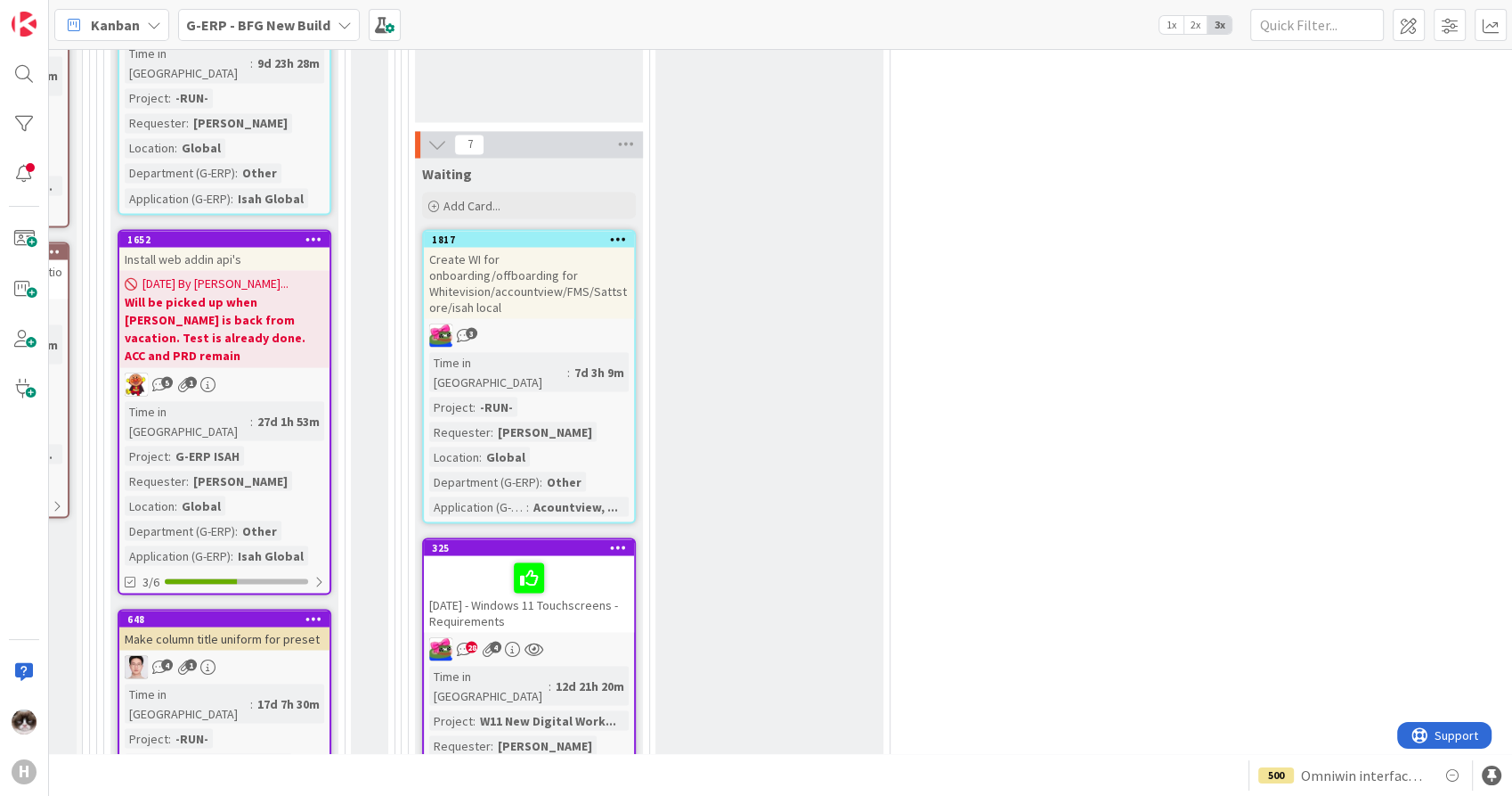
click at [296, 655] on div "4 1" at bounding box center [225, 667] width 211 height 23
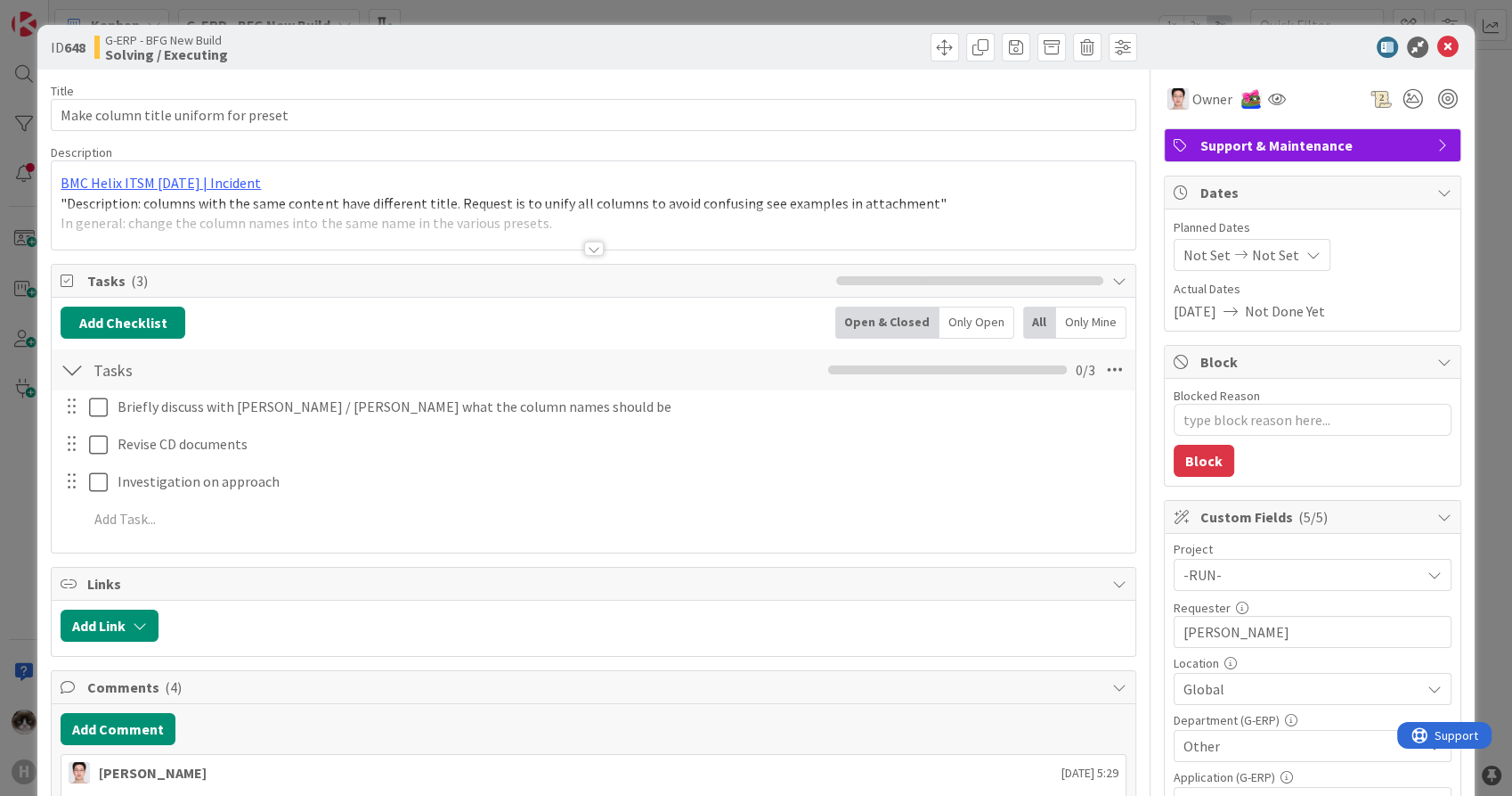
click at [584, 246] on div at bounding box center [594, 248] width 19 height 14
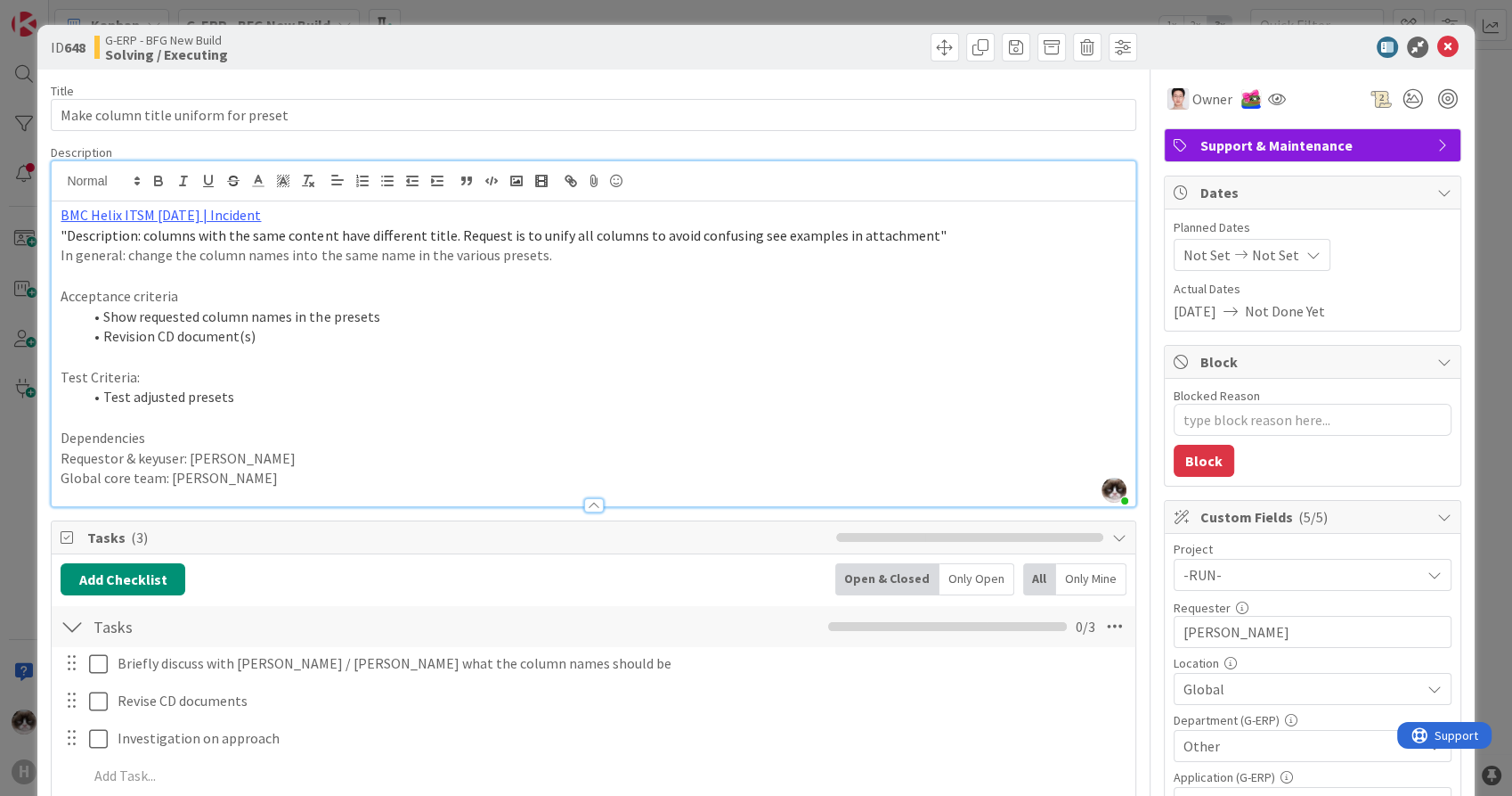
click at [901, 440] on p "Dependencies" at bounding box center [593, 437] width 1065 height 20
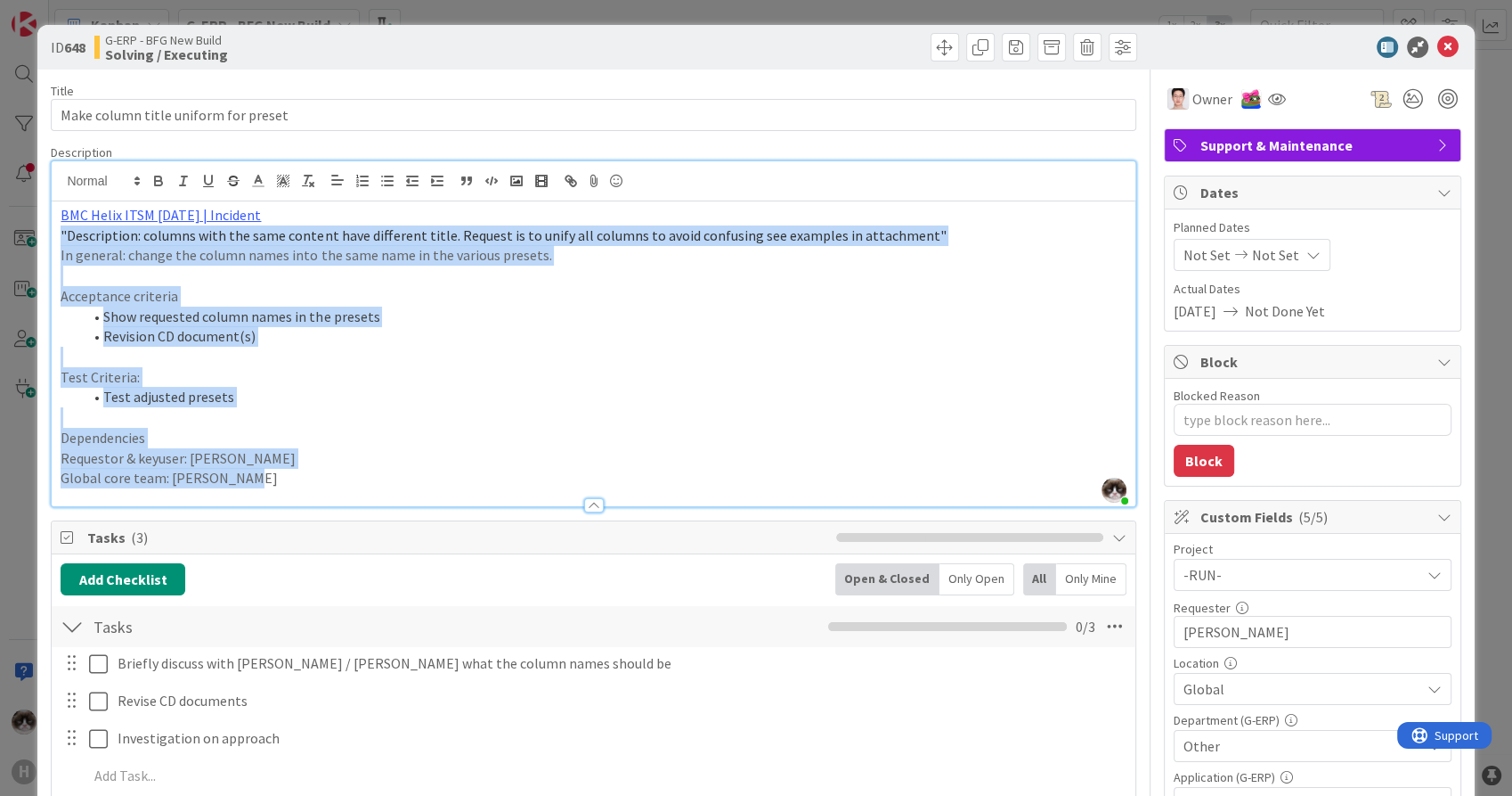
drag, startPoint x: 242, startPoint y: 481, endPoint x: 43, endPoint y: 232, distance: 318.8
click at [364, 357] on p at bounding box center [593, 356] width 1065 height 20
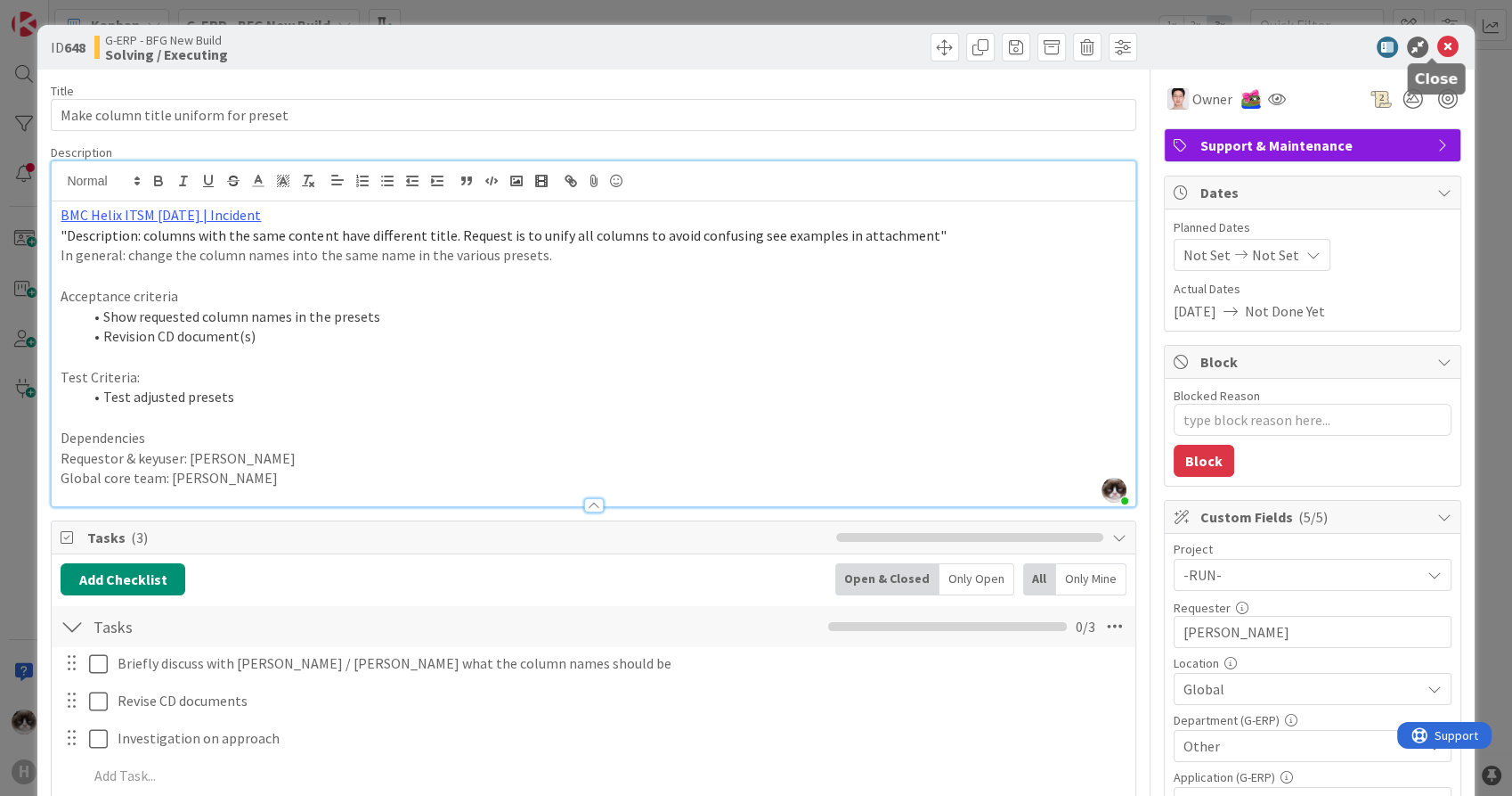
click at [1437, 47] on icon at bounding box center [1448, 47] width 21 height 21
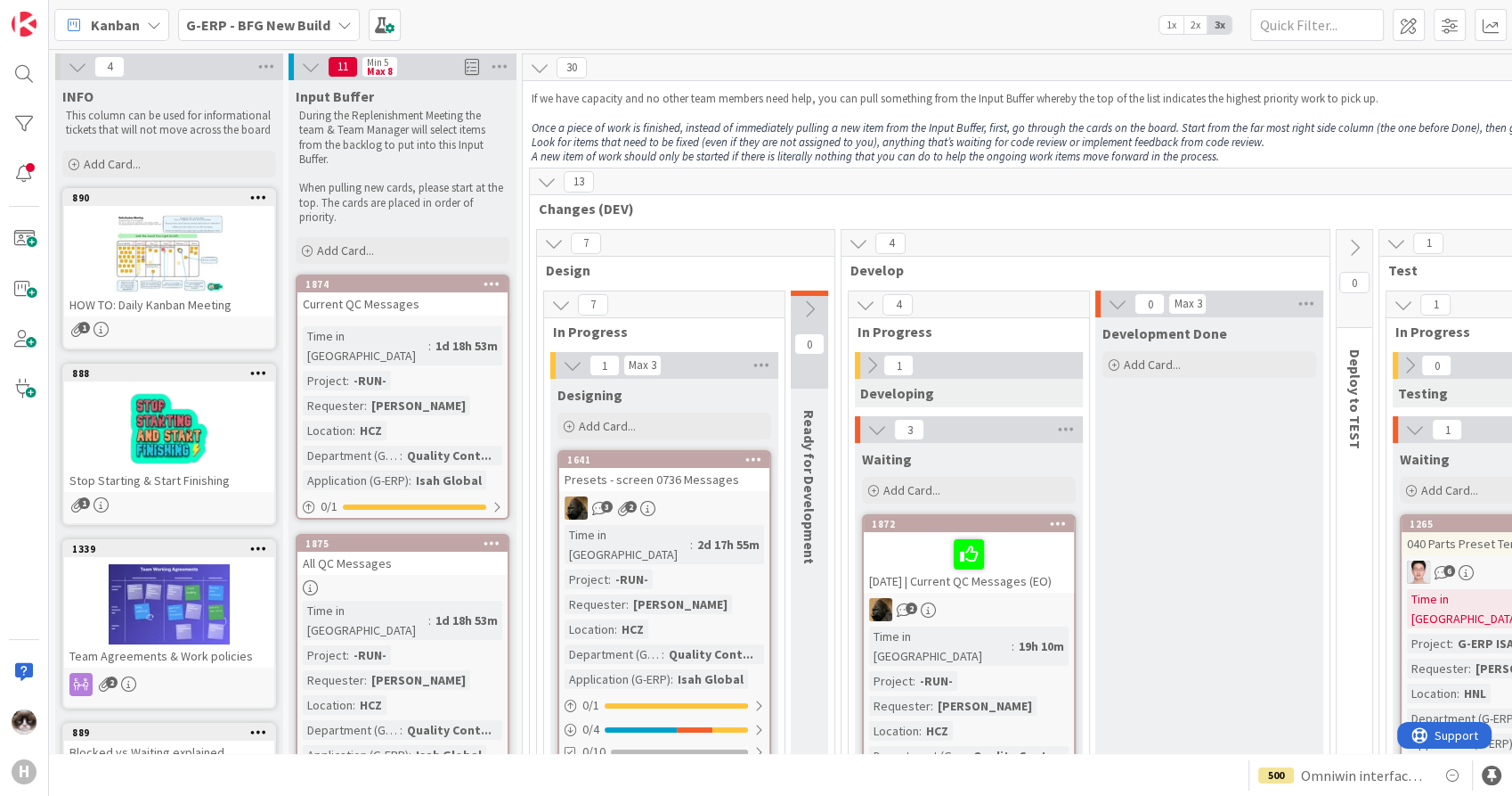
click at [301, 19] on b "G-ERP - BFG New Build" at bounding box center [258, 25] width 145 height 18
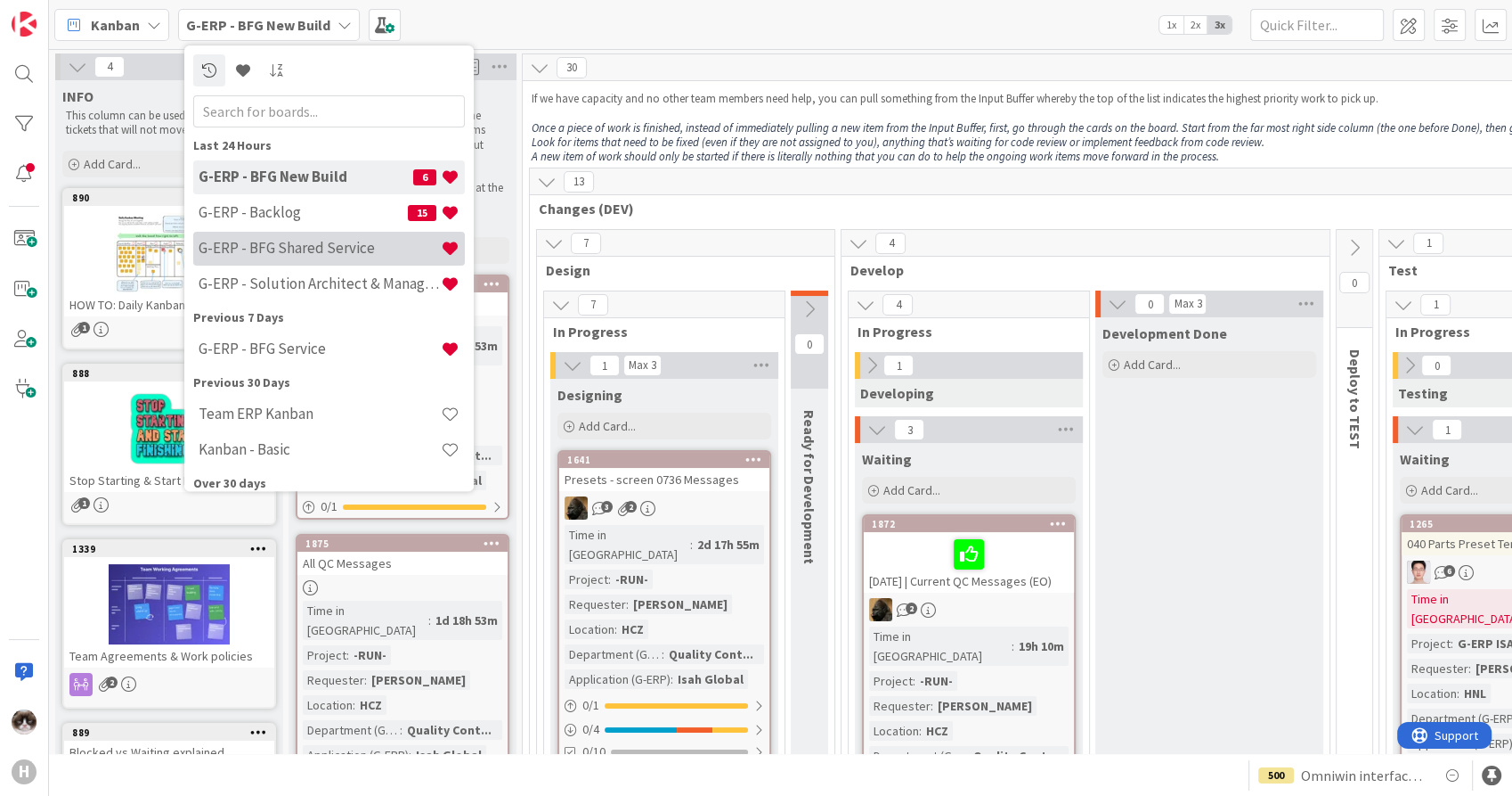
click at [343, 251] on h4 "G-ERP - BFG Shared Service" at bounding box center [319, 248] width 242 height 18
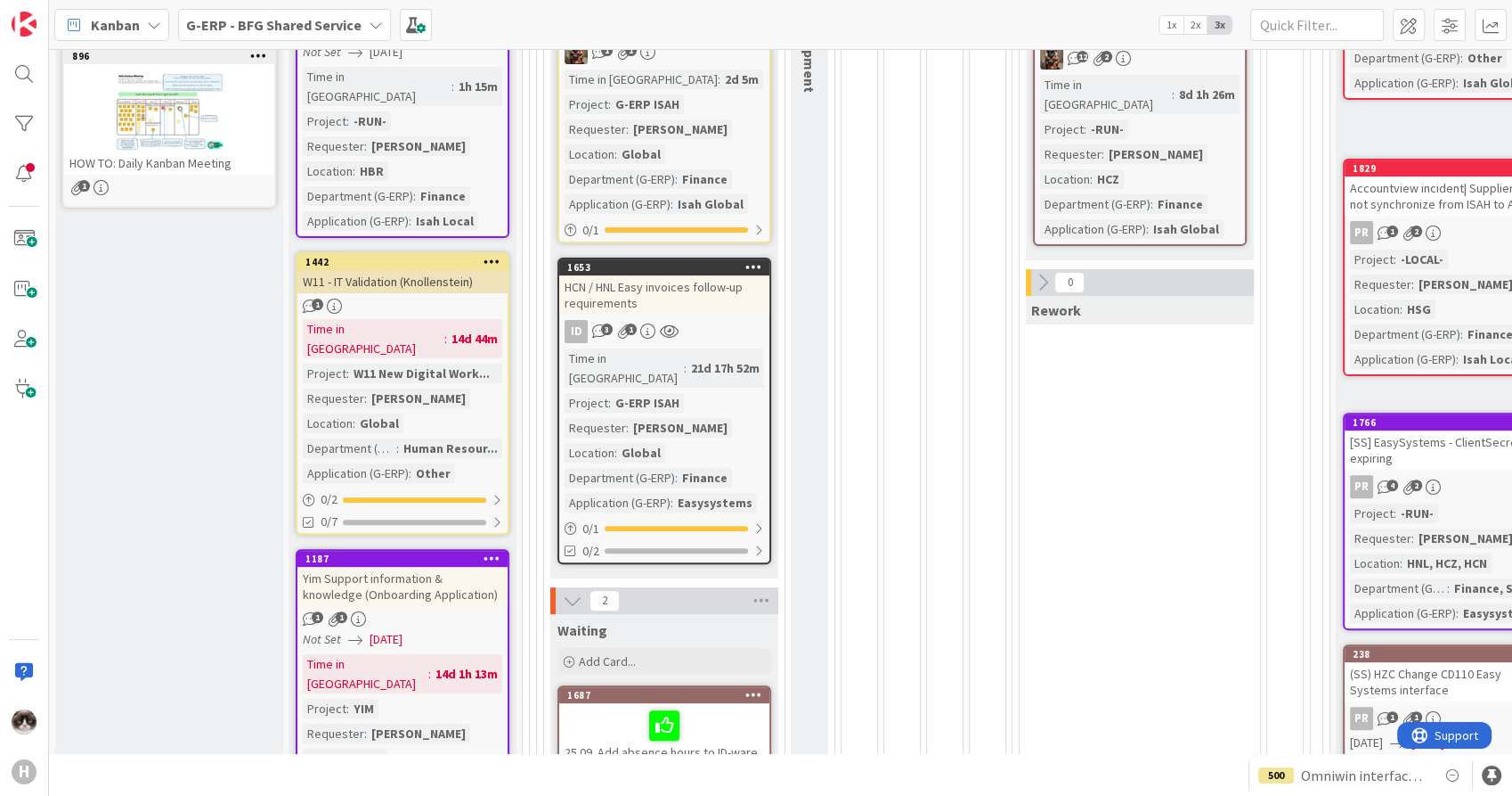
scroll to position [494, 0]
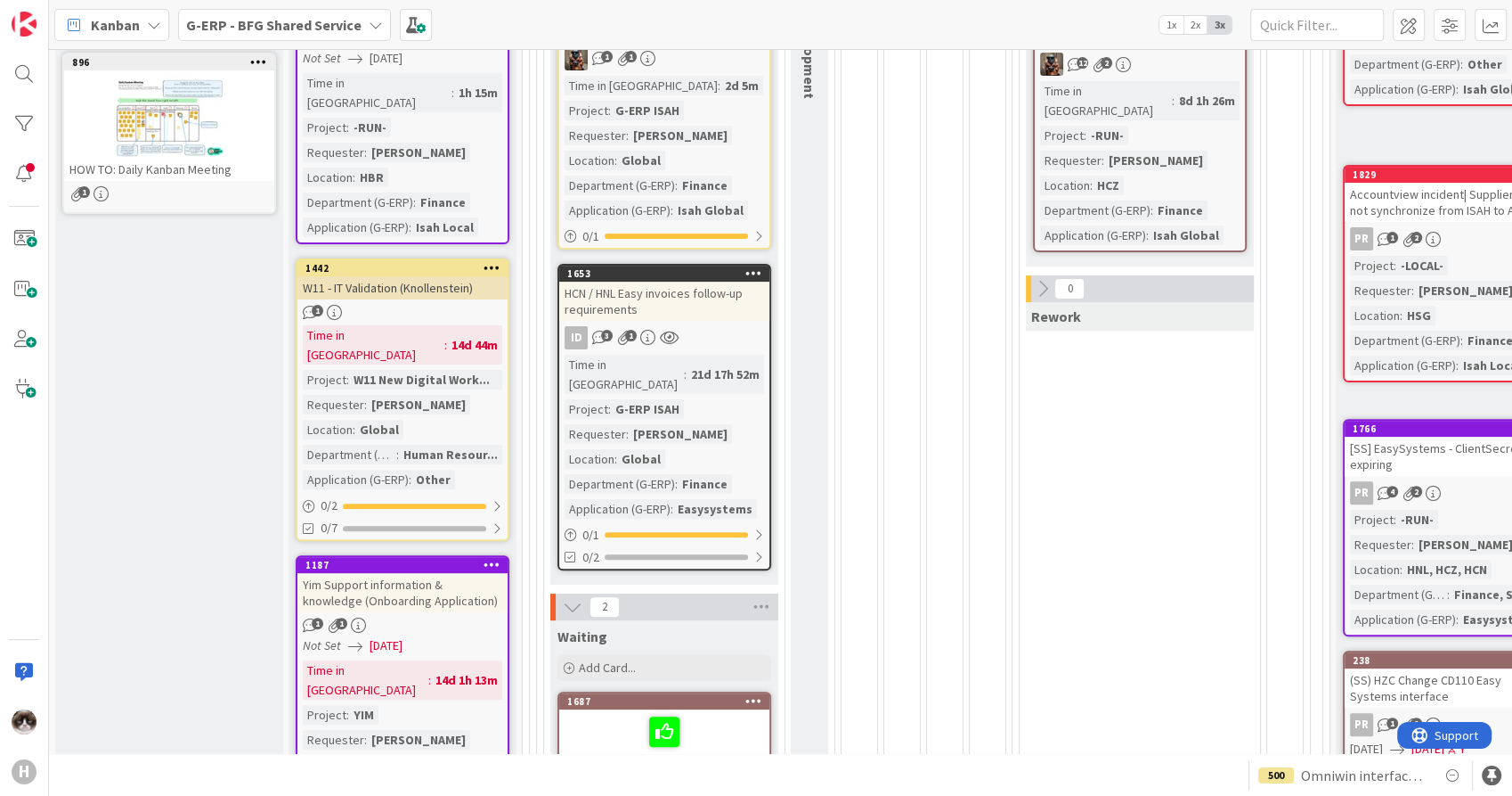
click at [743, 375] on div "Time in Column : 21d 17h 52m Project : G-ERP ISAH Requester : Peters, Michel Lo…" at bounding box center [665, 436] width 199 height 164
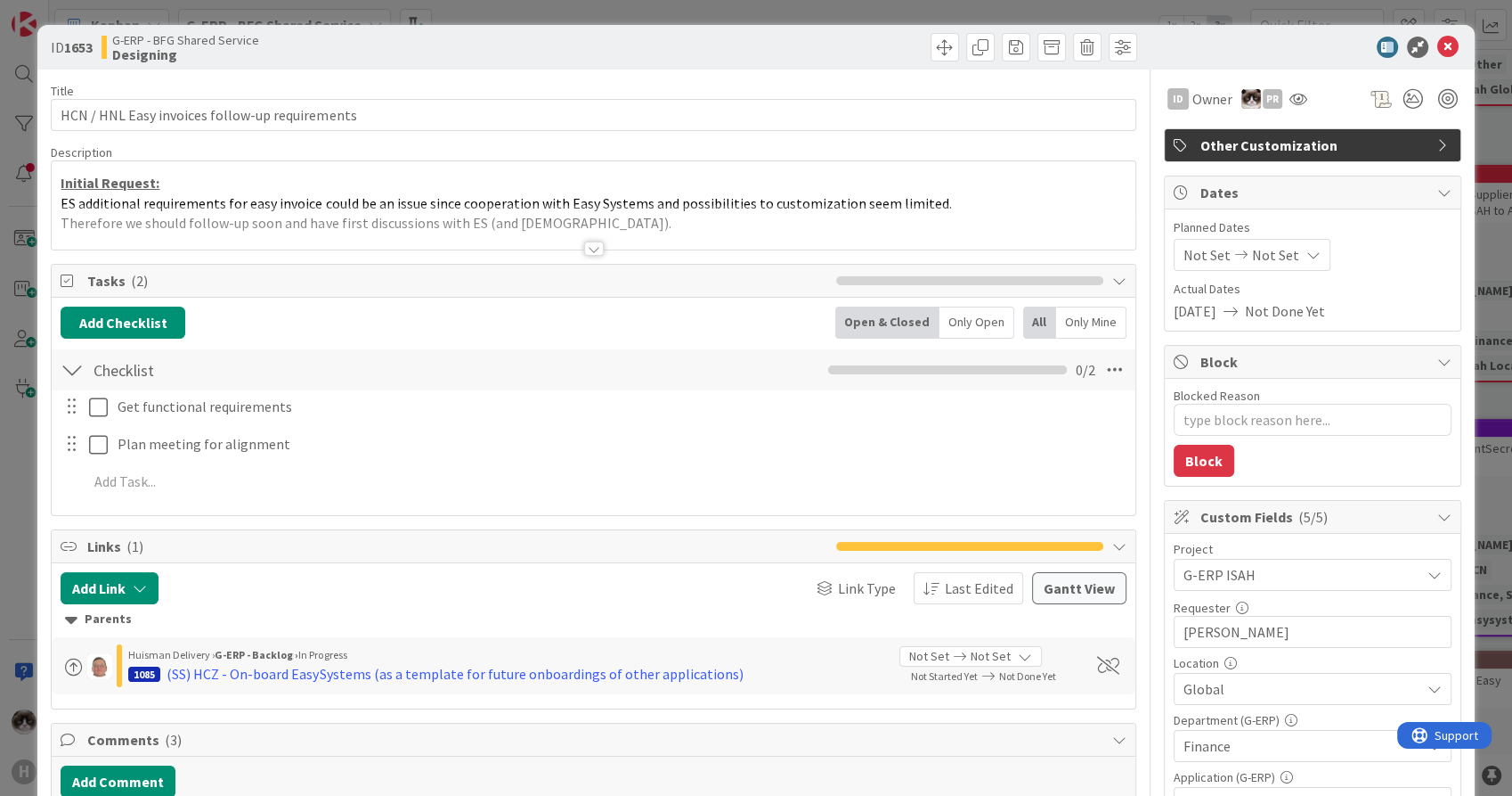
click at [593, 248] on div at bounding box center [594, 248] width 19 height 14
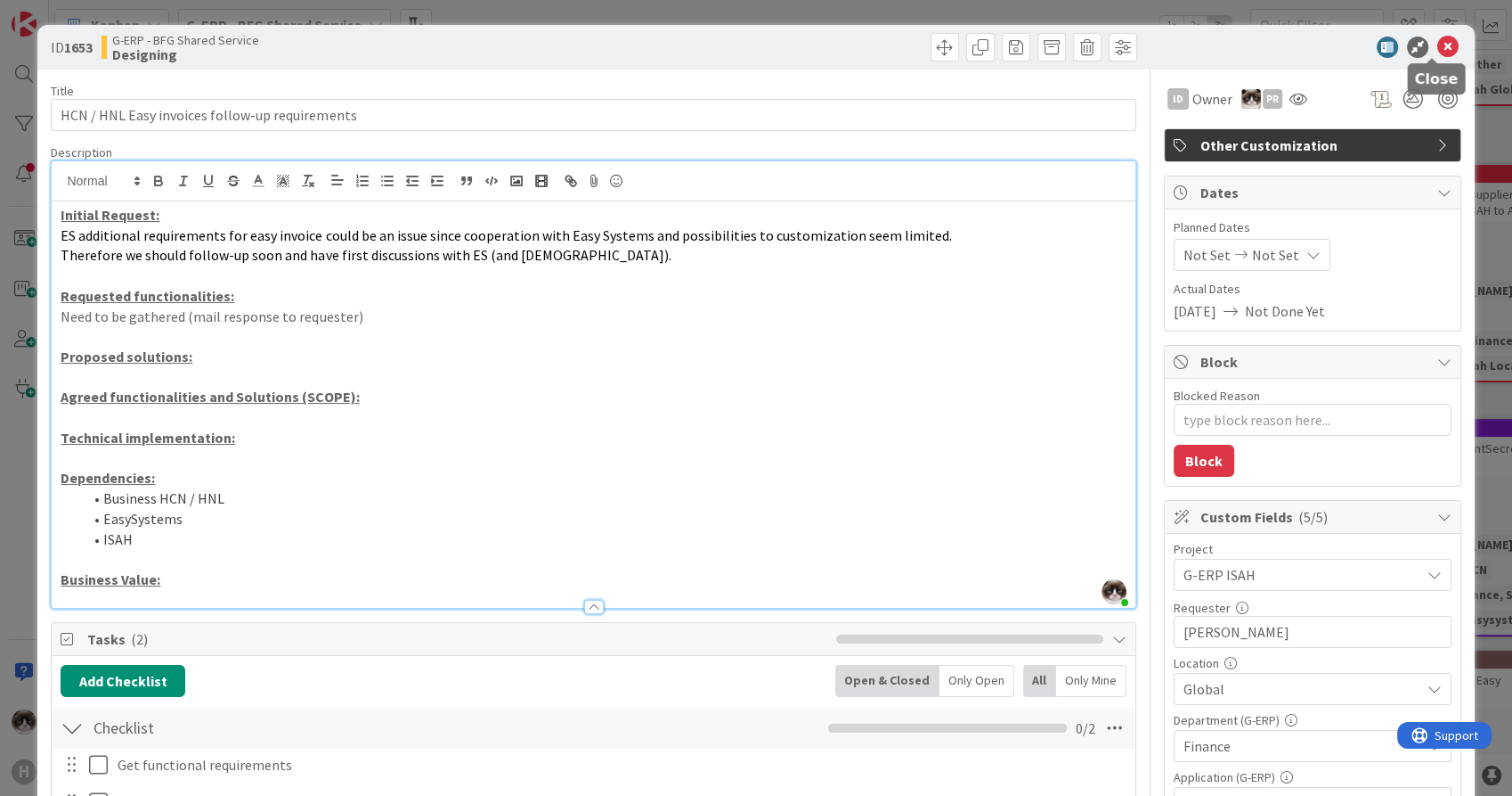
click at [1437, 43] on icon at bounding box center [1448, 47] width 21 height 21
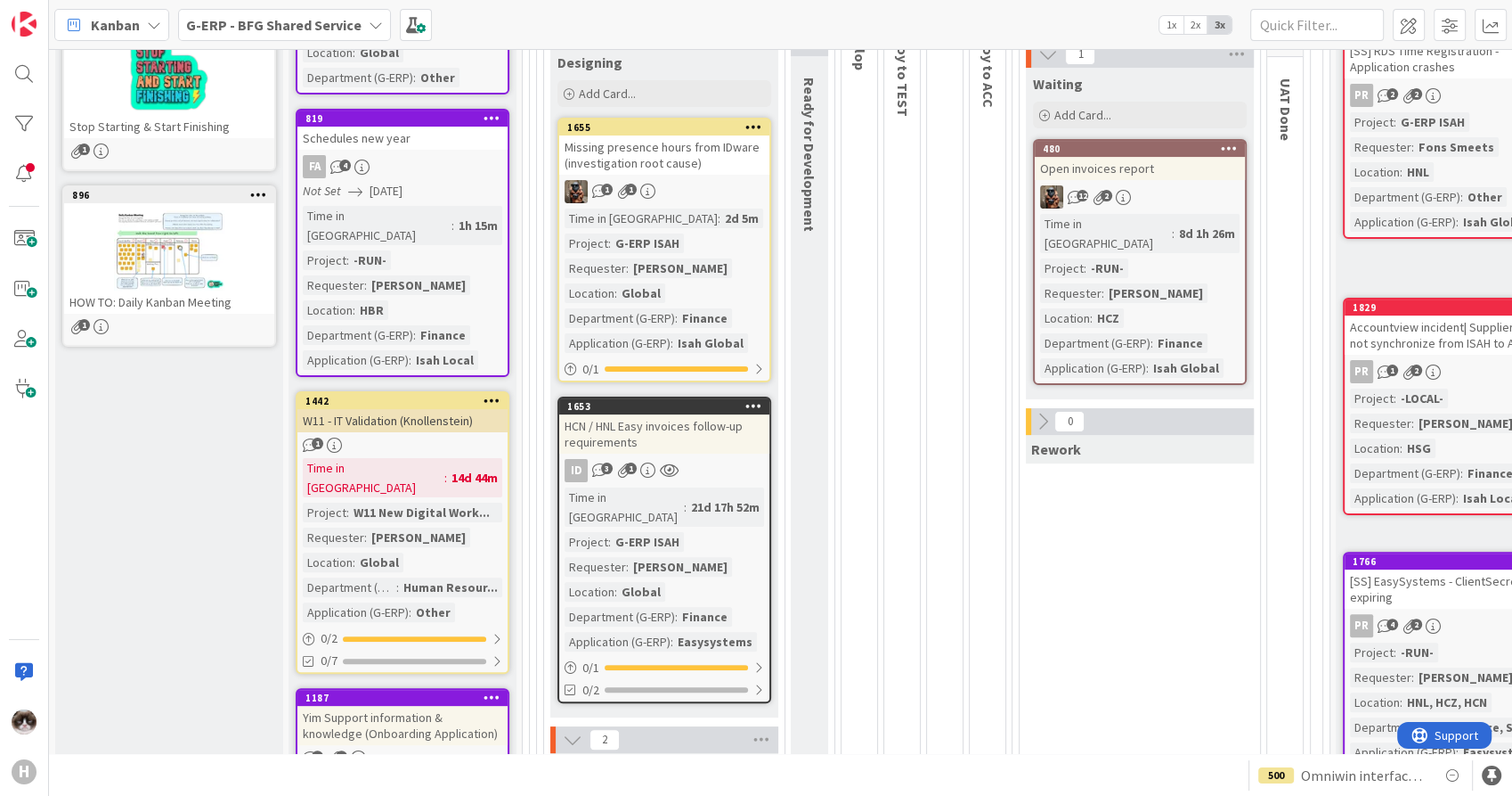
scroll to position [396, 0]
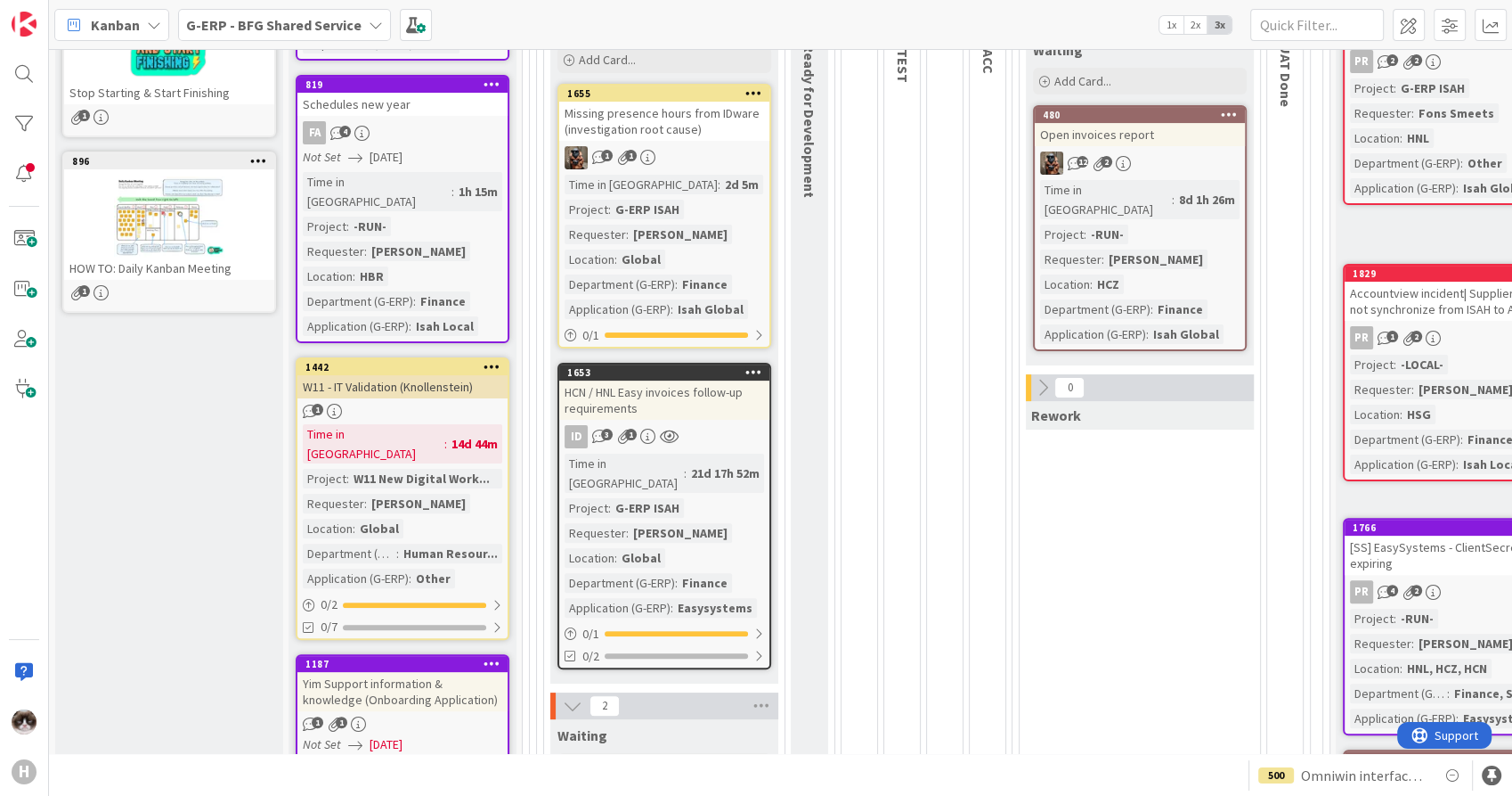
click at [729, 417] on div "HCN / HNL Easy invoices follow-up requirements" at bounding box center [665, 399] width 211 height 39
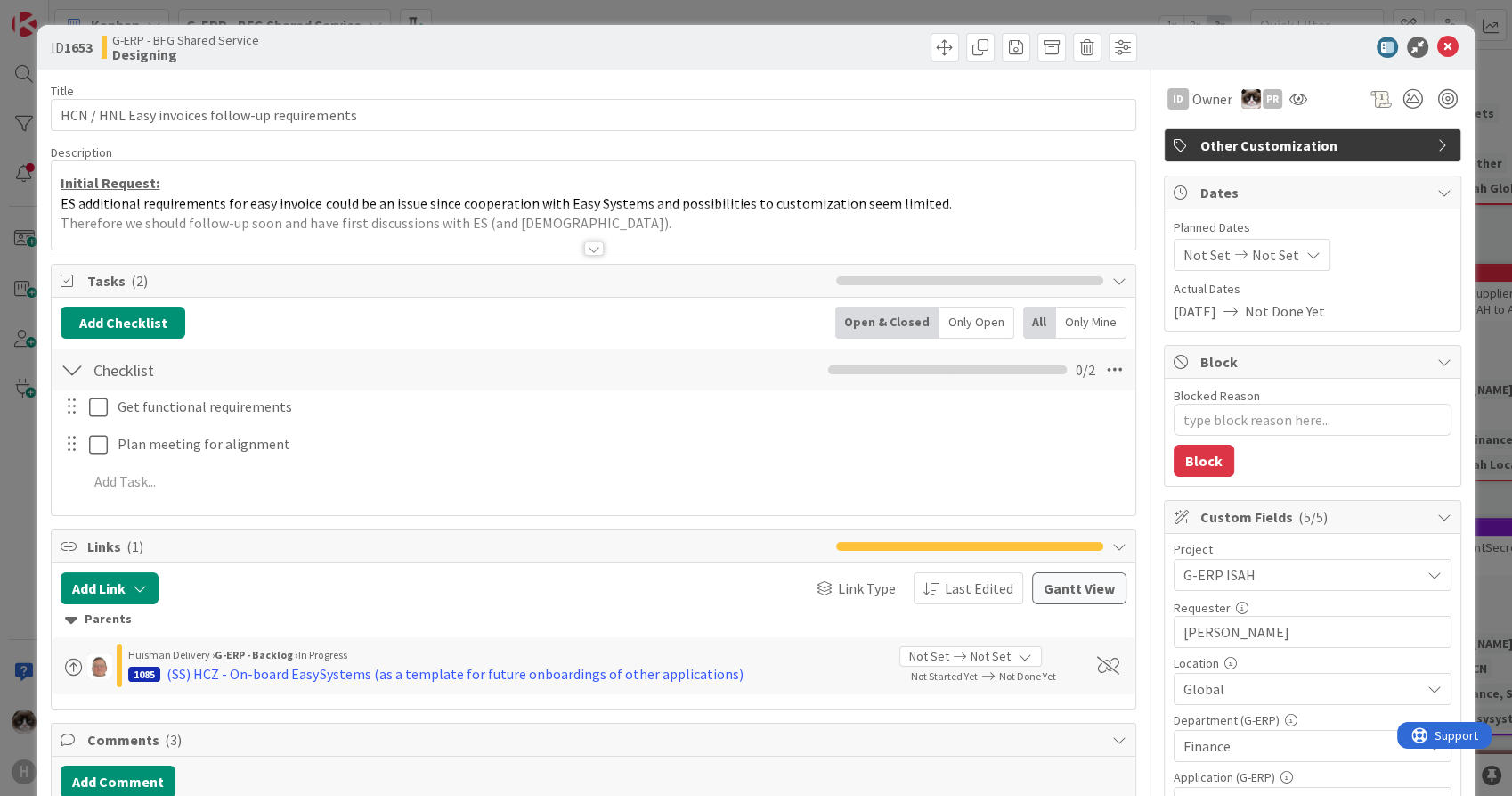
type textarea "x"
click at [1437, 46] on icon at bounding box center [1448, 47] width 21 height 21
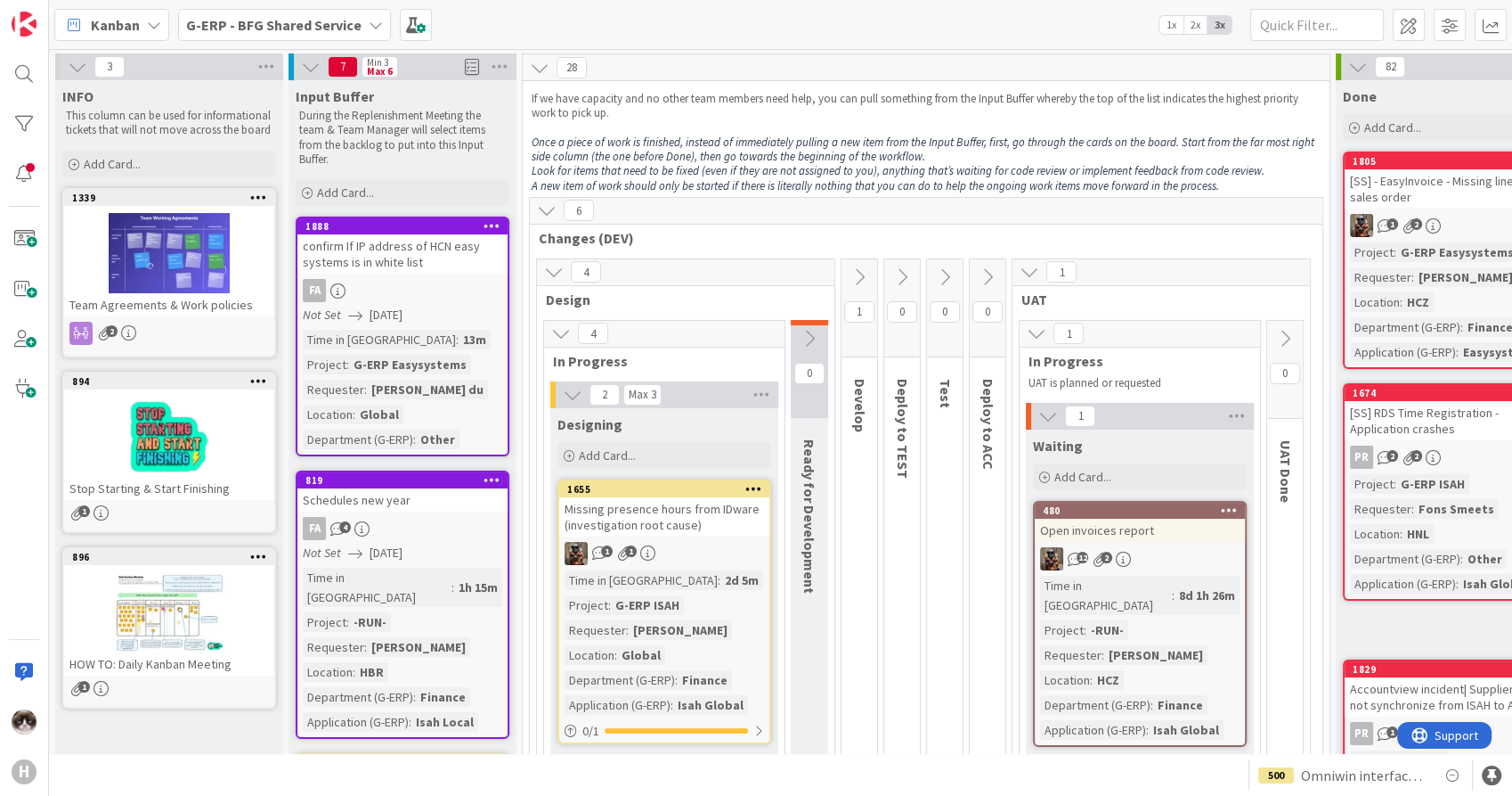
click at [249, 35] on div "G-ERP - BFG Shared Service" at bounding box center [284, 24] width 213 height 32
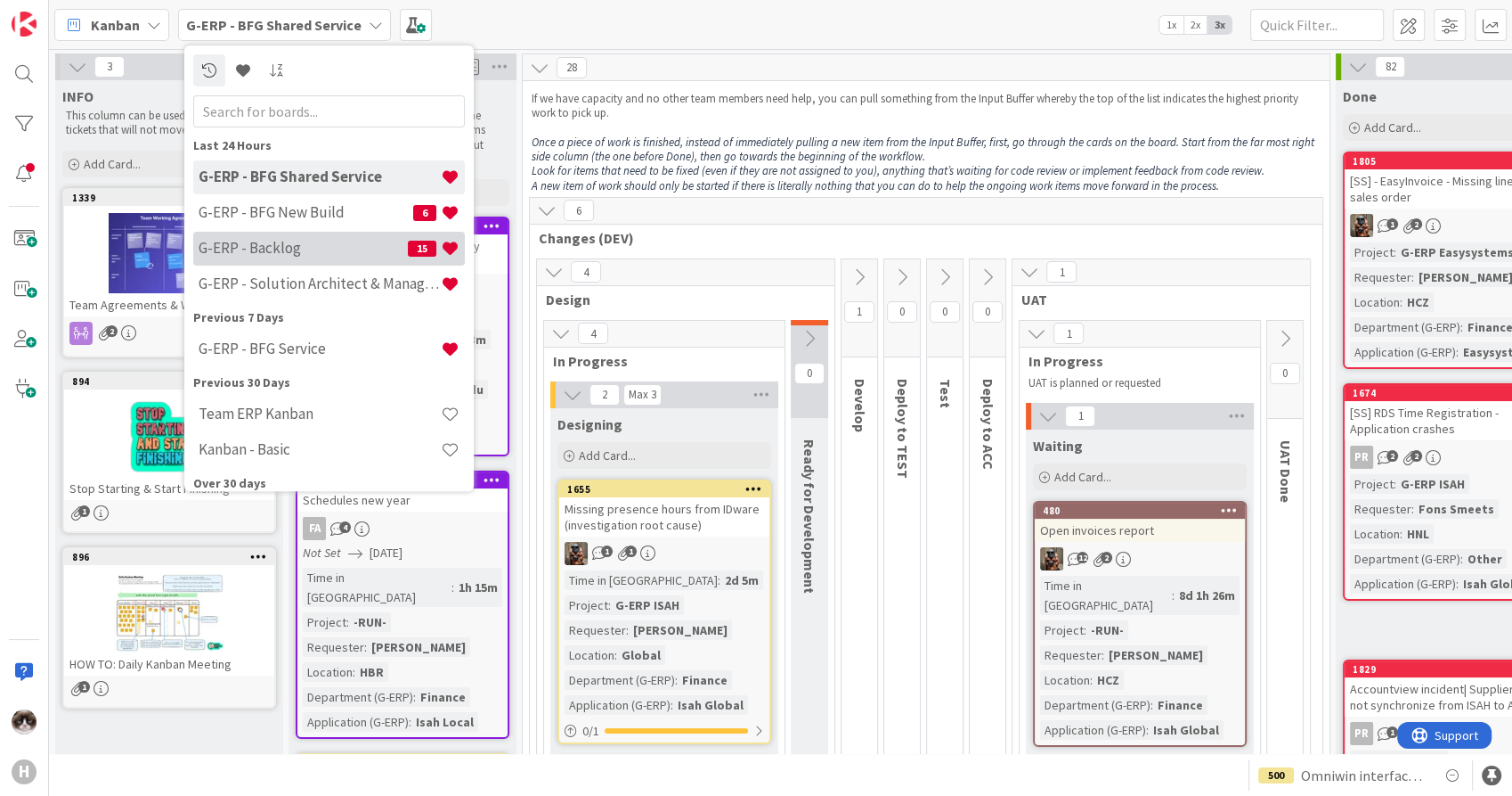
click at [315, 242] on h4 "G-ERP - Backlog" at bounding box center [303, 248] width 210 height 18
